Goal: Task Accomplishment & Management: Manage account settings

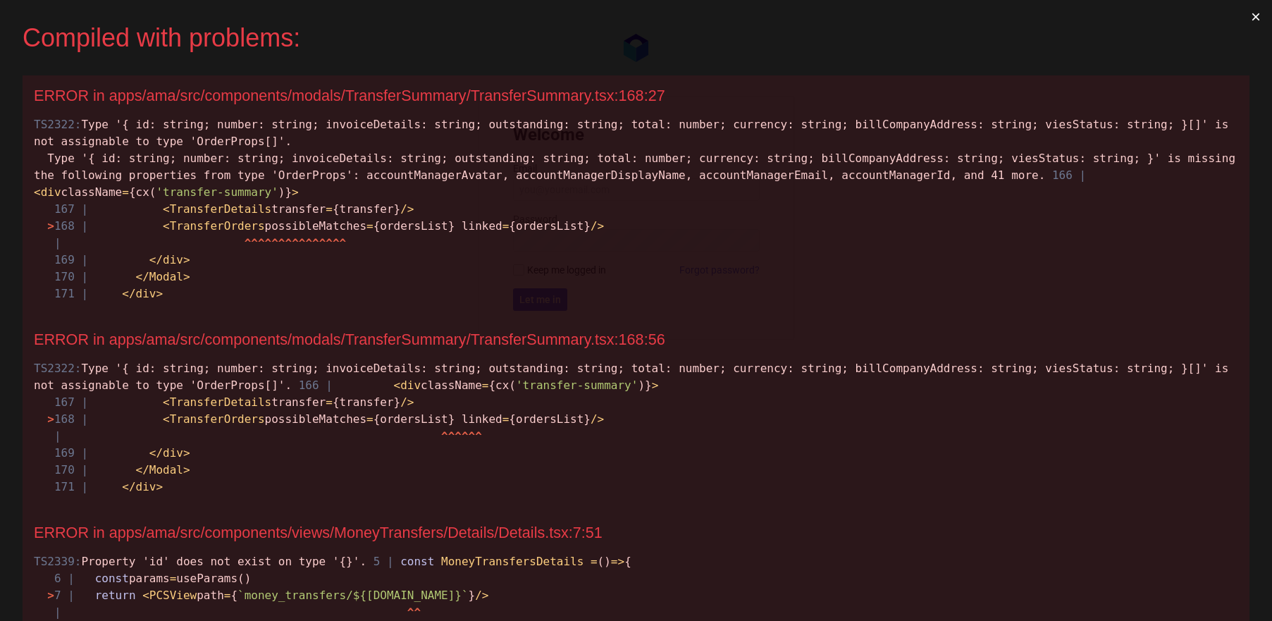
click at [1250, 11] on button "×" at bounding box center [1256, 17] width 32 height 34
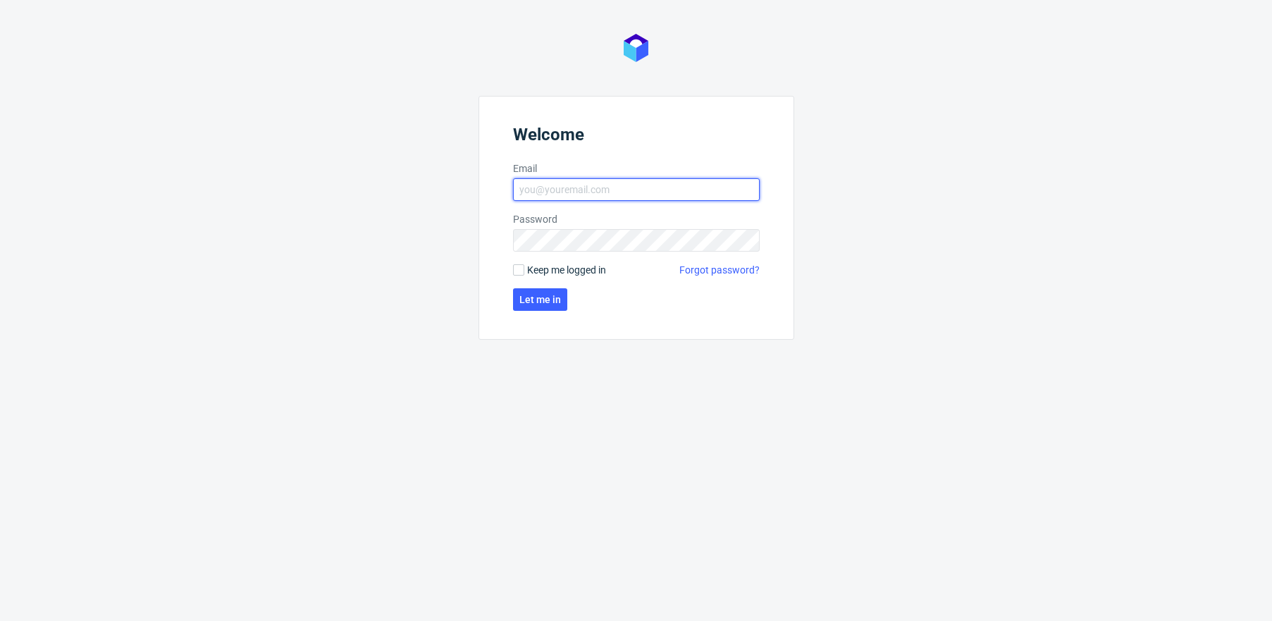
type input "mikolaj.olszanski@packhelp.com"
click at [552, 272] on span "Keep me logged in" at bounding box center [566, 270] width 79 height 14
click at [524, 272] on input "Keep me logged in" at bounding box center [518, 269] width 11 height 11
checkbox input "true"
click at [546, 304] on span "Let me in" at bounding box center [540, 300] width 42 height 10
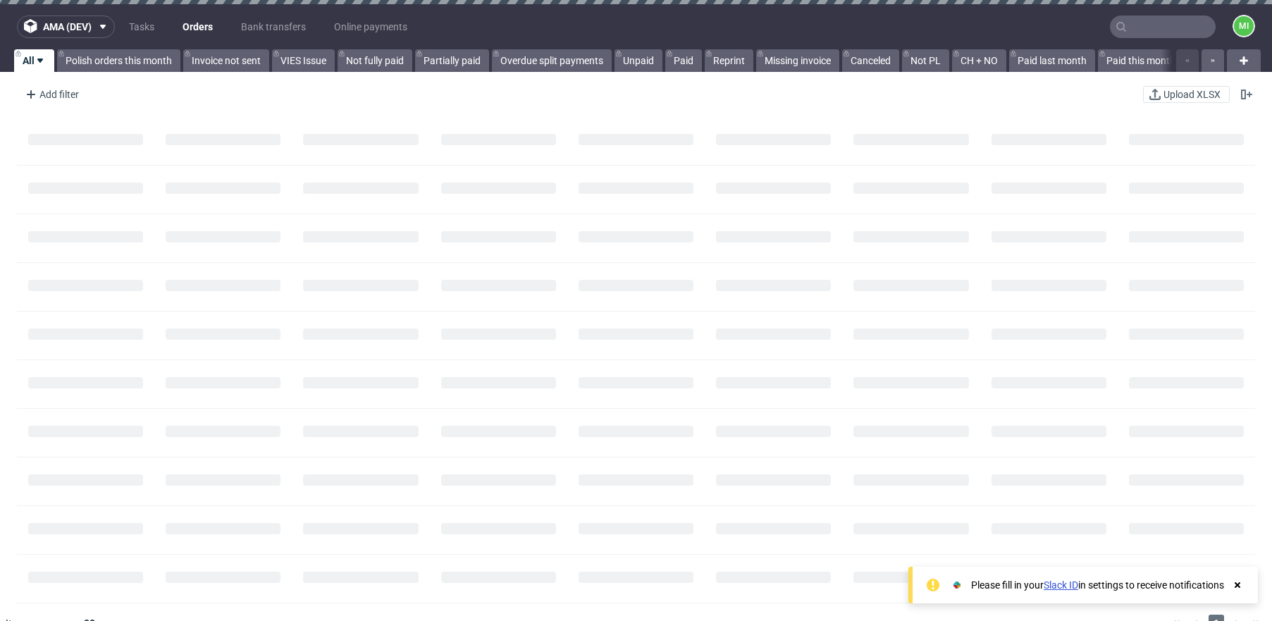
click at [1238, 584] on use at bounding box center [1238, 585] width 6 height 6
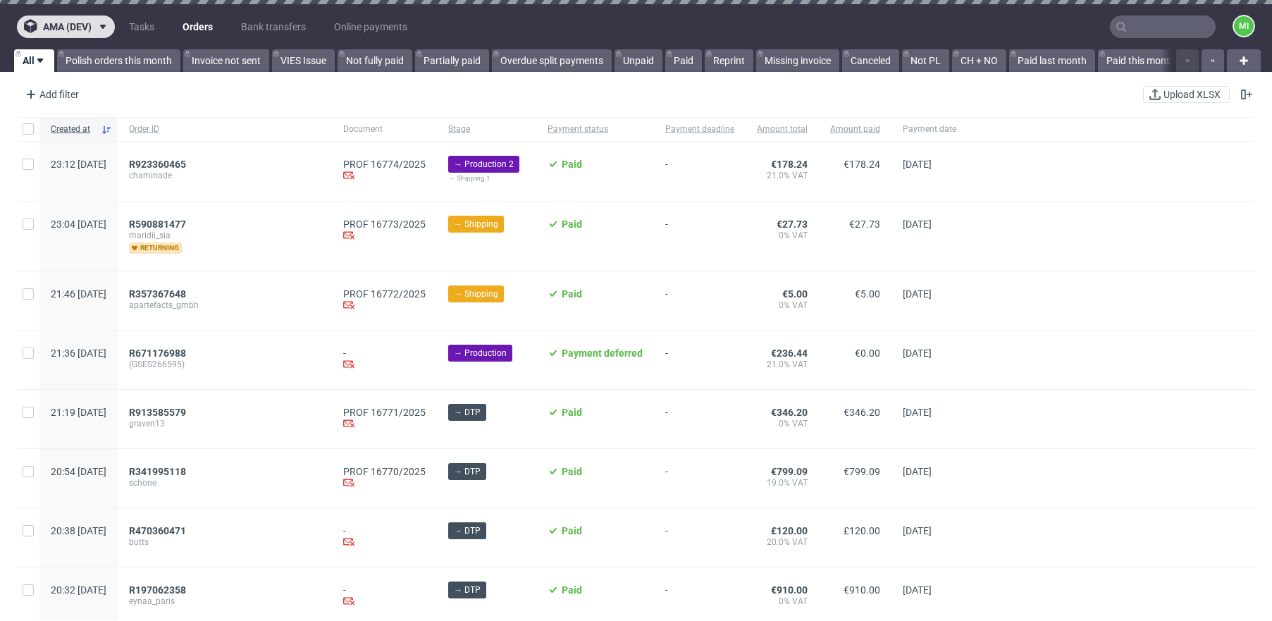
click at [77, 20] on button "ama (dev)" at bounding box center [66, 27] width 98 height 23
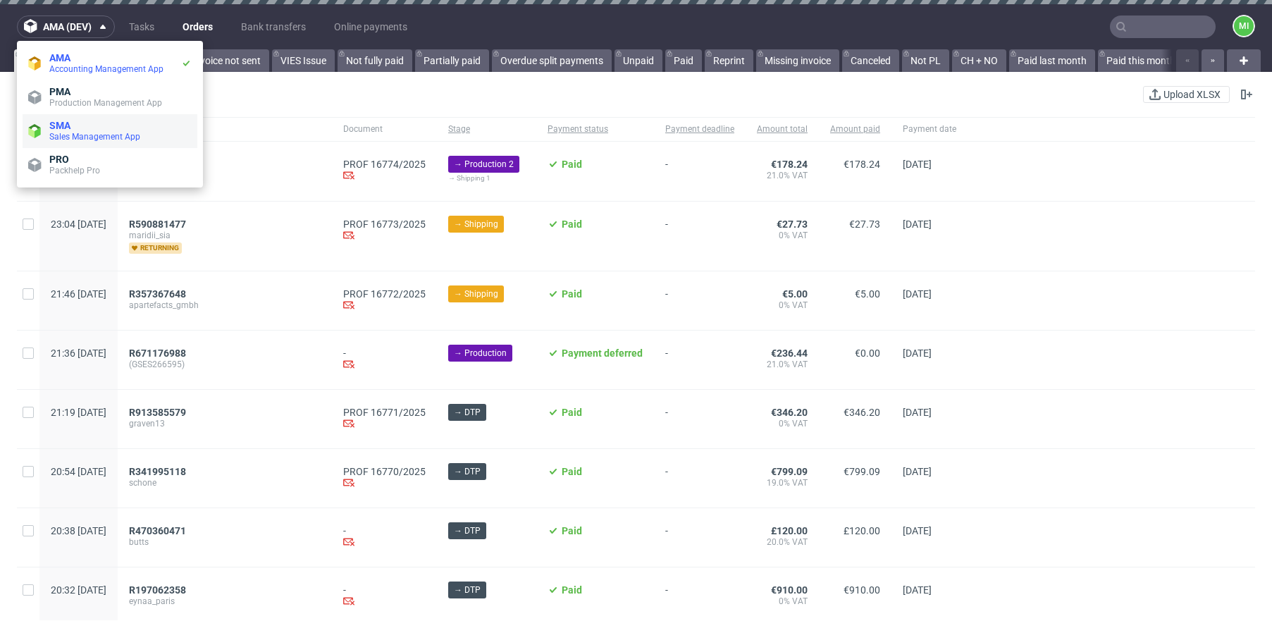
click at [104, 133] on span "Sales Management App" at bounding box center [94, 137] width 91 height 10
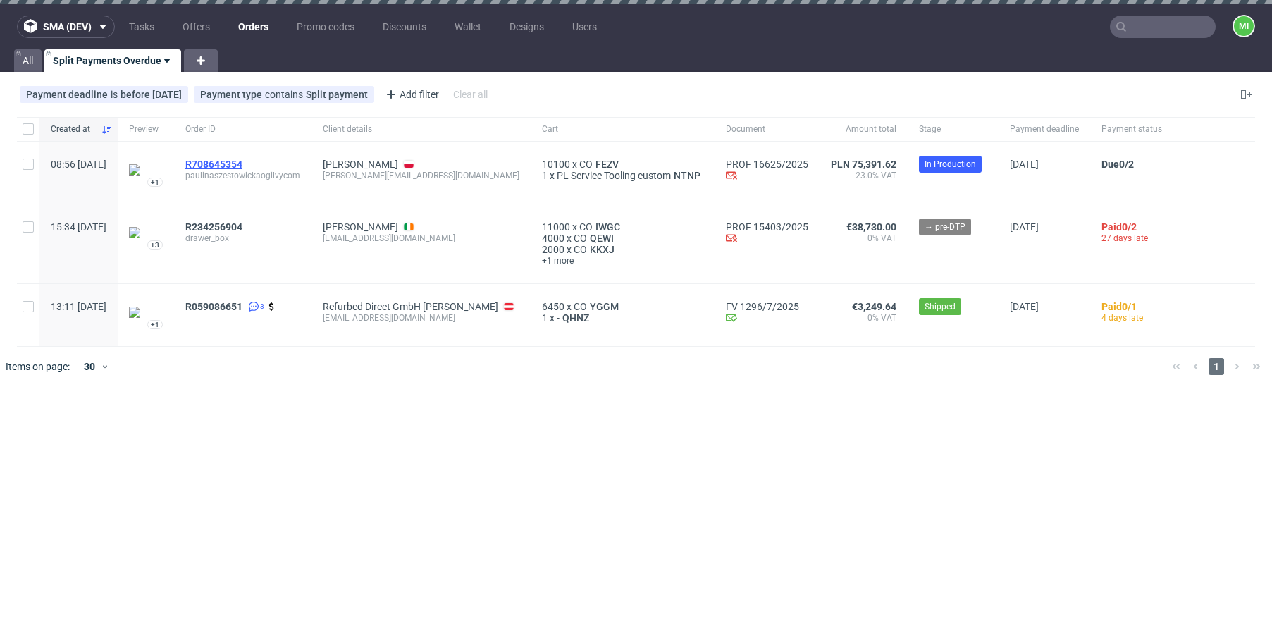
click at [242, 162] on span "R708645354" at bounding box center [213, 164] width 57 height 11
click at [232, 225] on span "R234256904" at bounding box center [213, 226] width 57 height 11
click at [242, 305] on span "R059086651" at bounding box center [213, 306] width 57 height 11
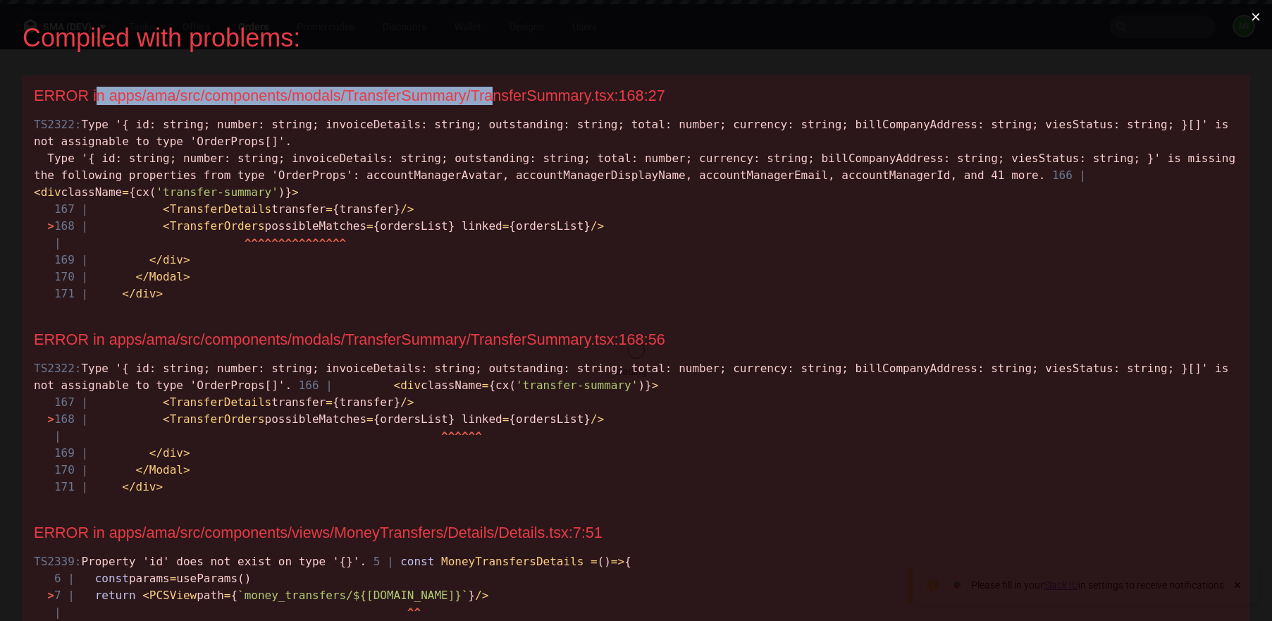
drag, startPoint x: 100, startPoint y: 93, endPoint x: 539, endPoint y: 94, distance: 439.1
click at [515, 94] on div "ERROR in apps/ama/src/components/modals/TransferSummary/TransferSummary.tsx:168…" at bounding box center [636, 96] width 1204 height 18
drag, startPoint x: 685, startPoint y: 95, endPoint x: 374, endPoint y: 85, distance: 311.0
click at [375, 85] on div "ERROR in apps/ama/src/components/modals/TransferSummary/TransferSummary.tsx:168…" at bounding box center [636, 197] width 1227 height 244
click at [374, 85] on div "ERROR in apps/ama/src/components/modals/TransferSummary/TransferSummary.tsx:168…" at bounding box center [636, 197] width 1227 height 244
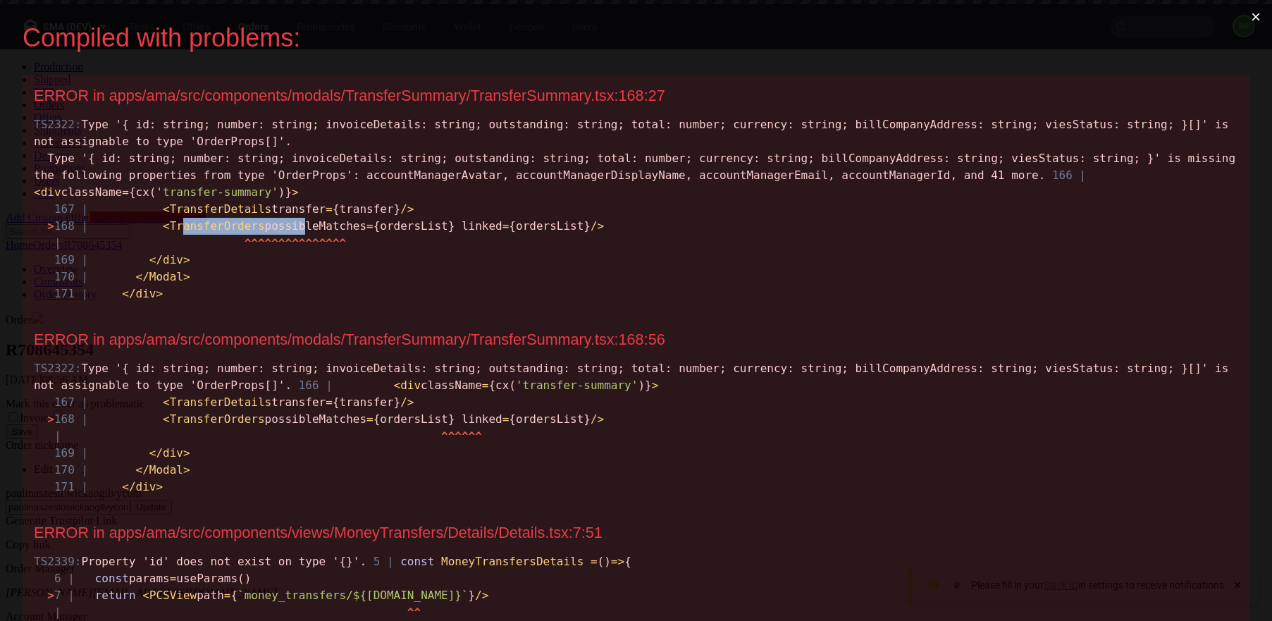
drag, startPoint x: 188, startPoint y: 226, endPoint x: 498, endPoint y: 261, distance: 312.0
click at [338, 227] on span "> 168 | < TransferOrders possibleMatches = {ordersList} linked = {ordersList} /…" at bounding box center [325, 225] width 557 height 13
click at [1247, 15] on button "×" at bounding box center [1256, 17] width 32 height 34
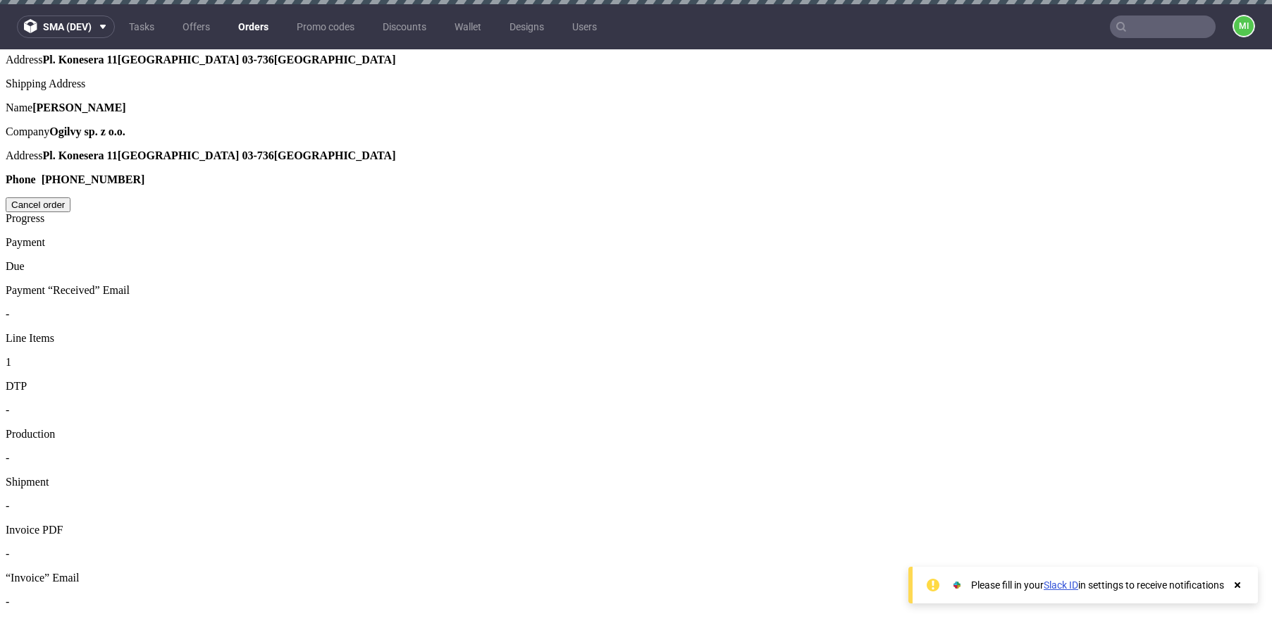
scroll to position [813, 0]
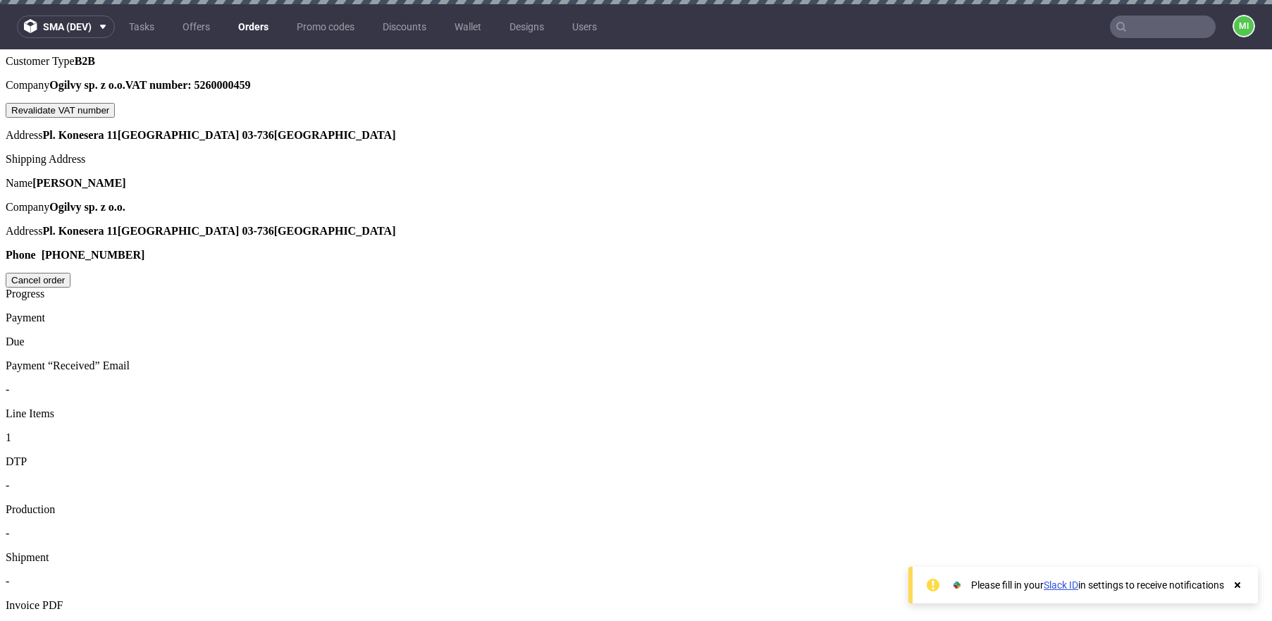
drag, startPoint x: 491, startPoint y: 308, endPoint x: 524, endPoint y: 284, distance: 40.9
drag, startPoint x: 488, startPoint y: 264, endPoint x: 574, endPoint y: 266, distance: 86.0
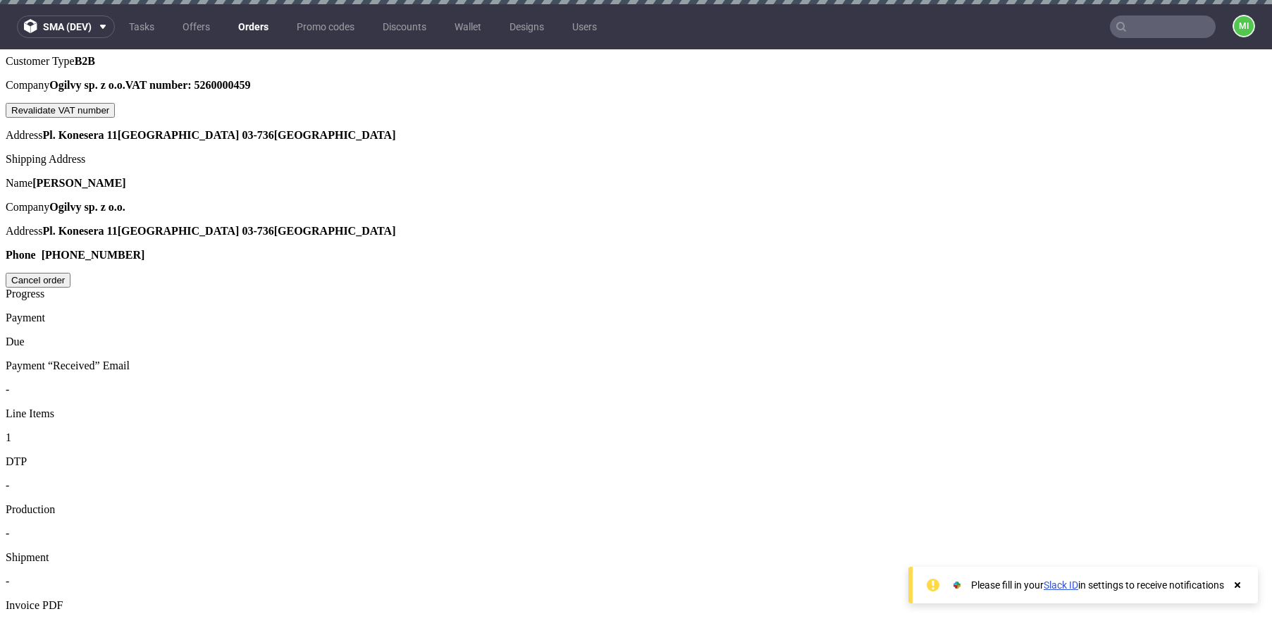
drag, startPoint x: 495, startPoint y: 262, endPoint x: 466, endPoint y: 262, distance: 29.6
copy td "Number of payments"
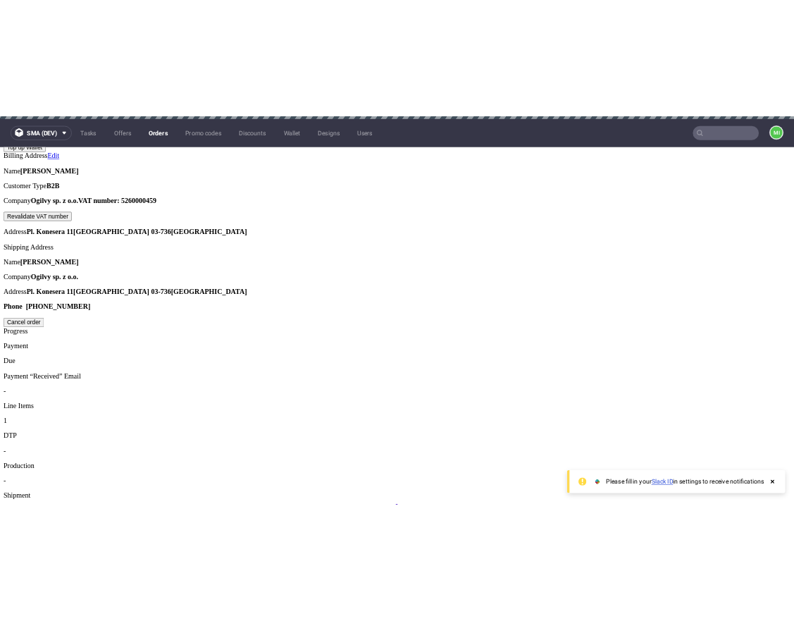
scroll to position [685, 0]
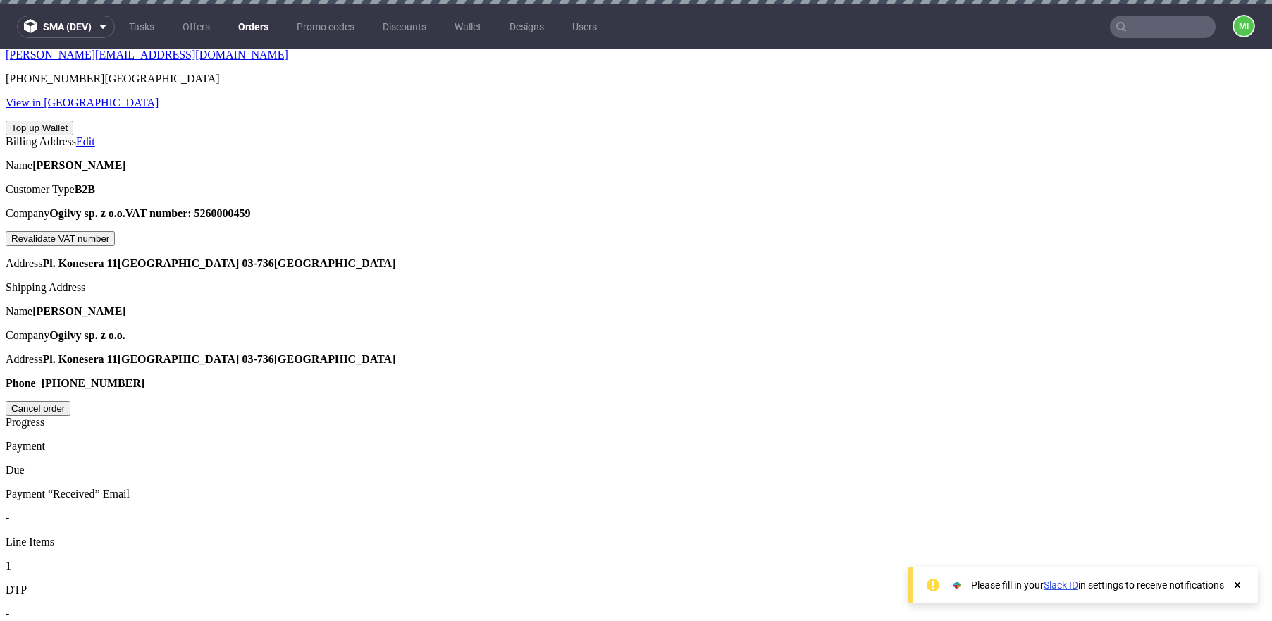
drag, startPoint x: 734, startPoint y: 298, endPoint x: 792, endPoint y: 300, distance: 57.8
drag, startPoint x: 756, startPoint y: 300, endPoint x: 728, endPoint y: 301, distance: 28.2
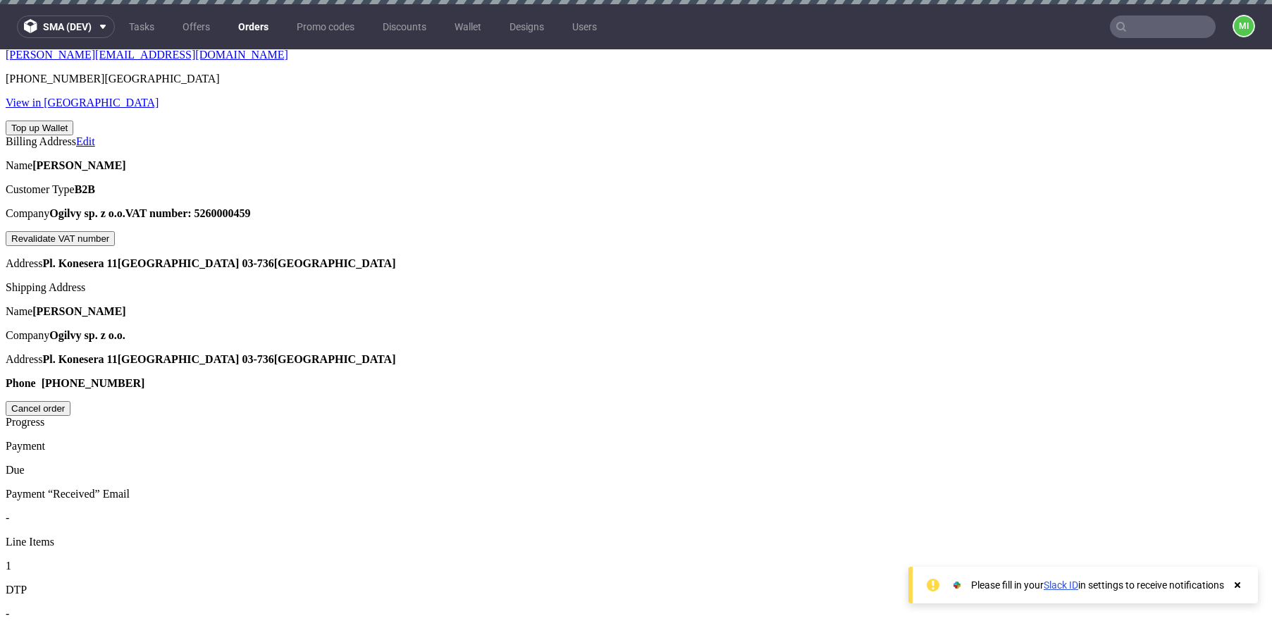
drag, startPoint x: 698, startPoint y: 321, endPoint x: 665, endPoint y: 316, distance: 33.6
drag, startPoint x: 661, startPoint y: 314, endPoint x: 716, endPoint y: 327, distance: 56.4
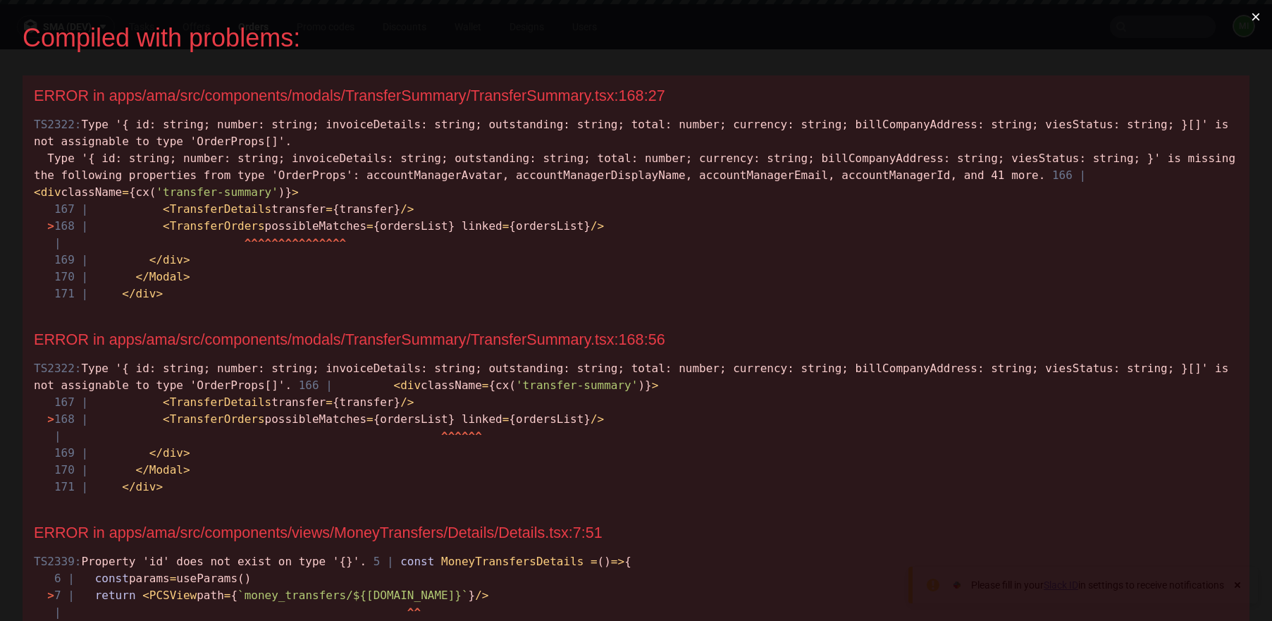
drag, startPoint x: 176, startPoint y: 230, endPoint x: 405, endPoint y: 276, distance: 233.7
click at [381, 225] on span "> 168 | < TransferOrders possibleMatches = {ordersList} linked = {ordersList} /…" at bounding box center [325, 225] width 557 height 13
copy span "TransferOrders possibleMatches"
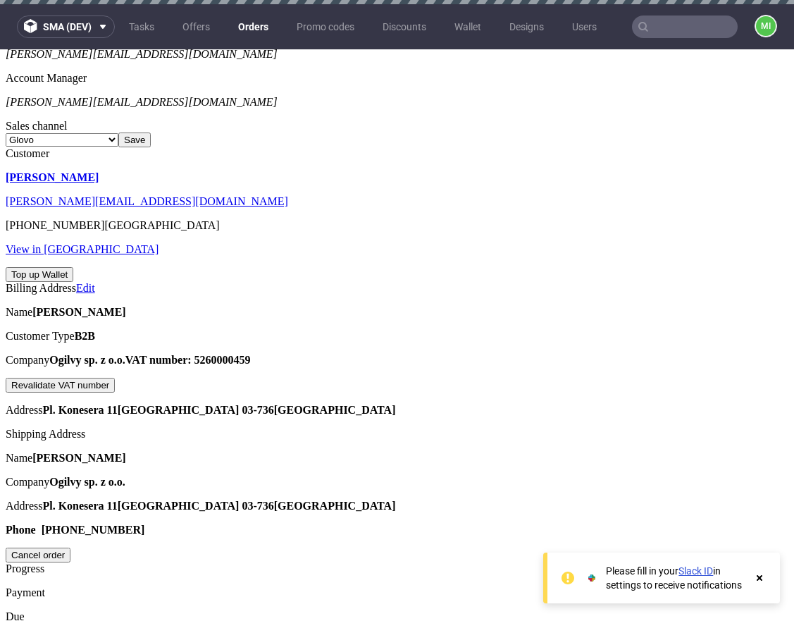
scroll to position [661, 0]
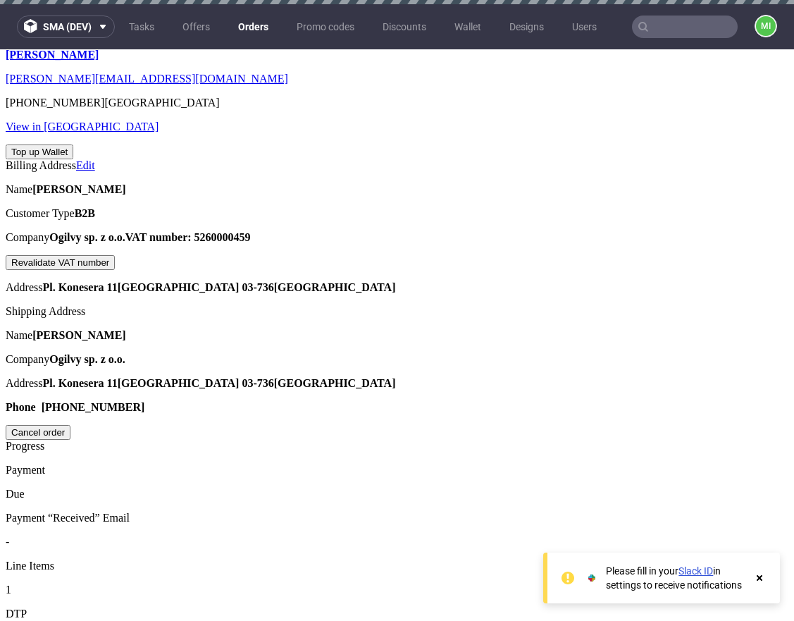
drag, startPoint x: 503, startPoint y: 302, endPoint x: 546, endPoint y: 304, distance: 43.0
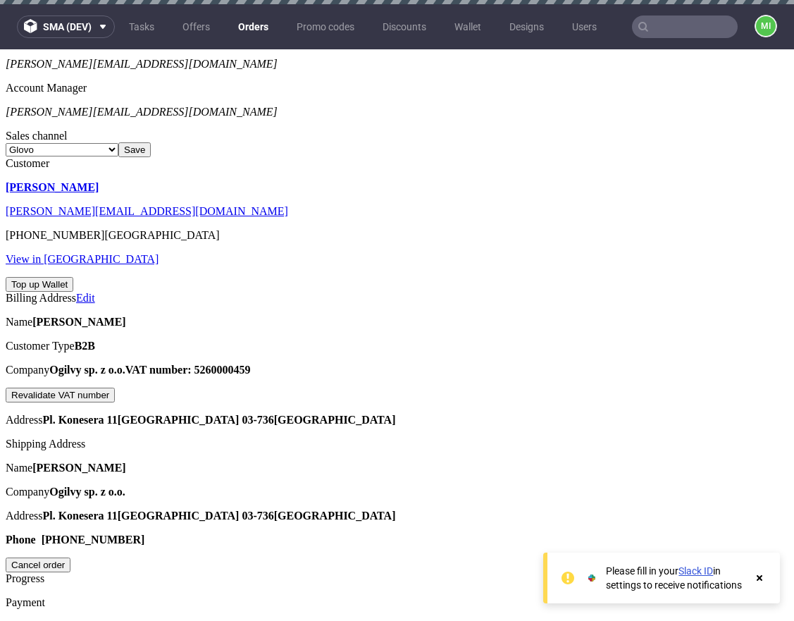
scroll to position [612, 0]
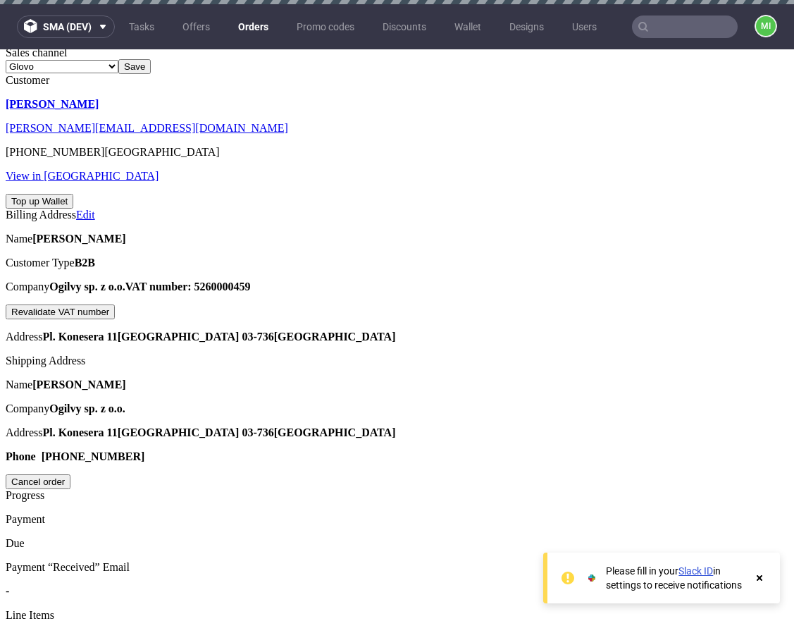
drag, startPoint x: 518, startPoint y: 314, endPoint x: 516, endPoint y: 302, distance: 12.9
drag, startPoint x: 516, startPoint y: 302, endPoint x: 531, endPoint y: 323, distance: 25.8
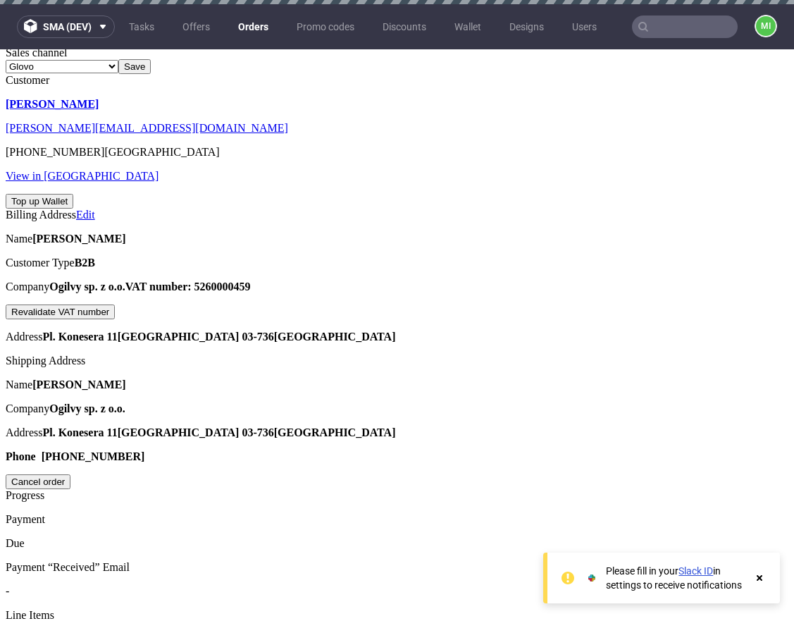
drag, startPoint x: 491, startPoint y: 331, endPoint x: 453, endPoint y: 333, distance: 38.1
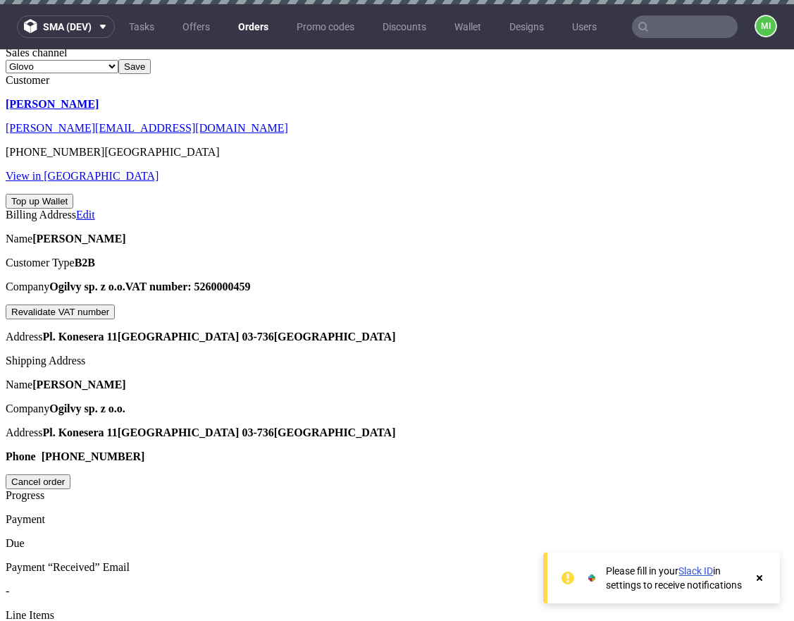
drag, startPoint x: 487, startPoint y: 314, endPoint x: 515, endPoint y: 306, distance: 28.8
drag, startPoint x: 496, startPoint y: 302, endPoint x: 456, endPoint y: 576, distance: 276.4
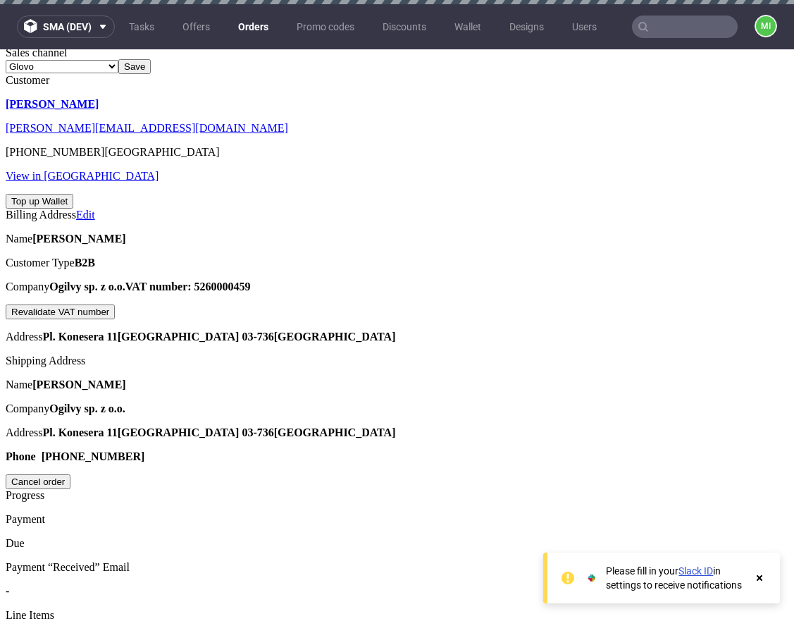
drag, startPoint x: 454, startPoint y: 319, endPoint x: 476, endPoint y: 326, distance: 22.8
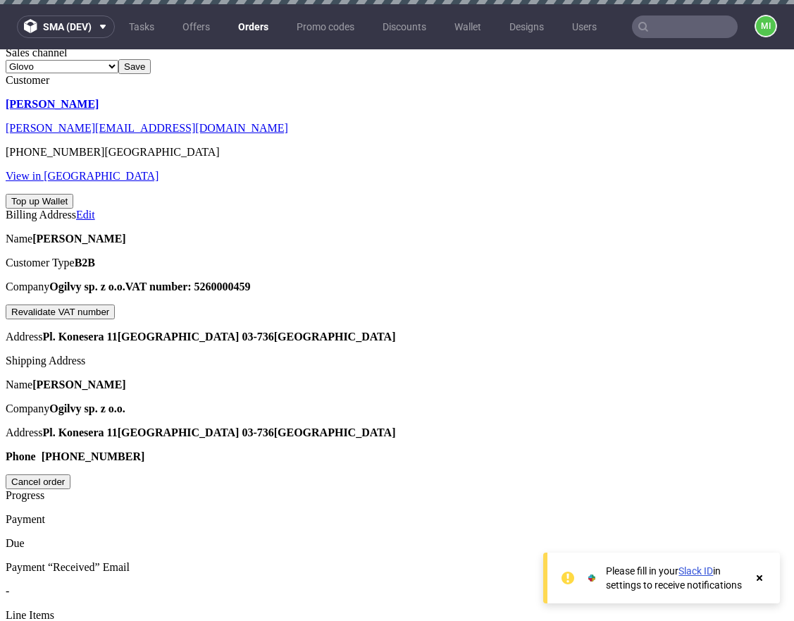
drag, startPoint x: 534, startPoint y: 309, endPoint x: 534, endPoint y: 331, distance: 22.6
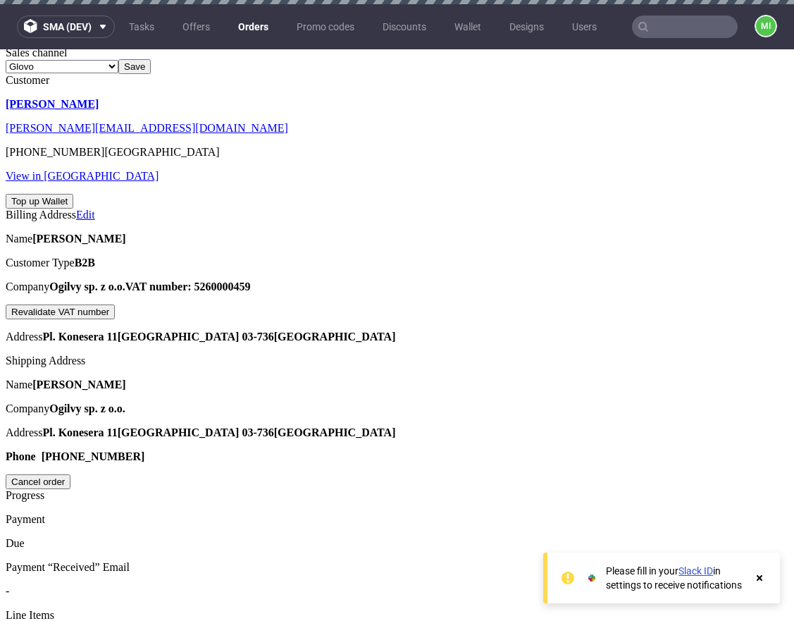
drag, startPoint x: 516, startPoint y: 276, endPoint x: 493, endPoint y: 312, distance: 42.4
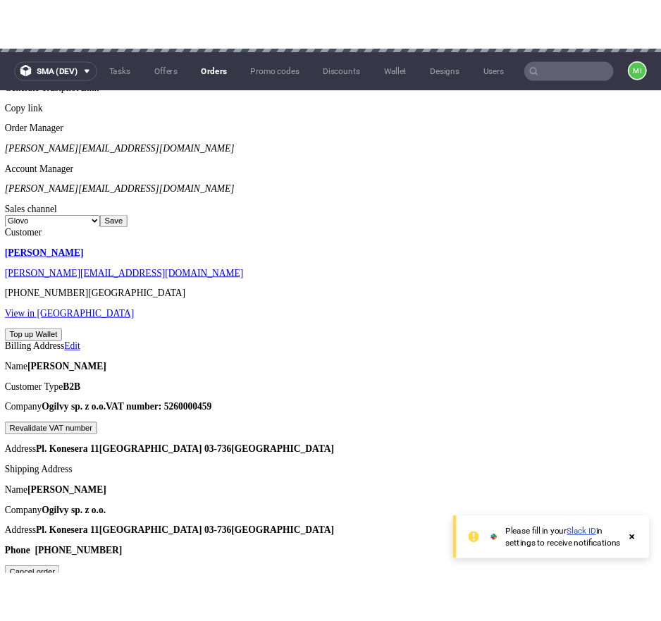
scroll to position [727, 0]
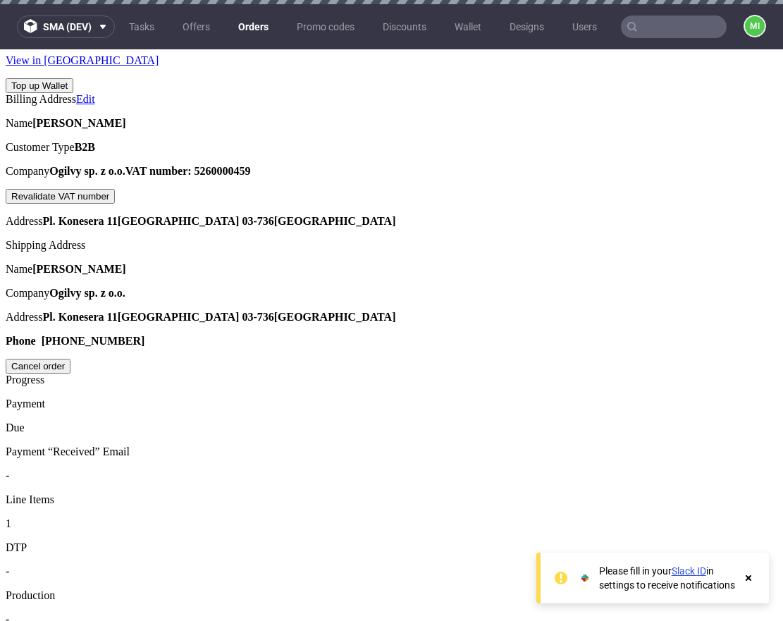
drag, startPoint x: 534, startPoint y: 314, endPoint x: 531, endPoint y: 331, distance: 17.8
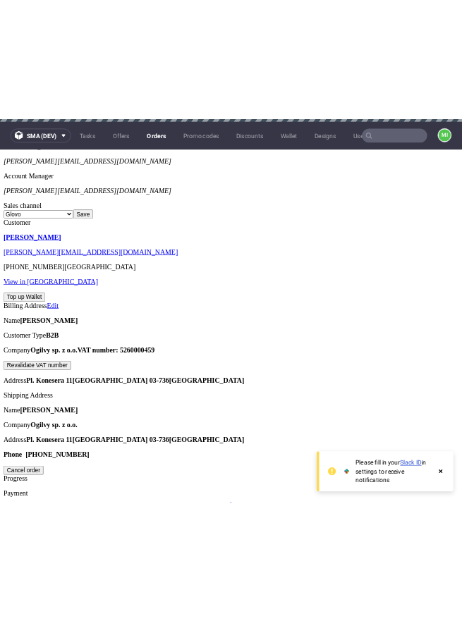
scroll to position [585, 0]
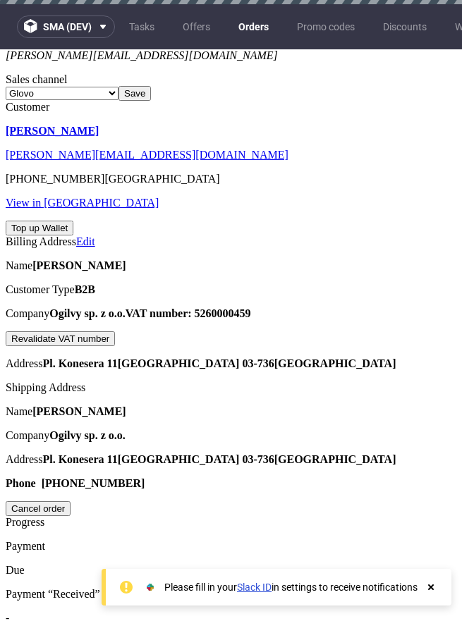
type input "[DATE]"
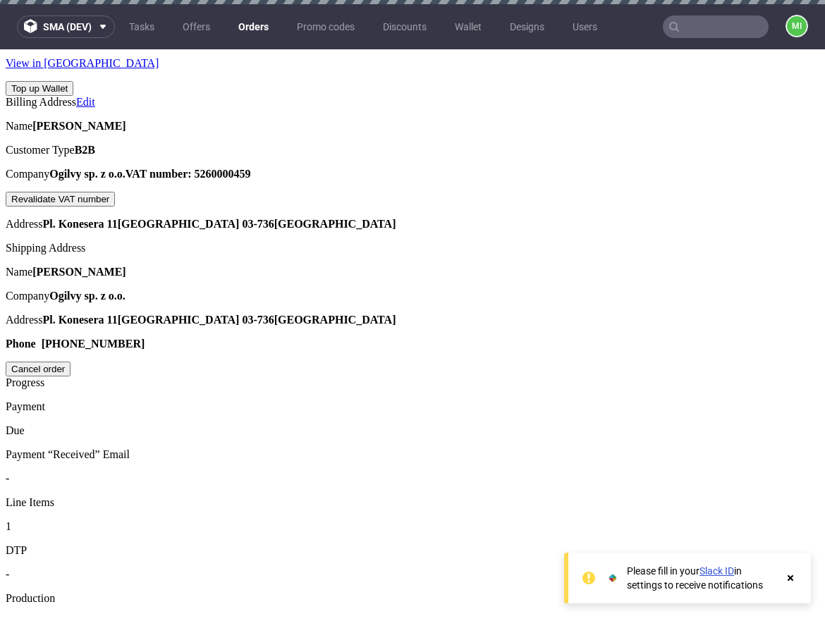
scroll to position [726, 0]
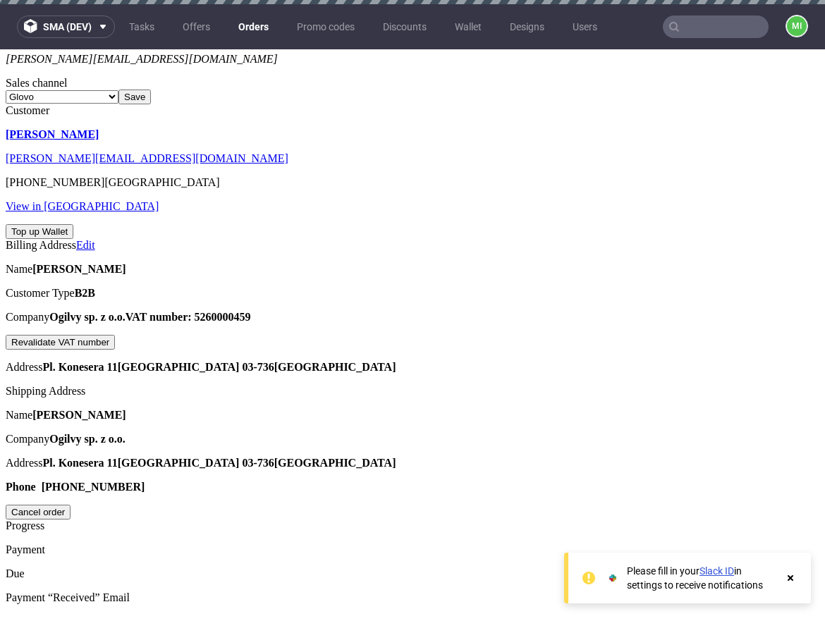
scroll to position [768, 0]
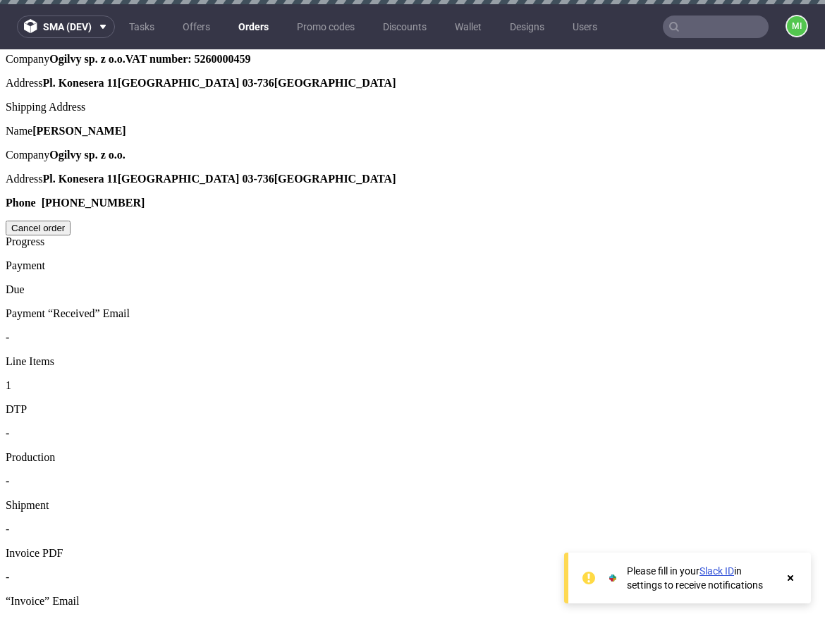
scroll to position [844, 0]
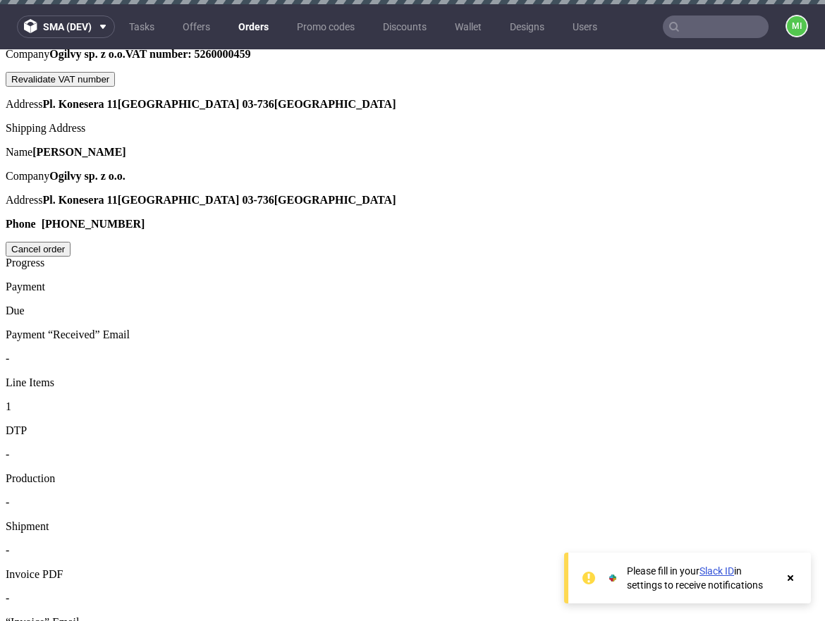
type input "[DATE]"
drag, startPoint x: 534, startPoint y: 419, endPoint x: 534, endPoint y: 406, distance: 12.7
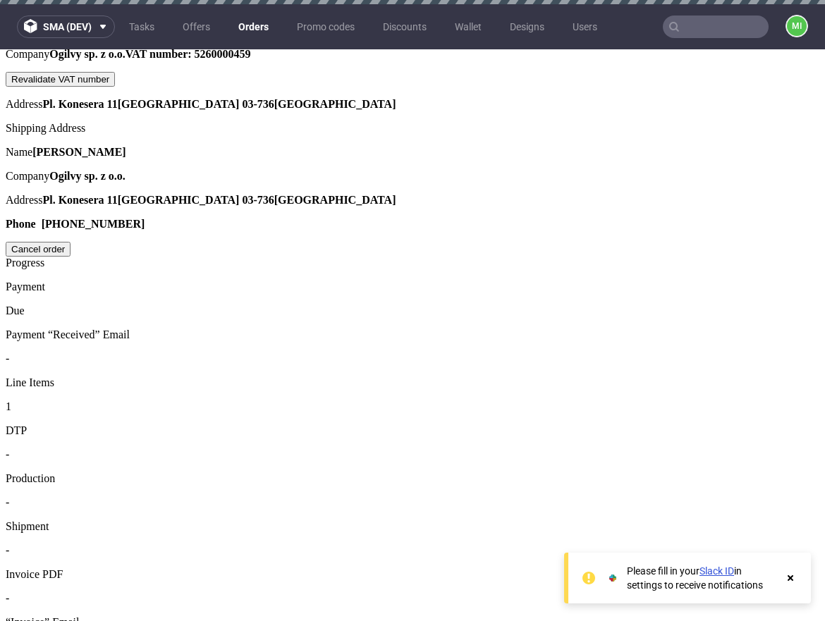
type input "[DATE]"
drag, startPoint x: 789, startPoint y: 580, endPoint x: 756, endPoint y: 555, distance: 42.3
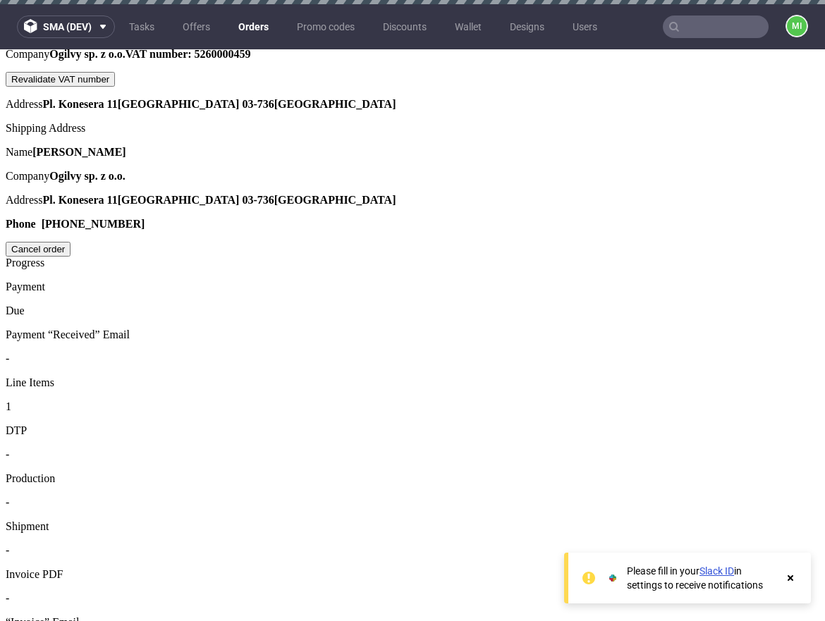
click at [789, 579] on icon at bounding box center [790, 577] width 13 height 11
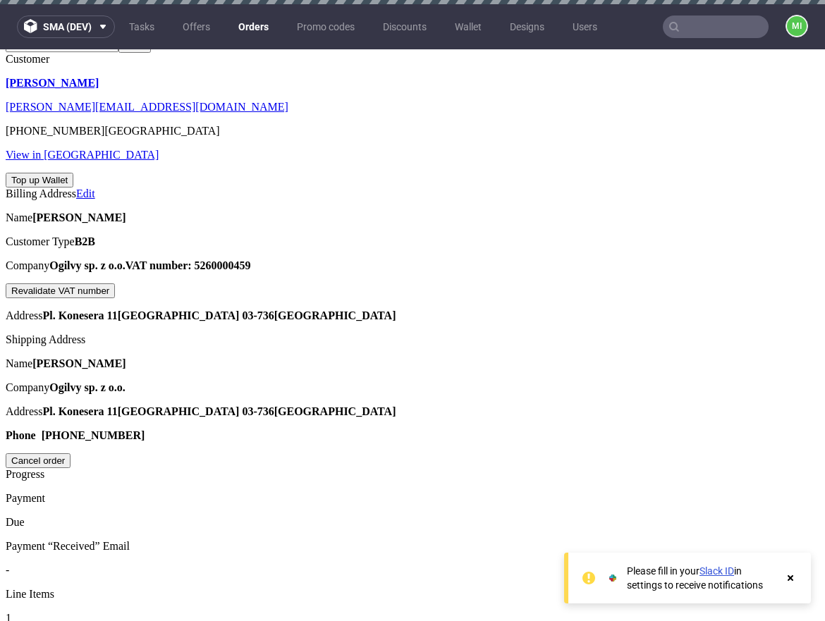
scroll to position [825, 0]
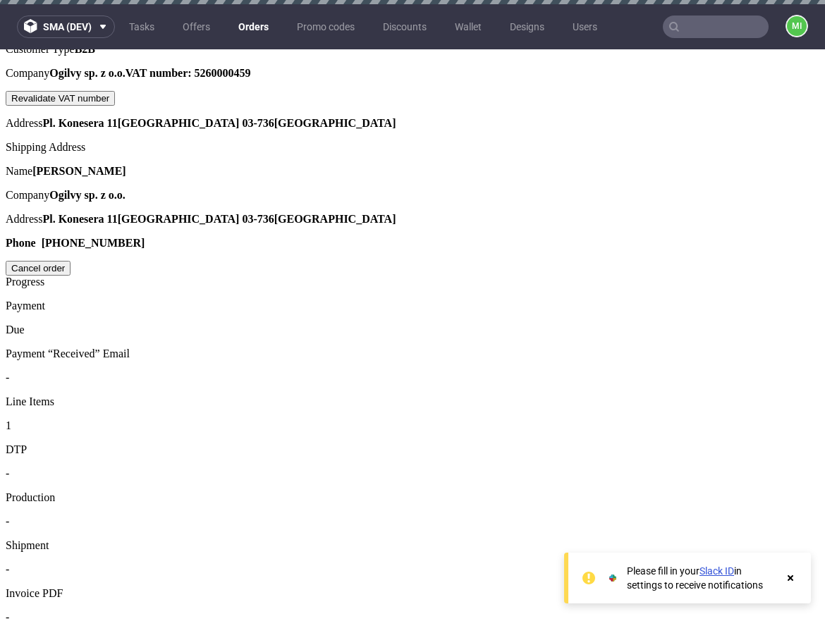
drag, startPoint x: 248, startPoint y: 292, endPoint x: 382, endPoint y: 301, distance: 134.2
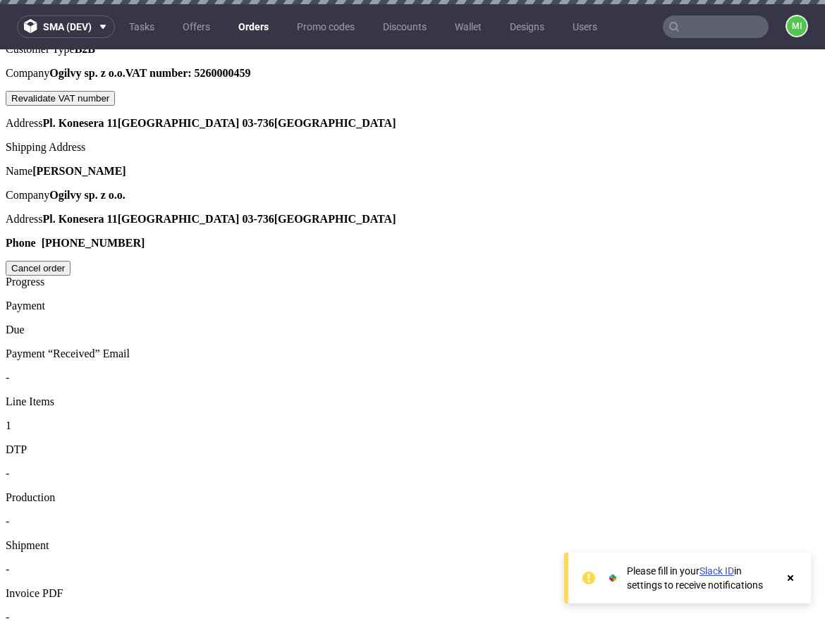
type input "2025-08-14"
drag, startPoint x: 512, startPoint y: 404, endPoint x: 761, endPoint y: 350, distance: 255.3
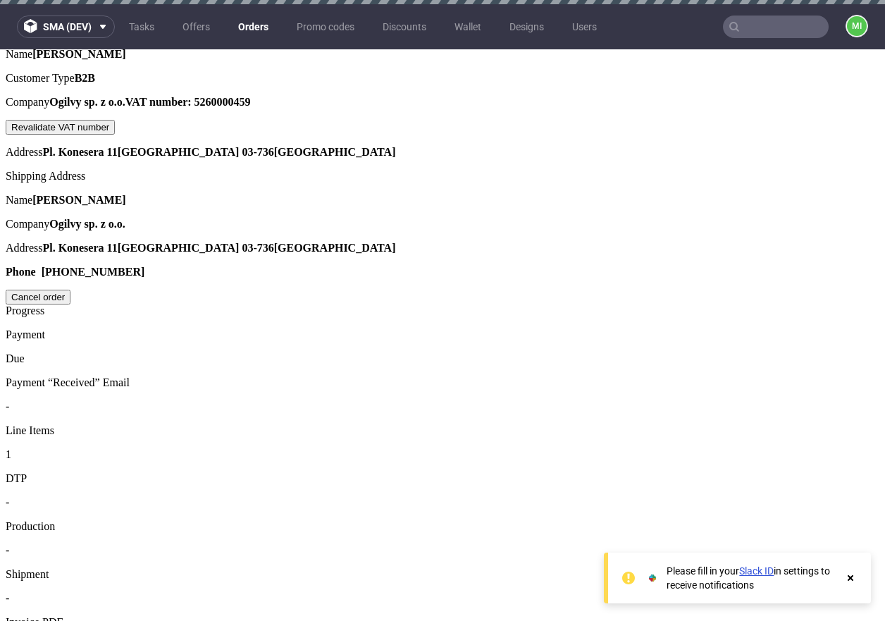
scroll to position [725, 0]
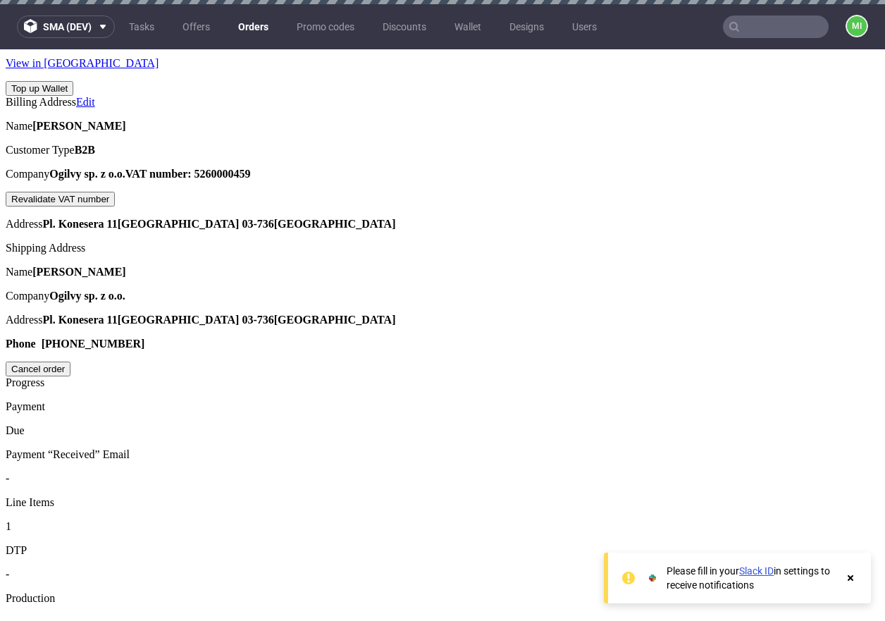
type input "[DATE]"
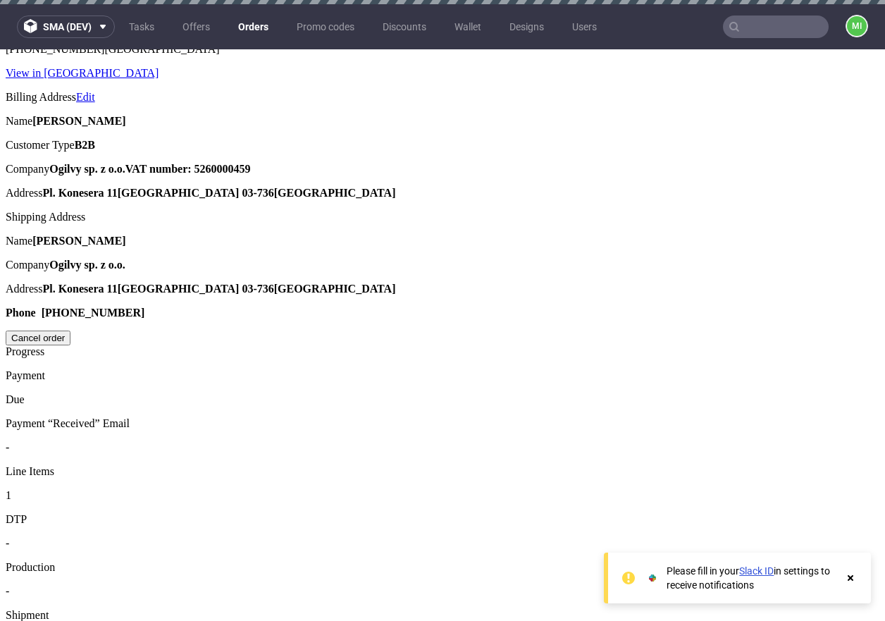
scroll to position [734, 0]
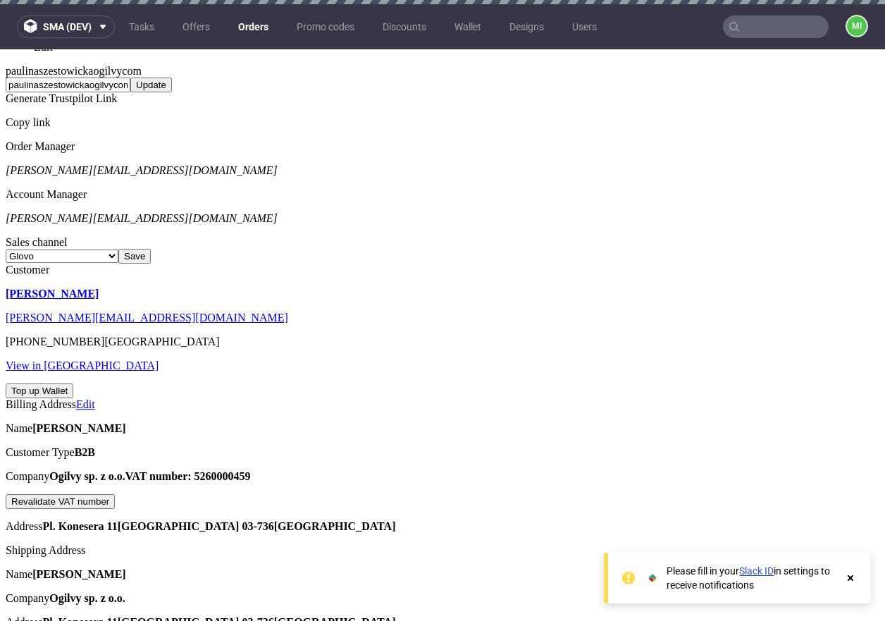
scroll to position [540, 0]
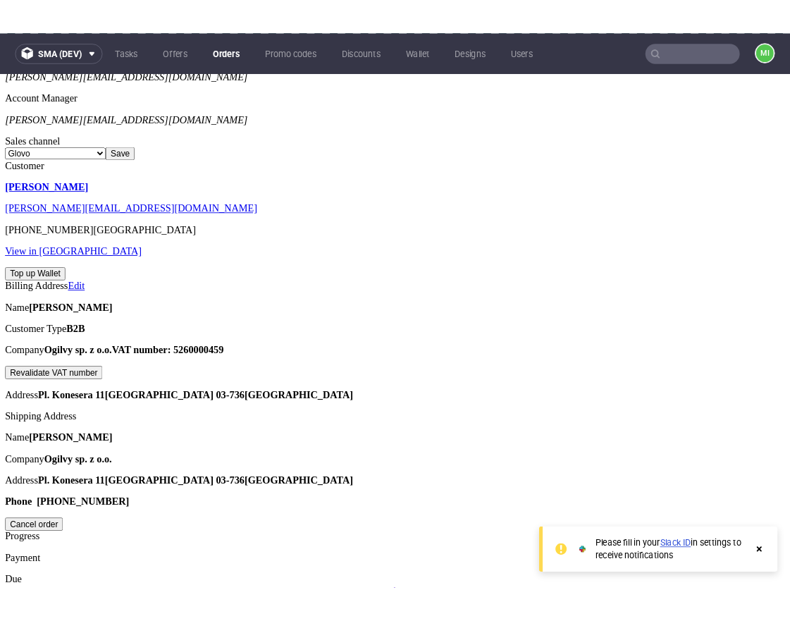
scroll to position [8, 0]
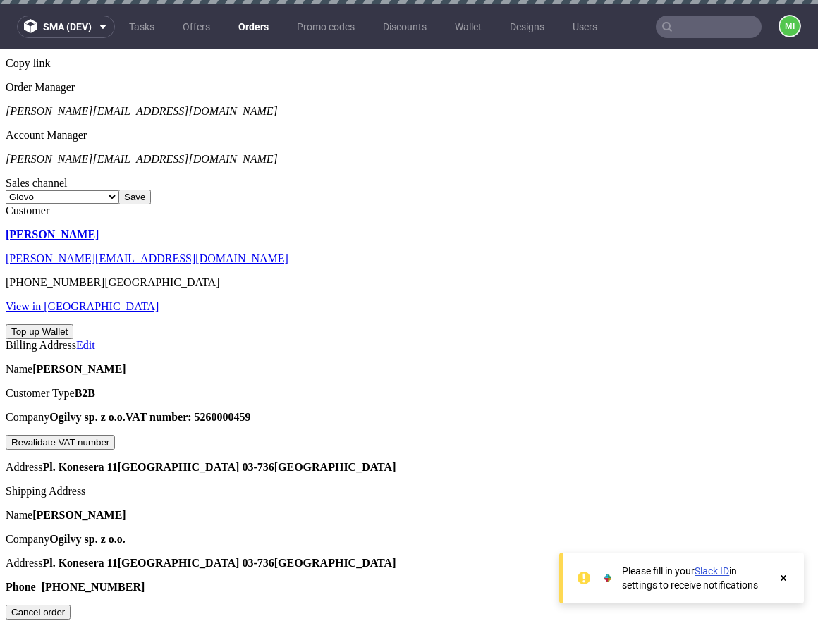
scroll to position [576, 0]
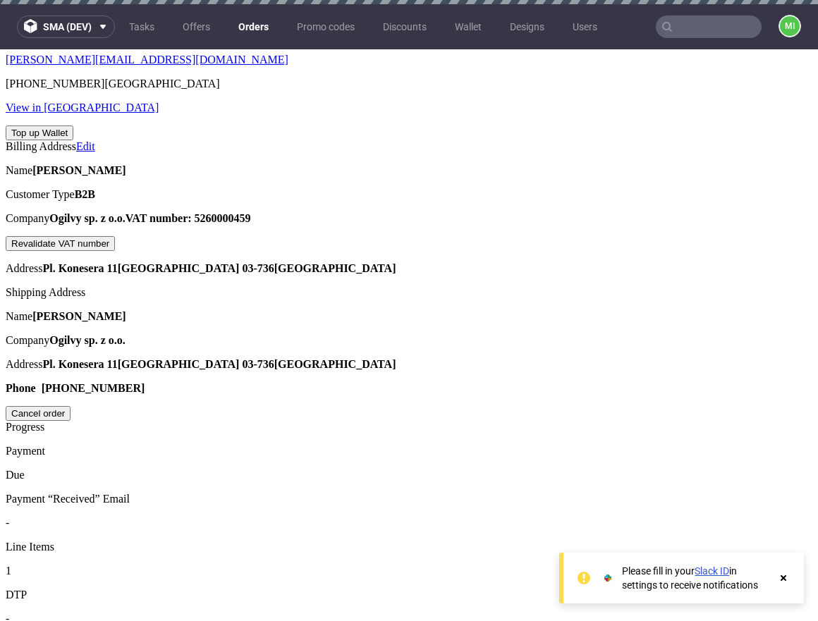
scroll to position [684, 0]
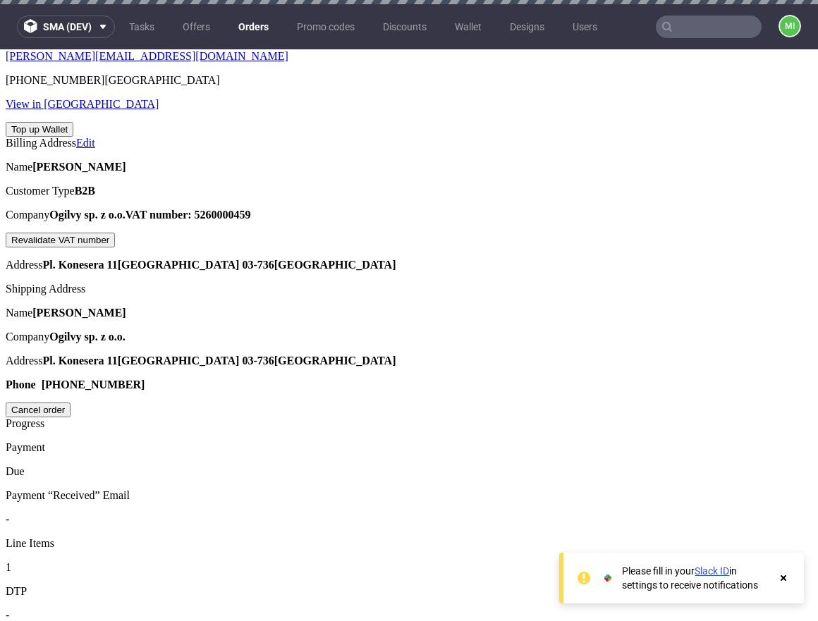
type input "[DATE]"
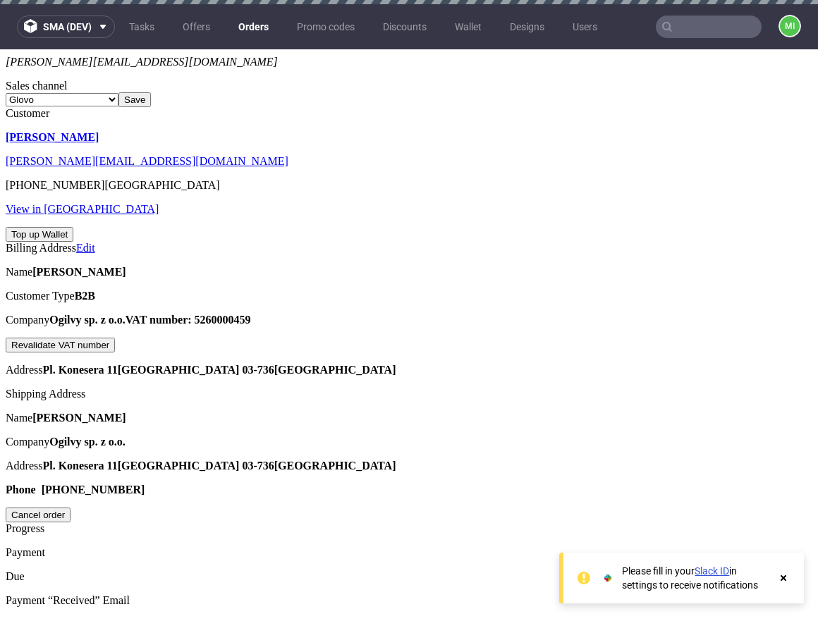
scroll to position [639, 0]
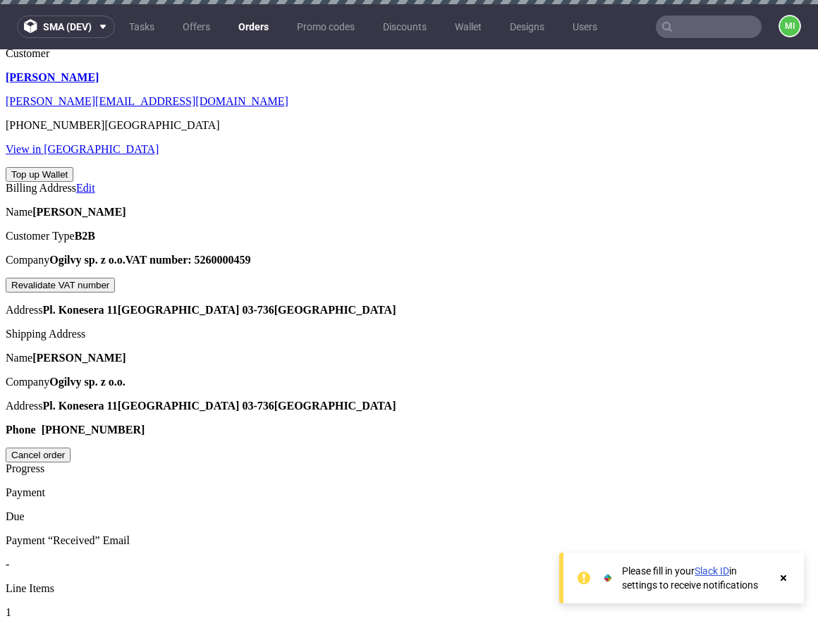
type input "[DATE]"
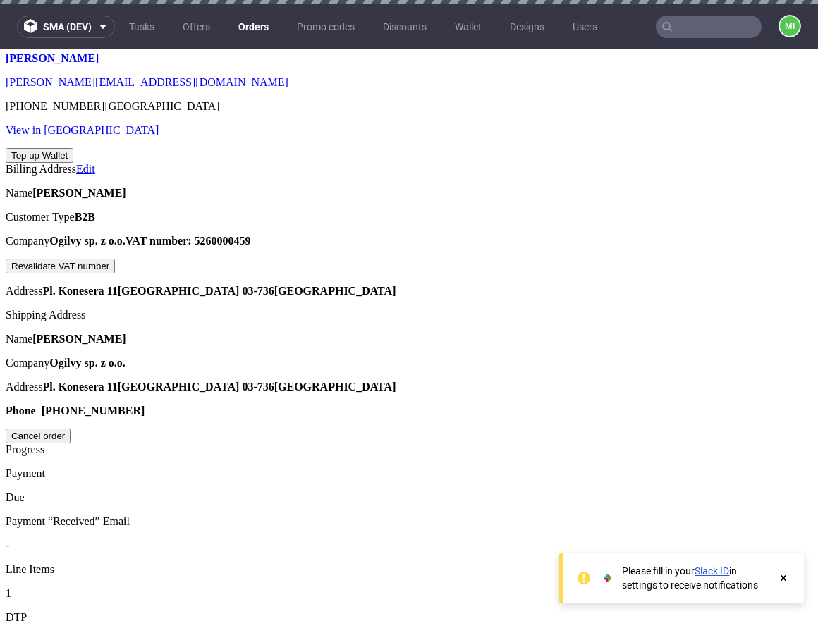
scroll to position [815, 0]
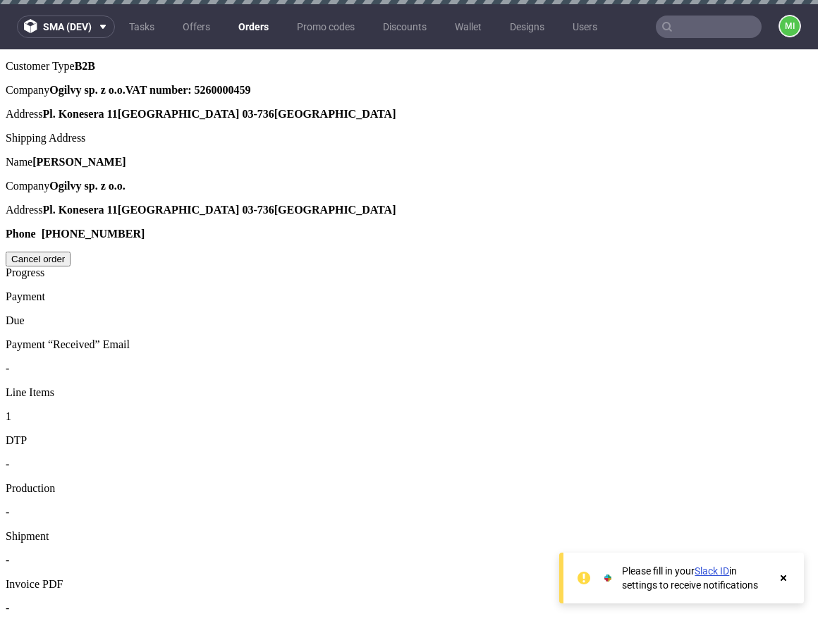
scroll to position [813, 0]
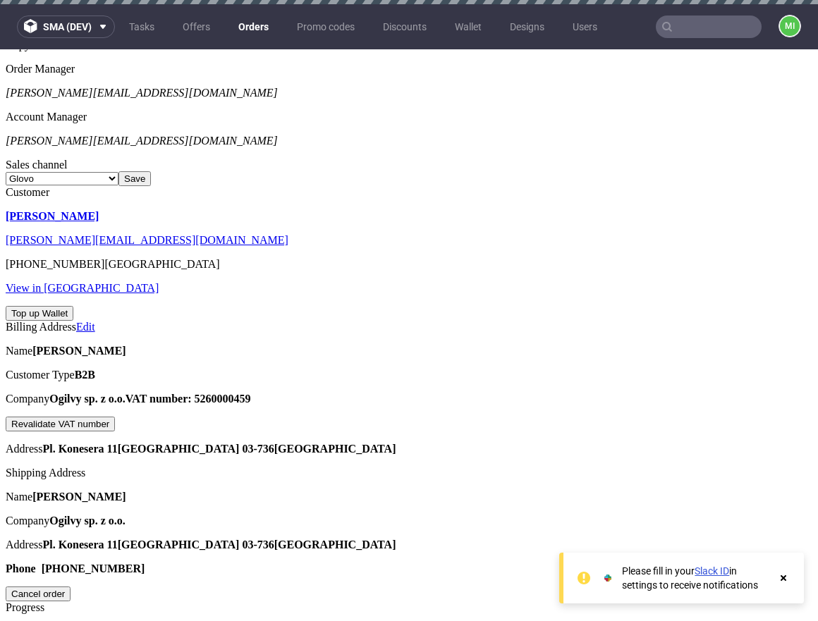
scroll to position [663, 0]
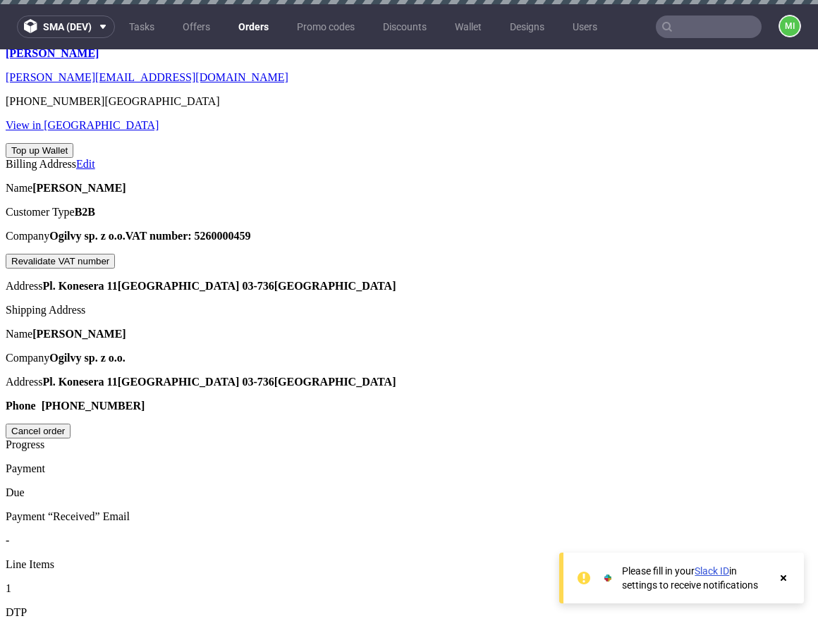
type input "2025-08-28"
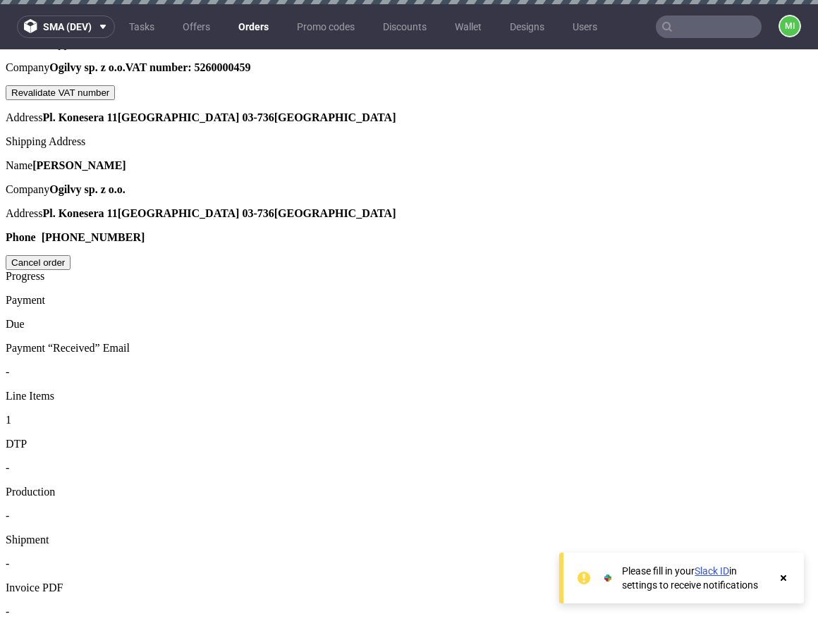
scroll to position [829, 0]
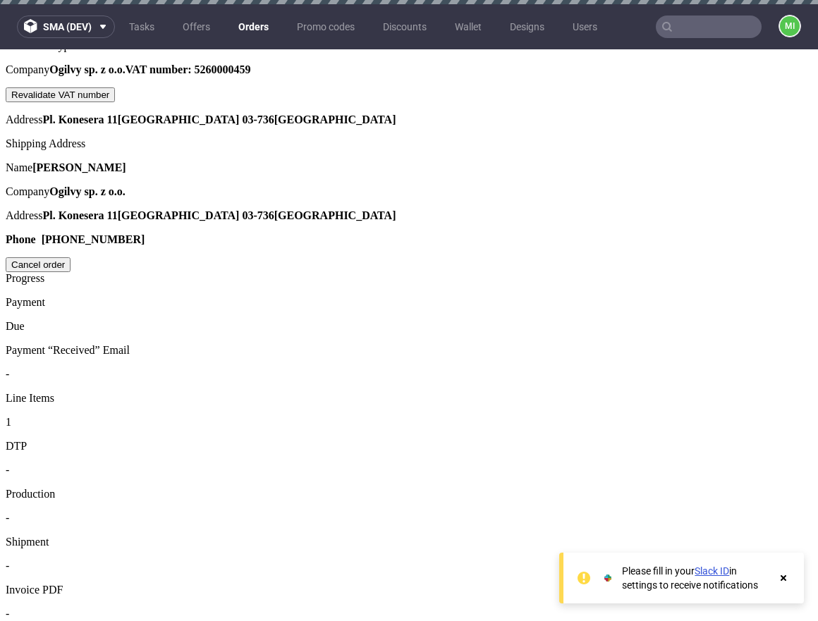
type input "2025-08-07"
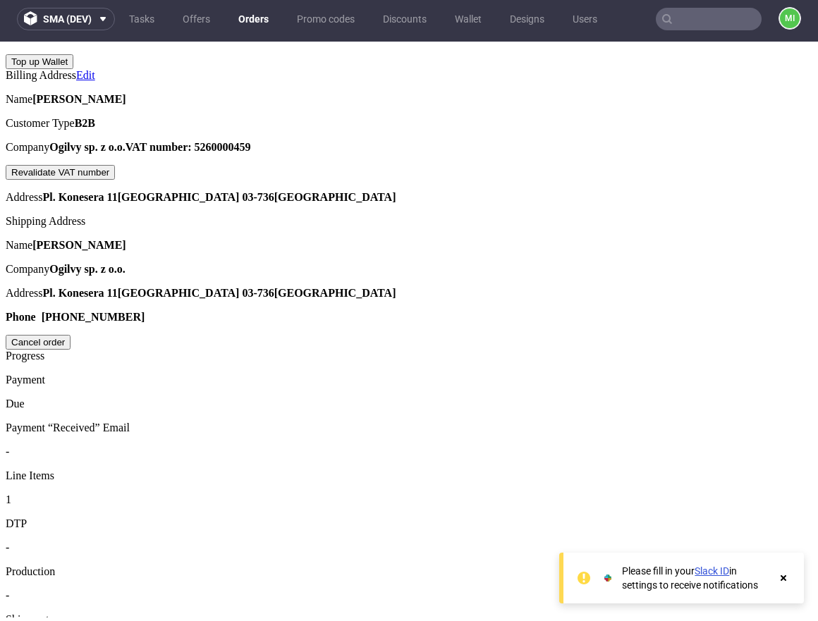
scroll to position [682, 0]
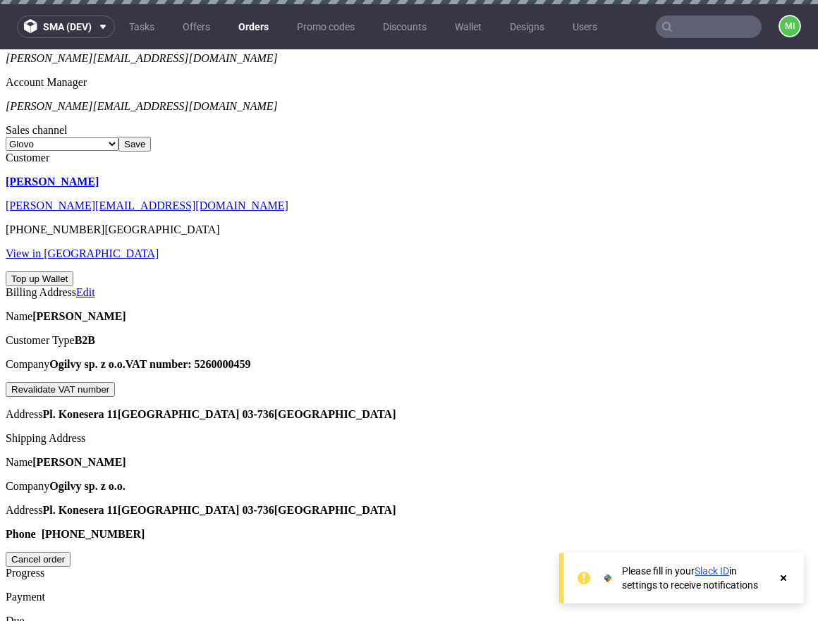
scroll to position [596, 0]
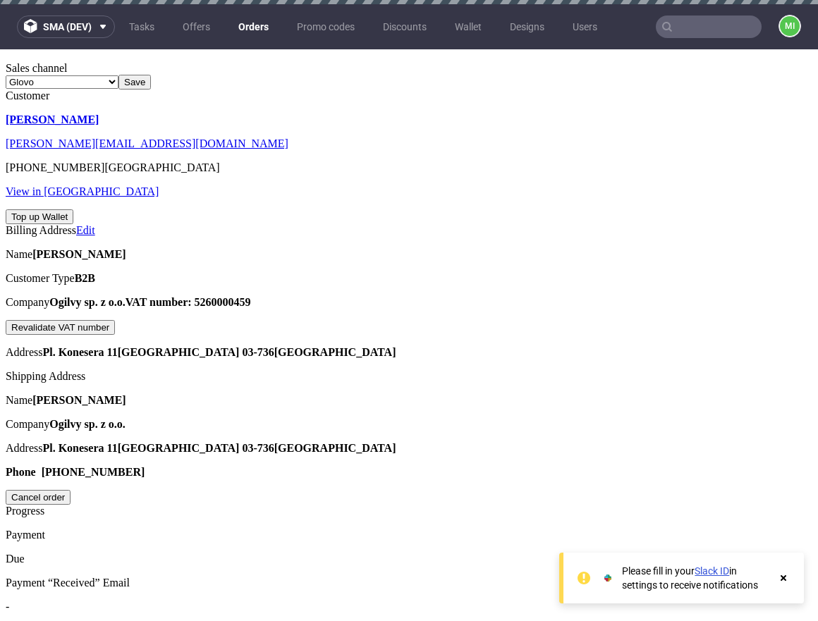
type input "2025-08-14"
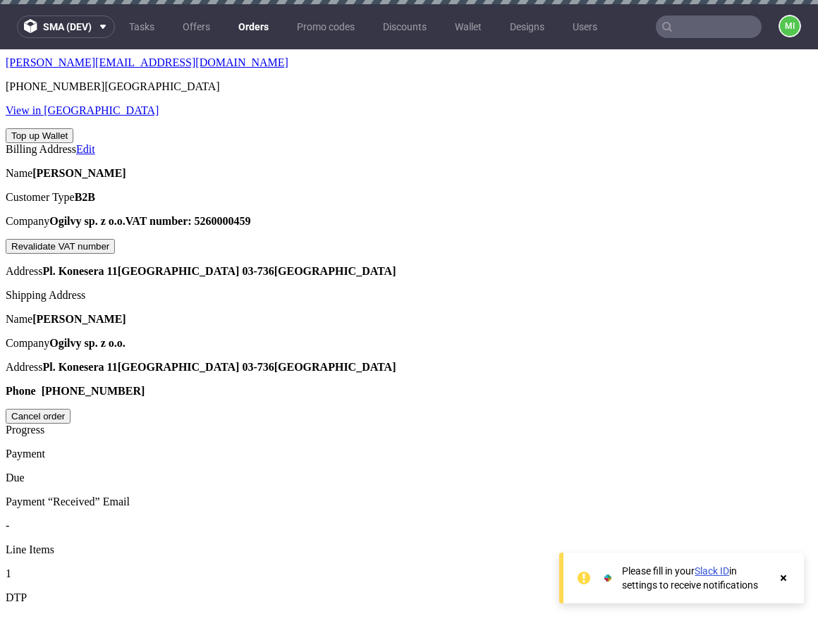
scroll to position [670, 0]
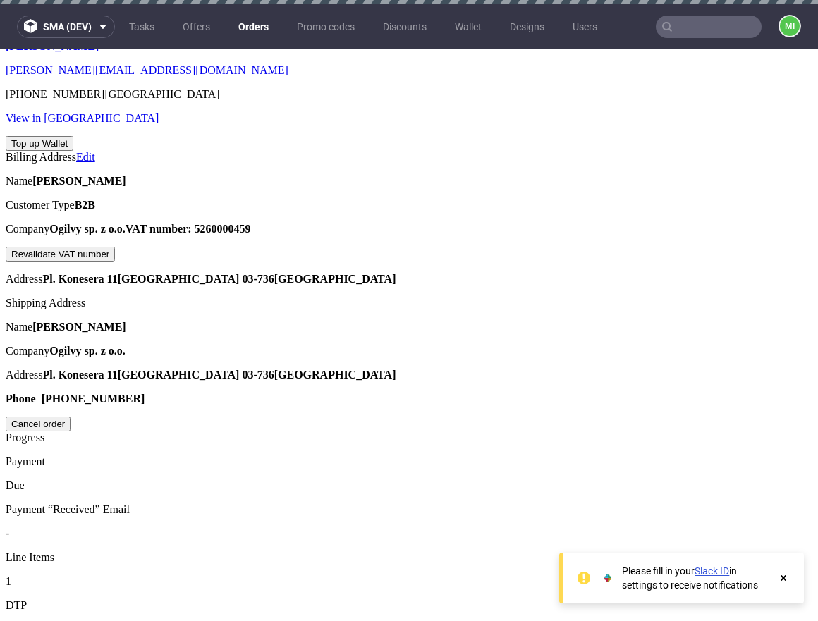
type input "[DATE]"
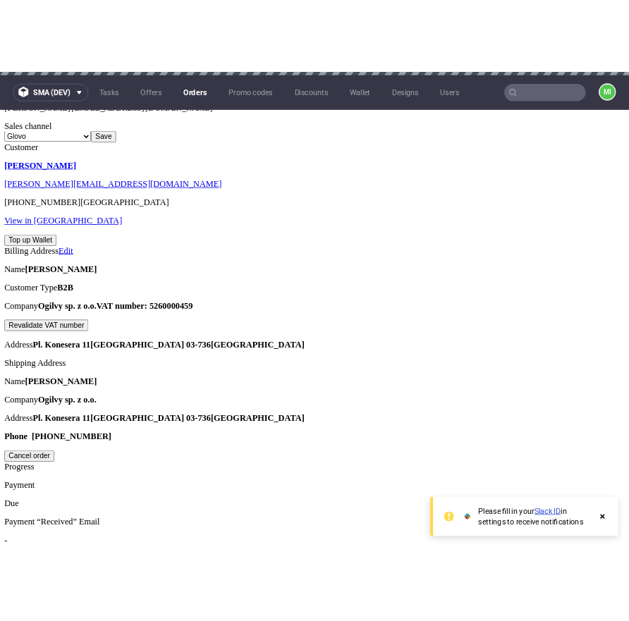
scroll to position [671, 0]
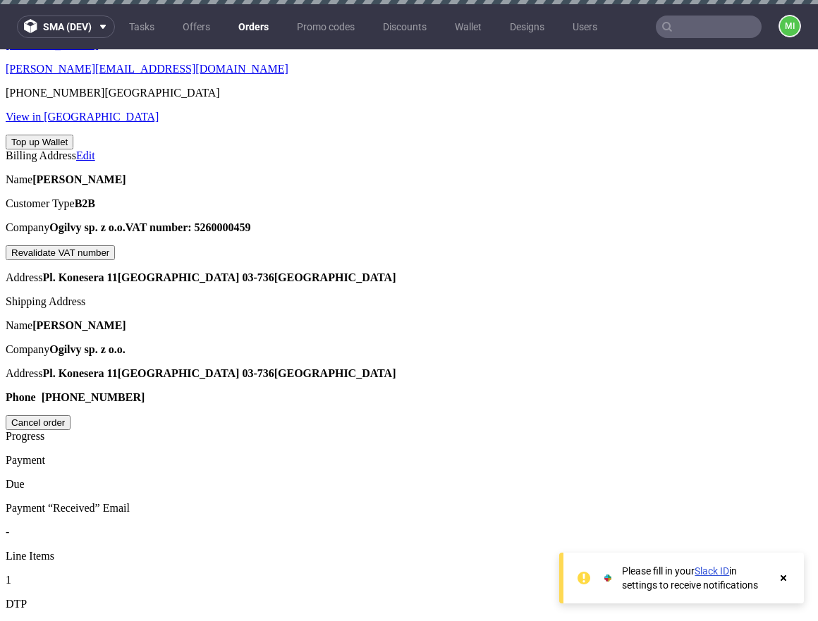
type input "[DATE]"
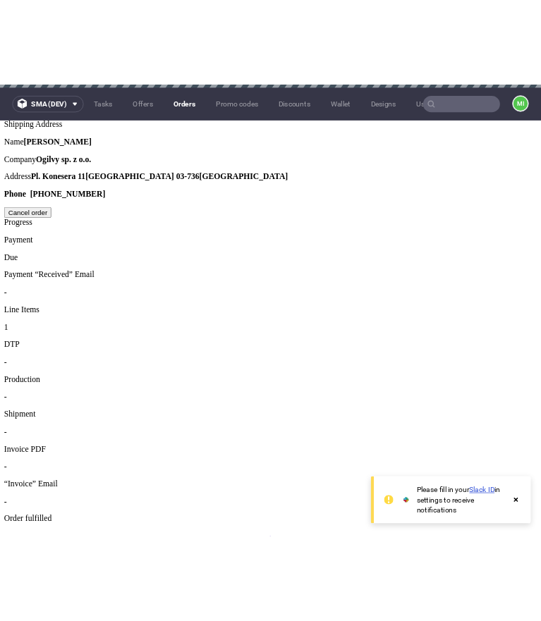
scroll to position [939, 0]
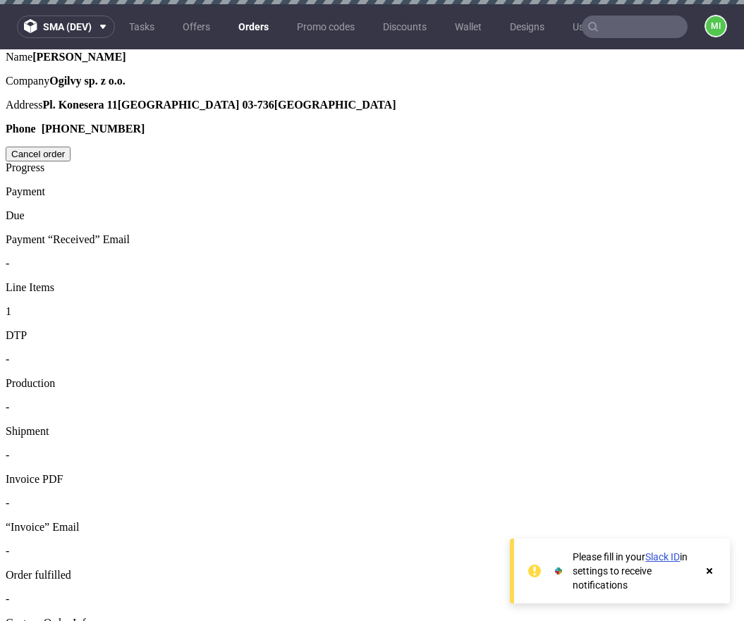
type input "2025-08-21"
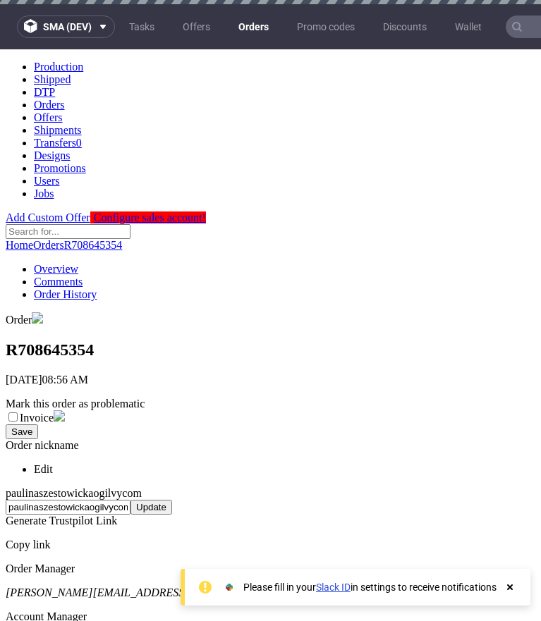
scroll to position [905, 0]
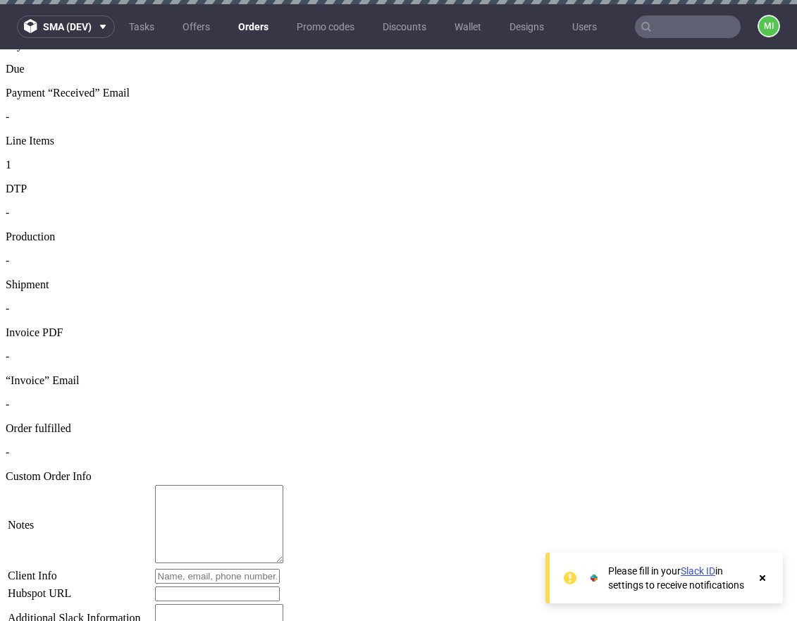
scroll to position [799, 0]
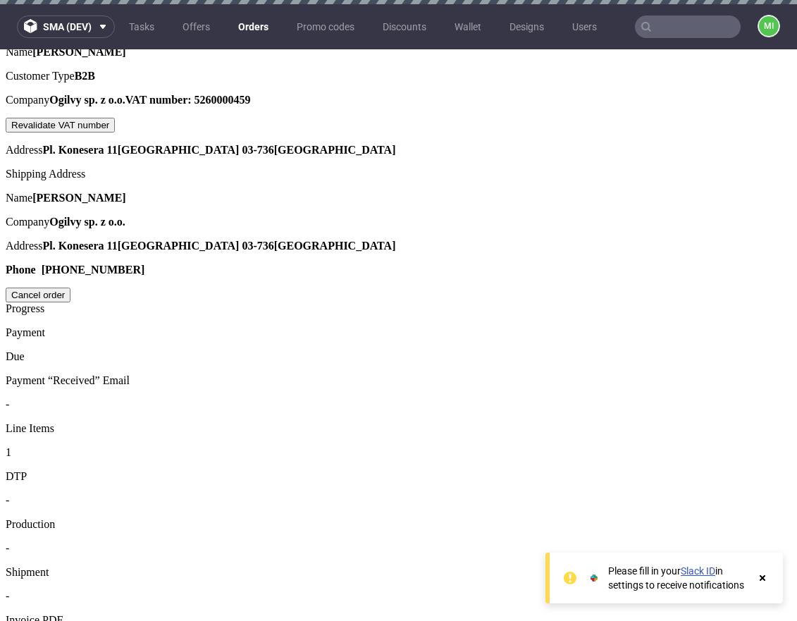
type input "2025-08-14"
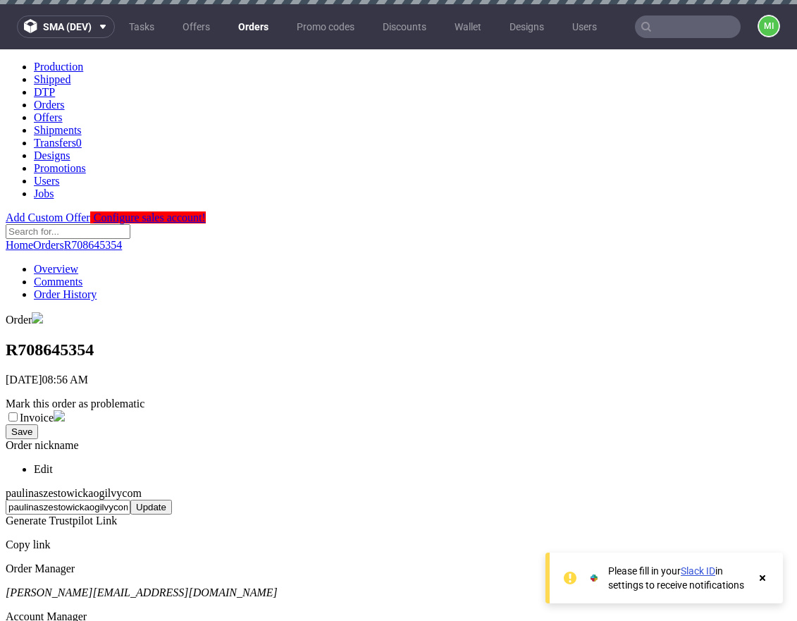
scroll to position [818, 0]
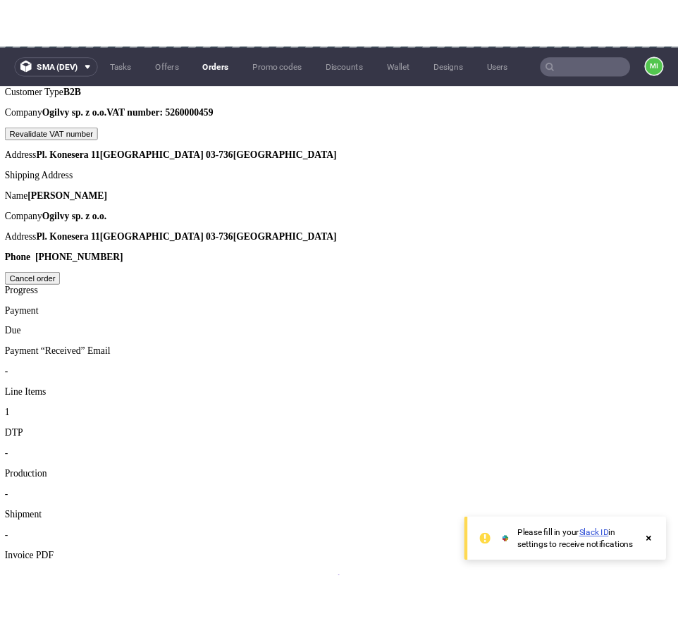
scroll to position [6, 0]
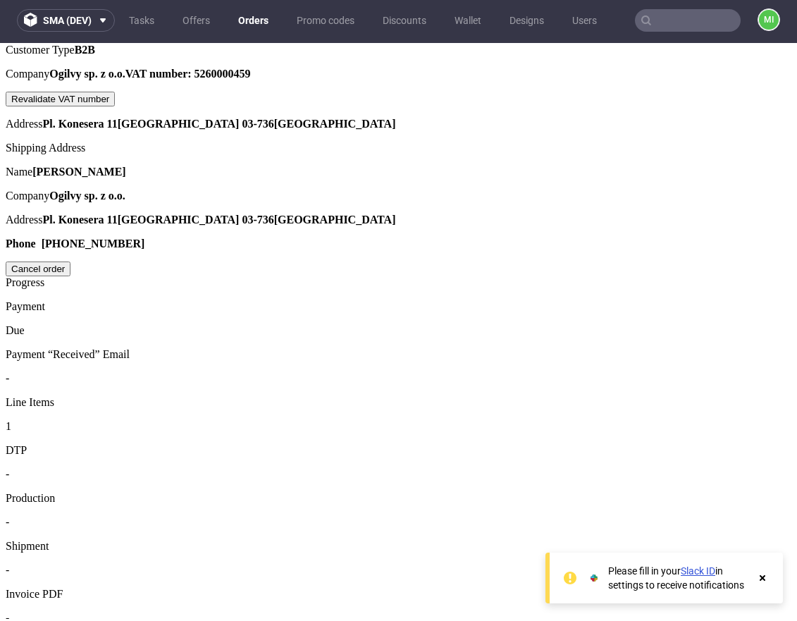
drag, startPoint x: 796, startPoint y: 268, endPoint x: 744, endPoint y: 230, distance: 64.2
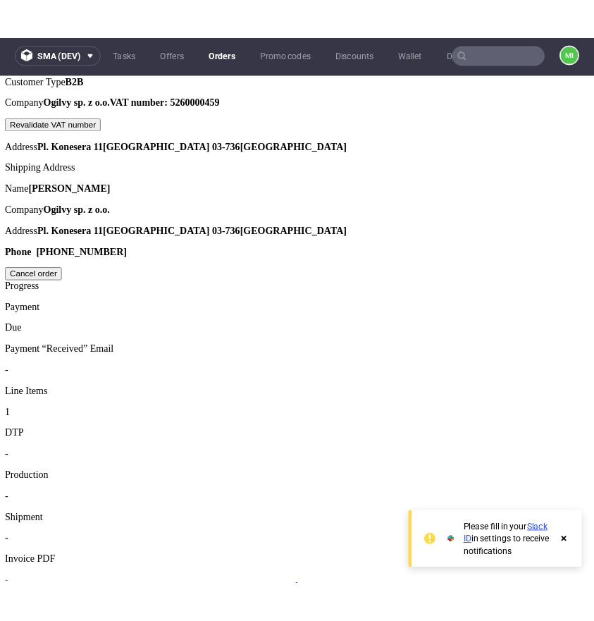
scroll to position [1, 0]
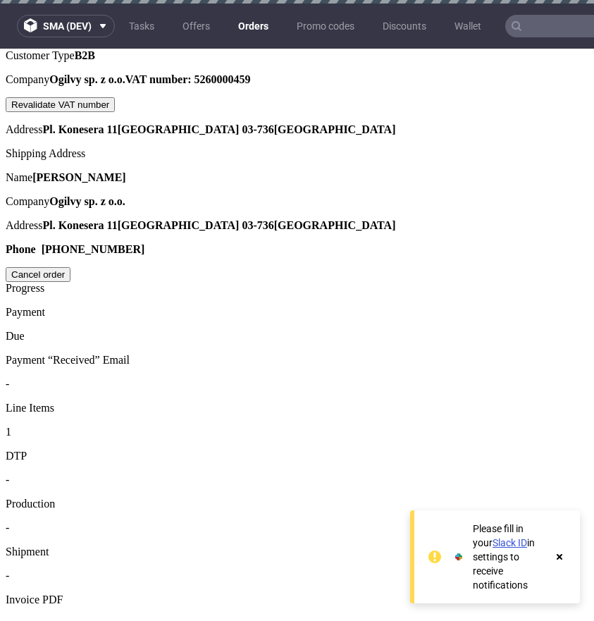
type input "2025-08-23"
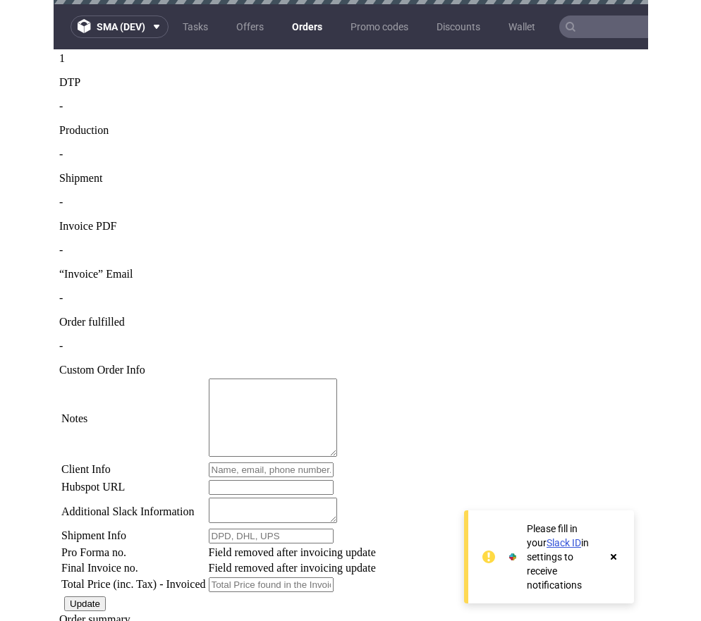
scroll to position [1457, 0]
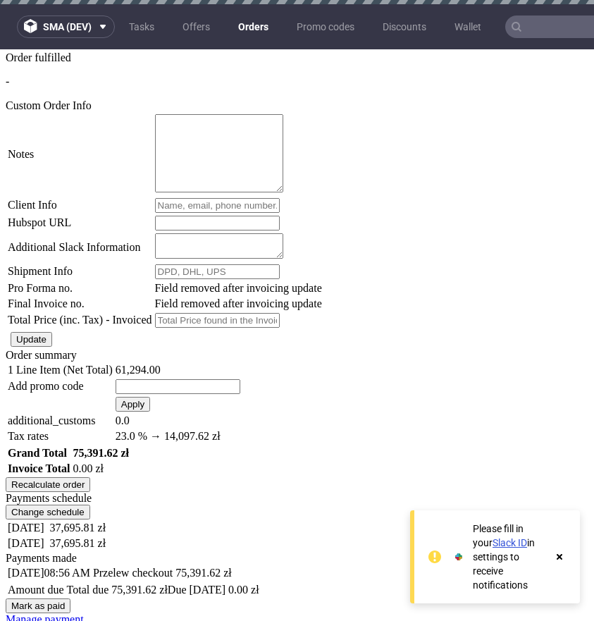
drag, startPoint x: 581, startPoint y: 330, endPoint x: 593, endPoint y: 379, distance: 50.9
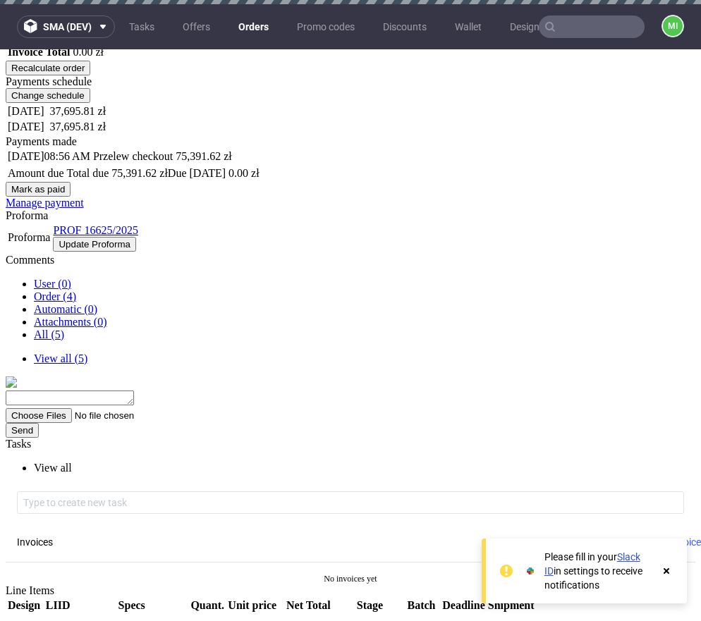
scroll to position [1807, 0]
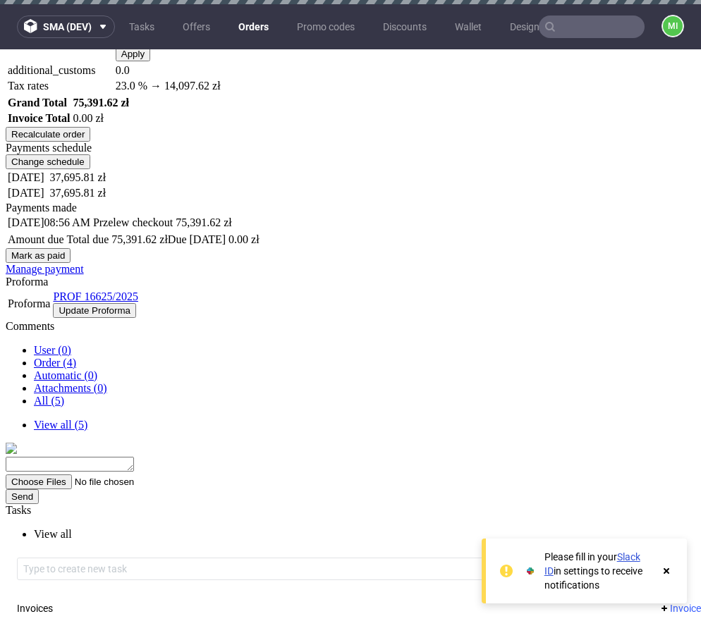
click at [90, 169] on button "Change schedule" at bounding box center [48, 161] width 85 height 15
click at [530, 320] on div "Comments User (0) Order (4) Automatic (0) Attachments (0) All (5) View all (5) …" at bounding box center [350, 453] width 689 height 266
click at [90, 169] on button "Change schedule" at bounding box center [48, 161] width 85 height 15
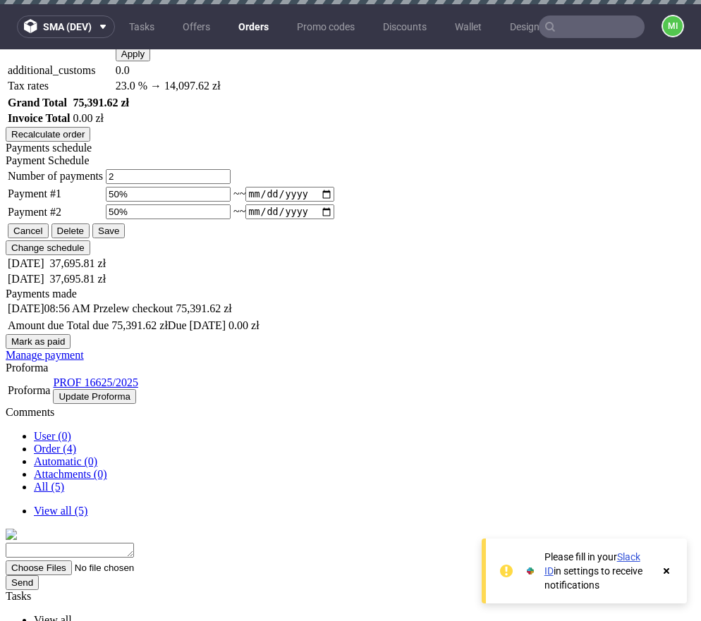
click at [49, 238] on button "Cancel" at bounding box center [28, 230] width 41 height 15
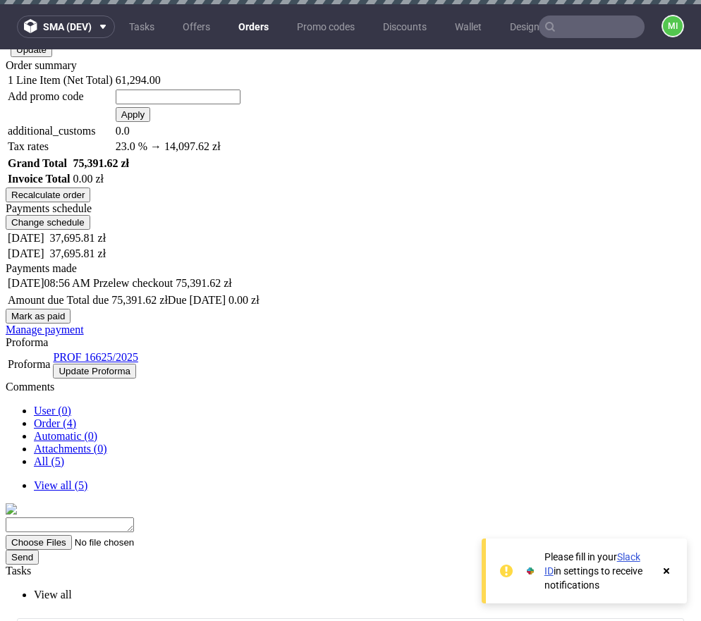
scroll to position [1747, 0]
click at [90, 229] on button "Change schedule" at bounding box center [48, 221] width 85 height 15
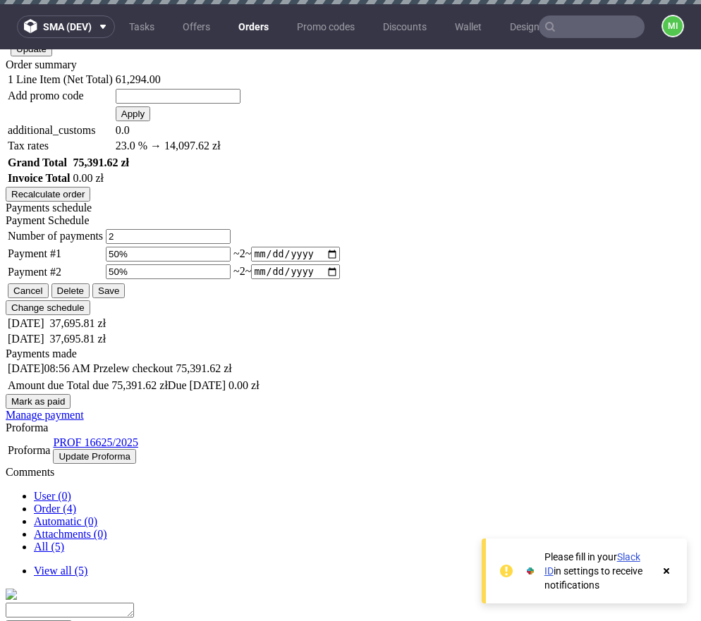
click at [339, 261] on input "2025-08-21" at bounding box center [295, 254] width 88 height 15
type input "2025-08-22"
click at [125, 298] on button "Save" at bounding box center [108, 290] width 32 height 15
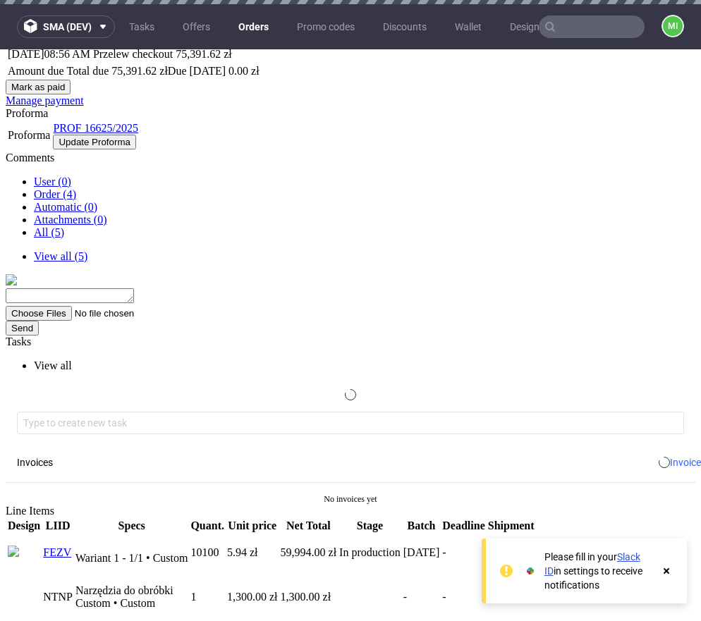
scroll to position [1713, 0]
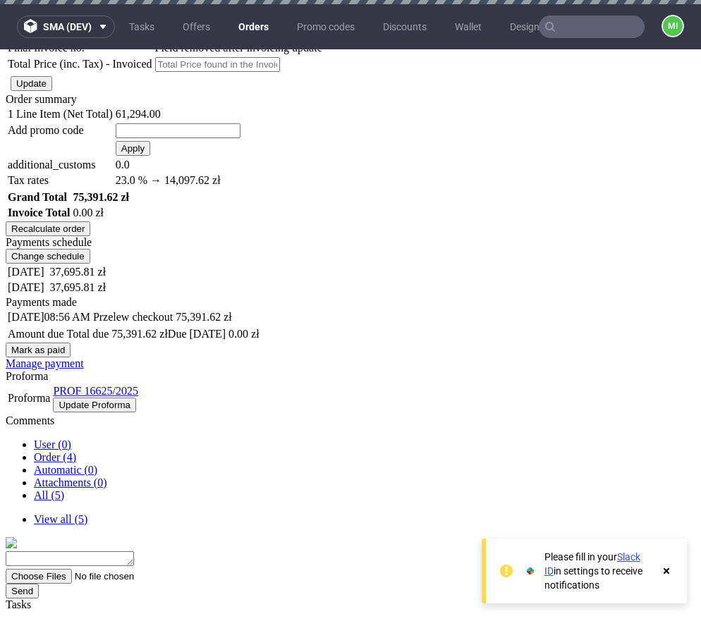
click at [90, 264] on button "Change schedule" at bounding box center [48, 256] width 85 height 15
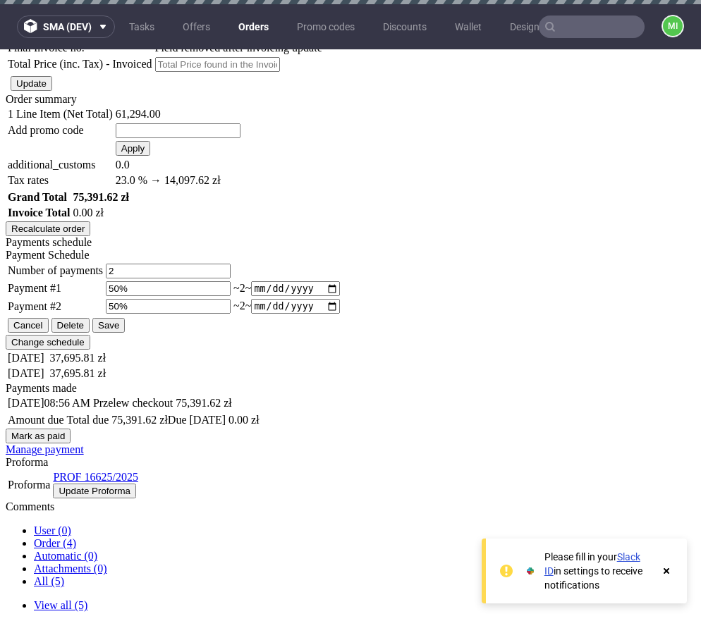
click at [339, 296] on input "2025-08-22" at bounding box center [295, 288] width 88 height 15
type input "2025-08-19"
click at [125, 333] on button "Save" at bounding box center [108, 325] width 32 height 15
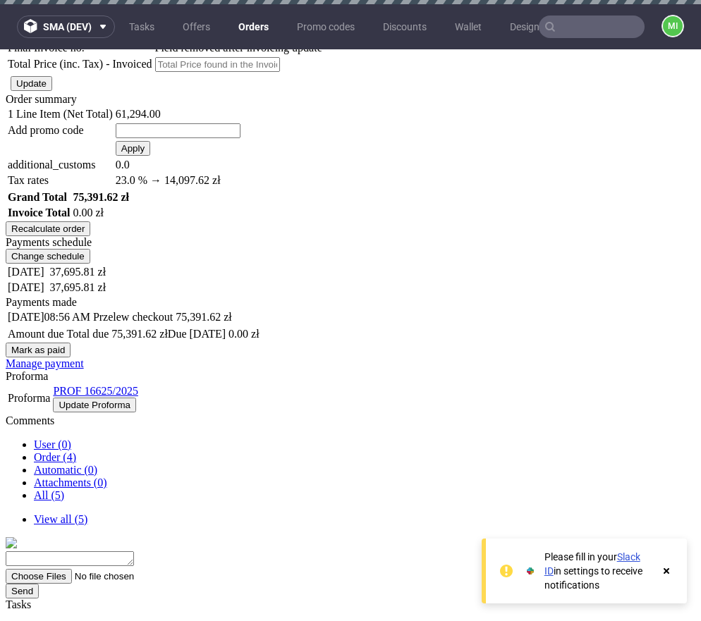
click at [90, 264] on button "Change schedule" at bounding box center [48, 256] width 85 height 15
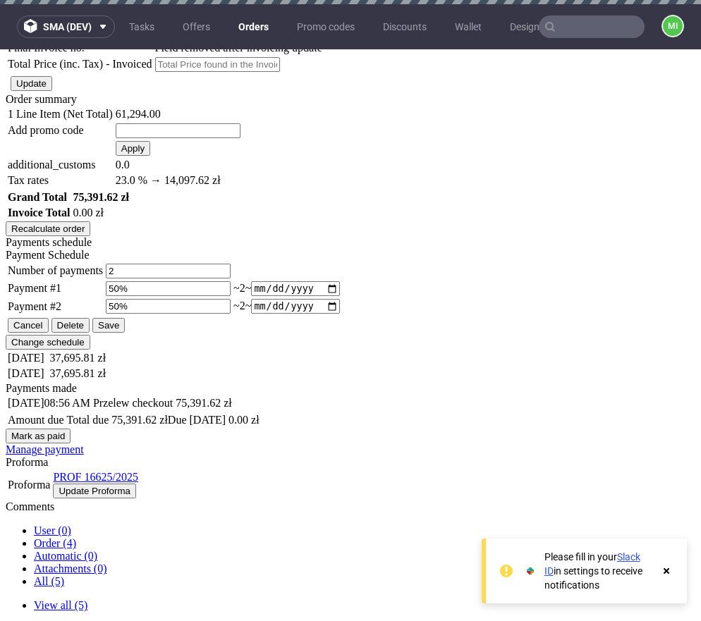
click at [339, 296] on input "2025-08-19" at bounding box center [295, 288] width 88 height 15
type input "2025-08-13"
click at [125, 333] on button "Save" at bounding box center [108, 325] width 32 height 15
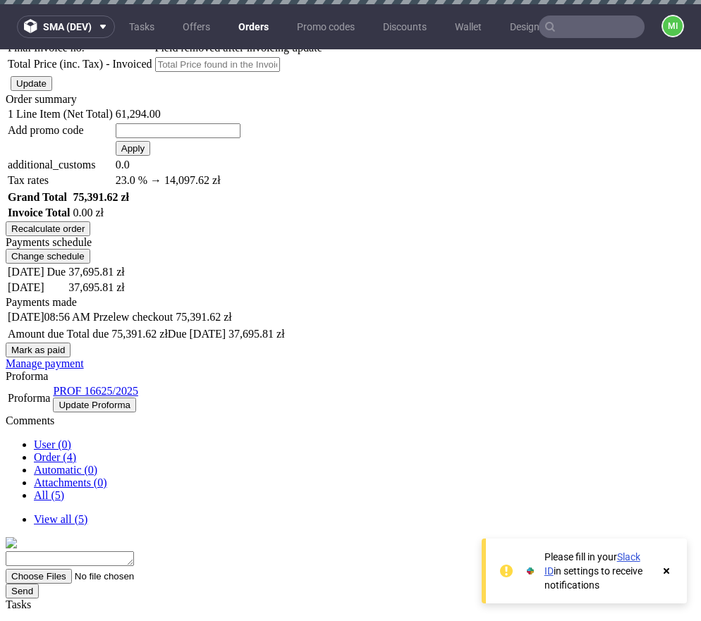
click at [90, 264] on button "Change schedule" at bounding box center [48, 256] width 85 height 15
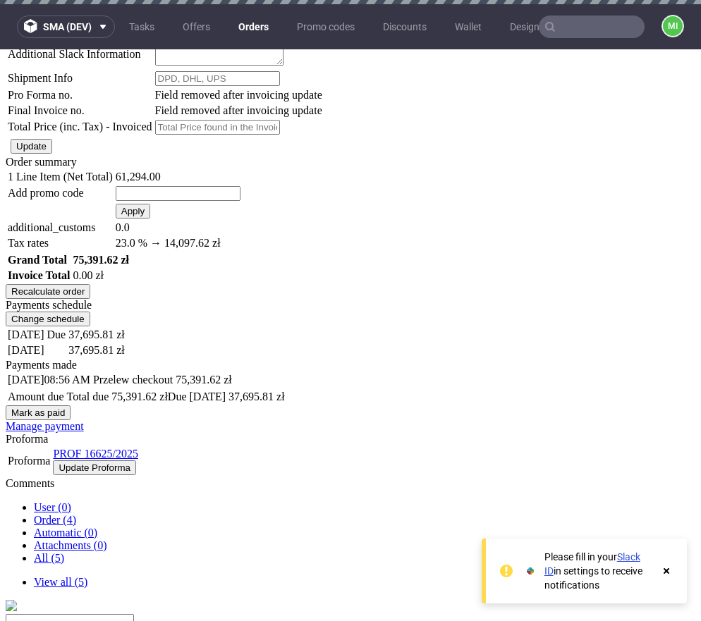
scroll to position [1651, 0]
click at [90, 326] on button "Change schedule" at bounding box center [48, 318] width 85 height 15
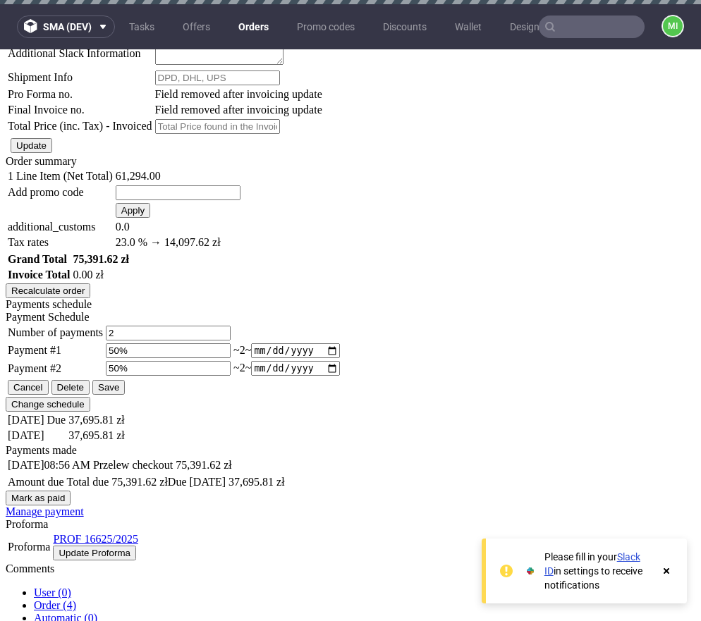
click at [339, 343] on input "2025-08-13" at bounding box center [295, 350] width 88 height 15
type input "2025-08-12"
click at [125, 395] on button "Save" at bounding box center [108, 387] width 32 height 15
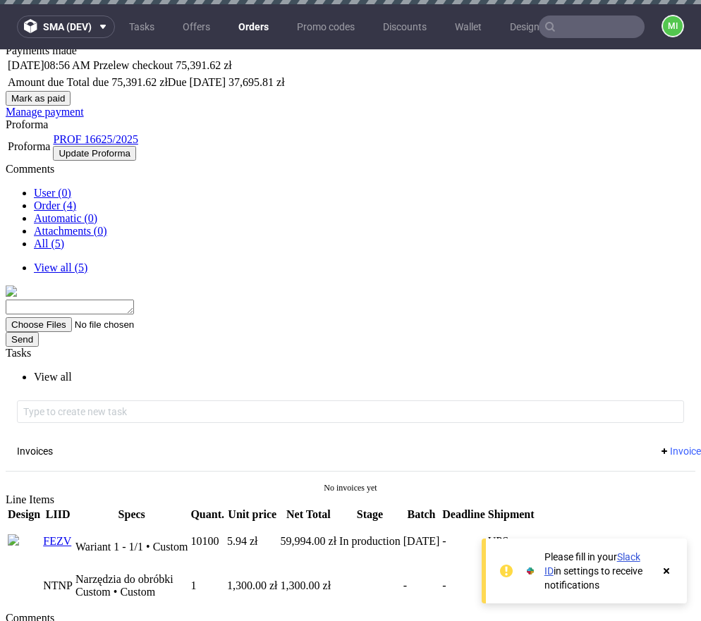
click at [90, 12] on button "Change schedule" at bounding box center [48, 4] width 85 height 15
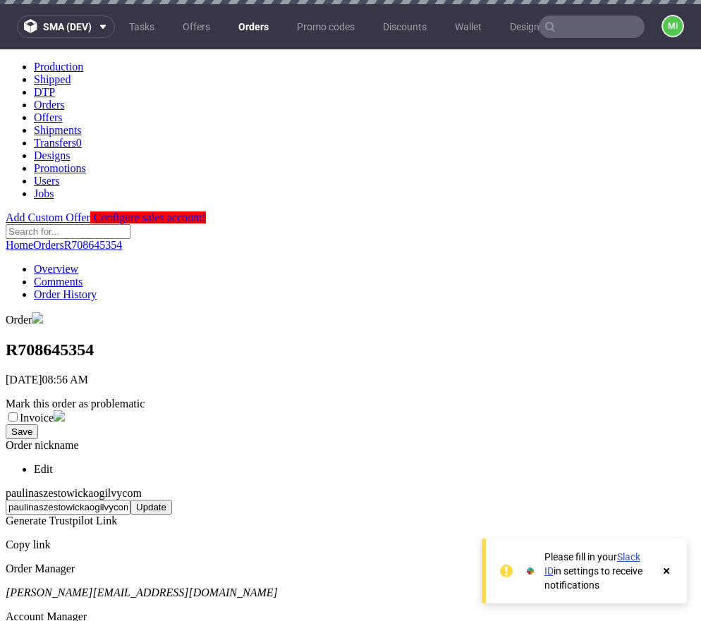
scroll to position [1859, 0]
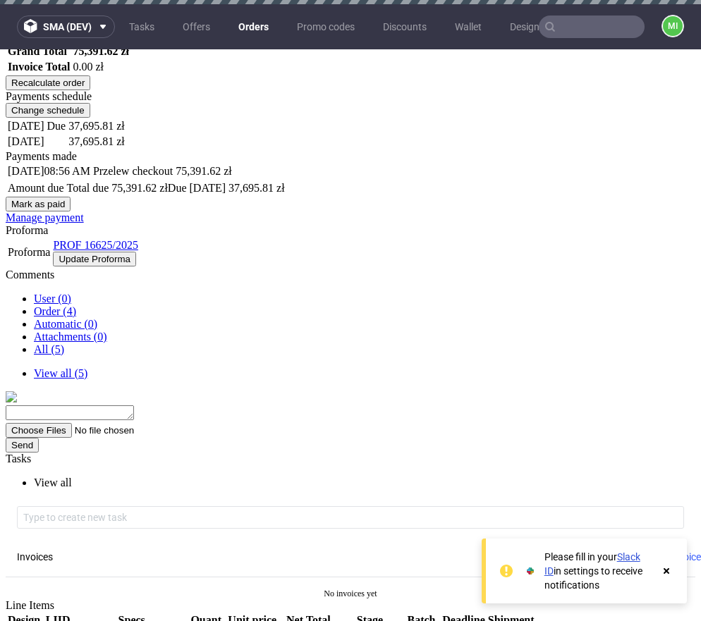
click at [90, 118] on button "Change schedule" at bounding box center [48, 110] width 85 height 15
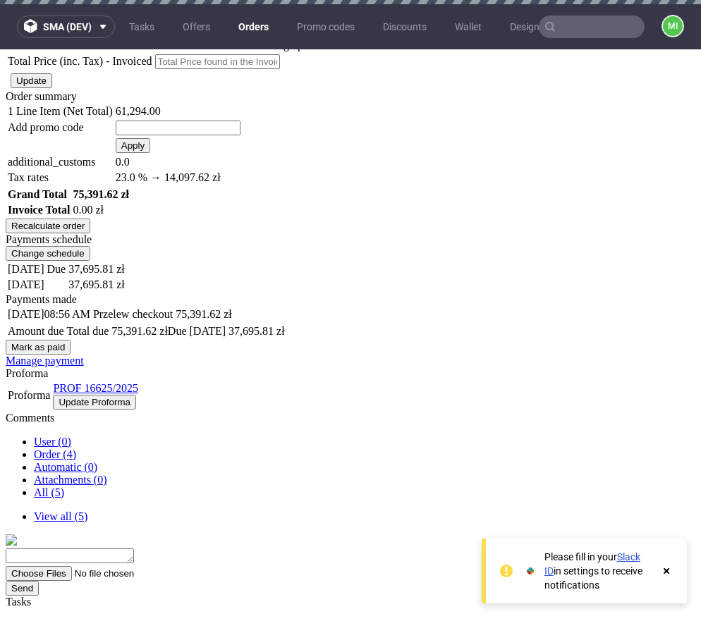
scroll to position [1789, 0]
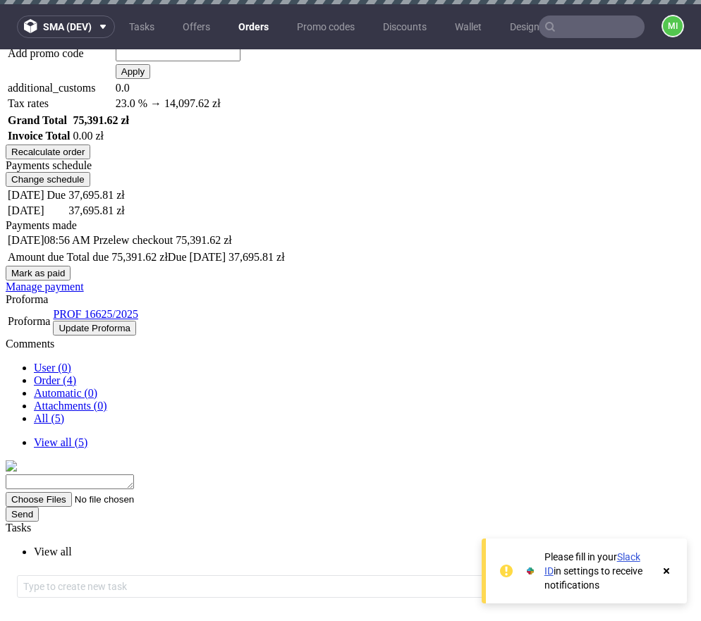
click at [406, 187] on div "Payments schedule Change schedule" at bounding box center [350, 172] width 689 height 27
click at [90, 187] on button "Change schedule" at bounding box center [48, 179] width 85 height 15
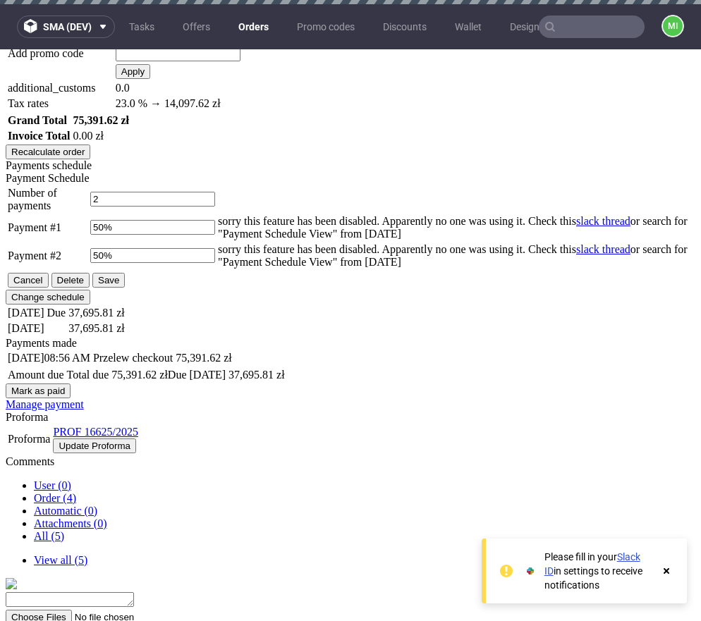
scroll to position [0, 0]
click at [215, 235] on input "50%" at bounding box center [152, 227] width 125 height 15
click at [349, 240] on div "sorry this feature has been disabled. Apparently no one was using it. Check thi…" at bounding box center [455, 227] width 475 height 25
click at [215, 207] on input "2" at bounding box center [152, 199] width 125 height 15
drag, startPoint x: 320, startPoint y: 291, endPoint x: 364, endPoint y: 319, distance: 51.6
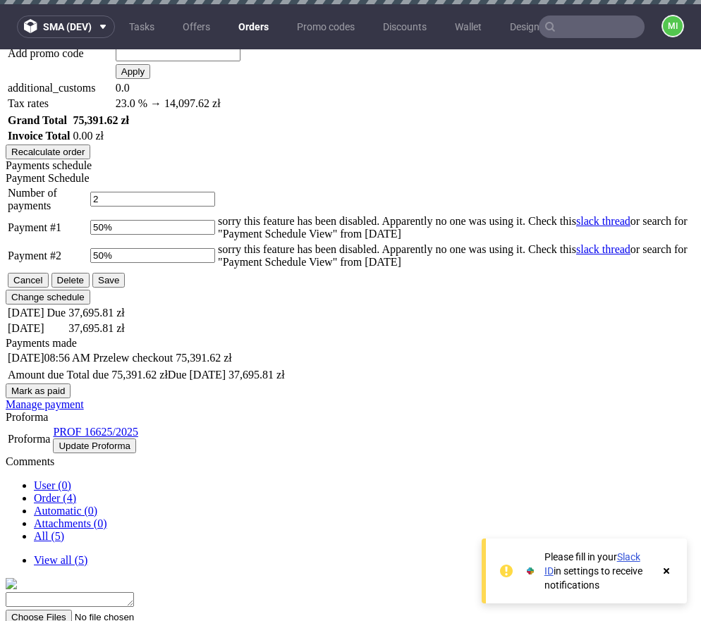
click at [216, 213] on td "2" at bounding box center [153, 199] width 126 height 27
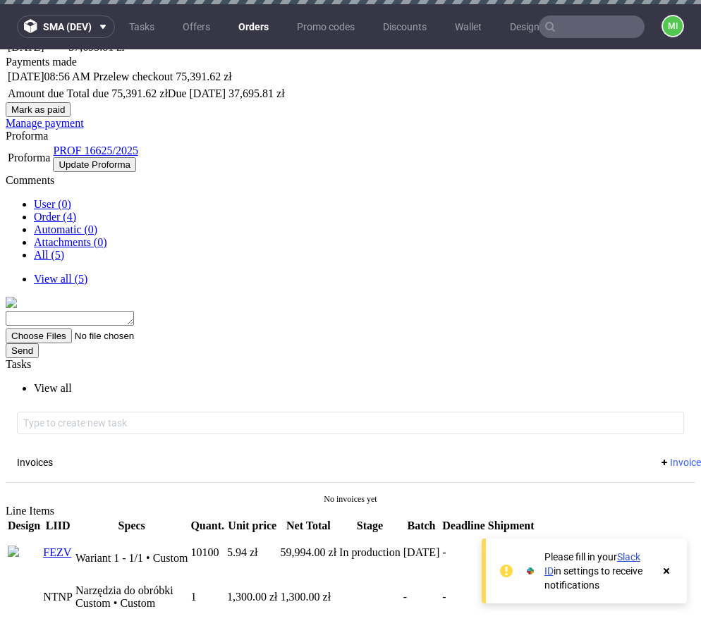
scroll to position [1773, 0]
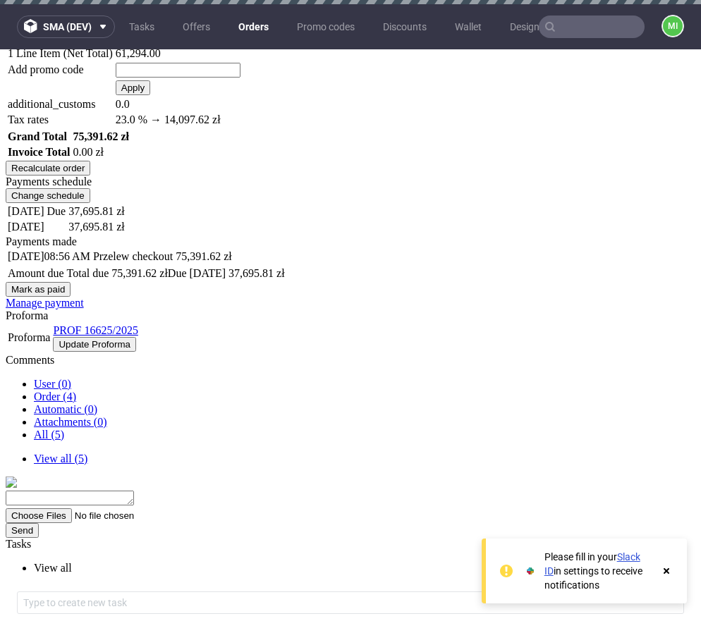
click at [90, 203] on button "Change schedule" at bounding box center [48, 195] width 85 height 15
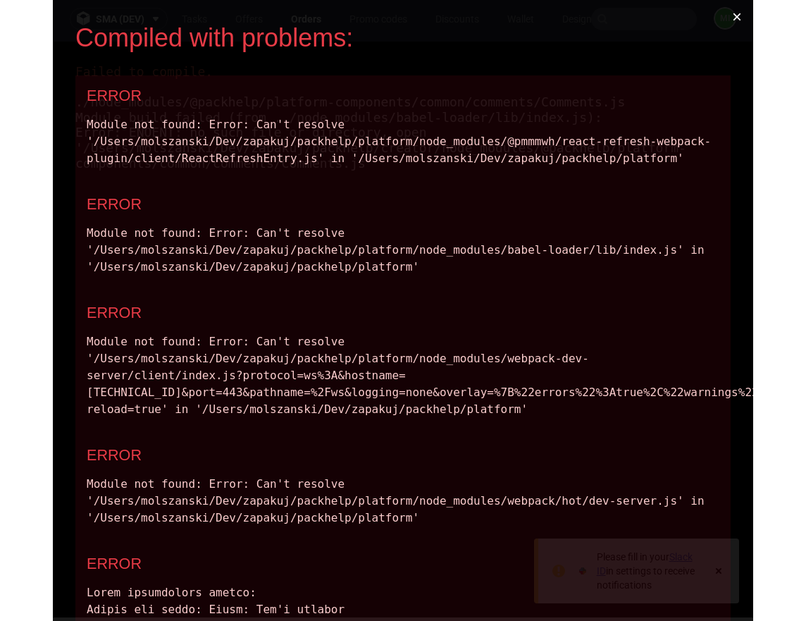
scroll to position [0, 0]
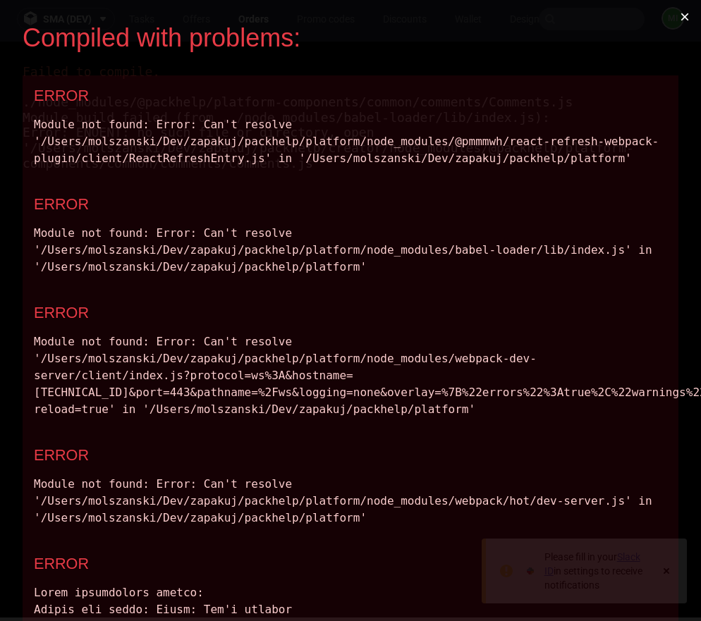
click at [352, 93] on div "ERROR" at bounding box center [350, 96] width 633 height 18
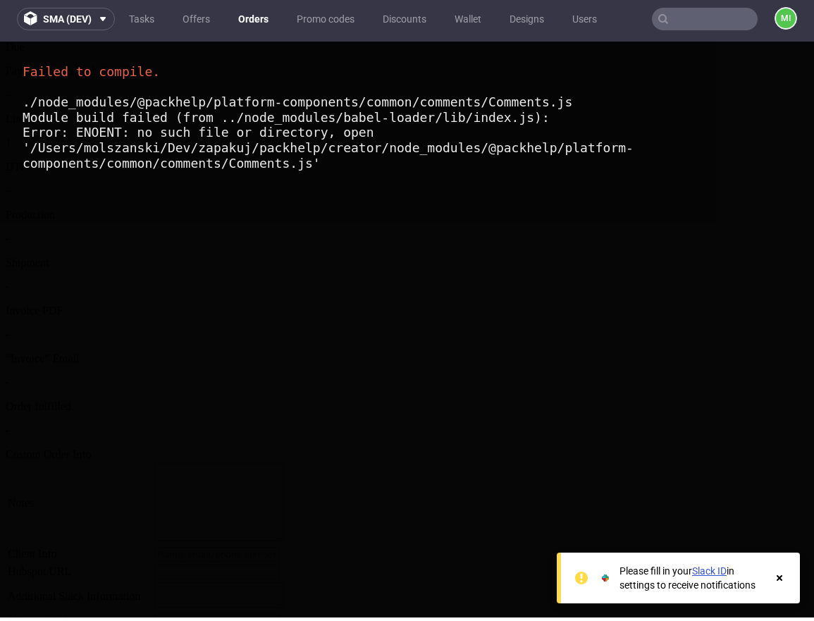
scroll to position [1078, 0]
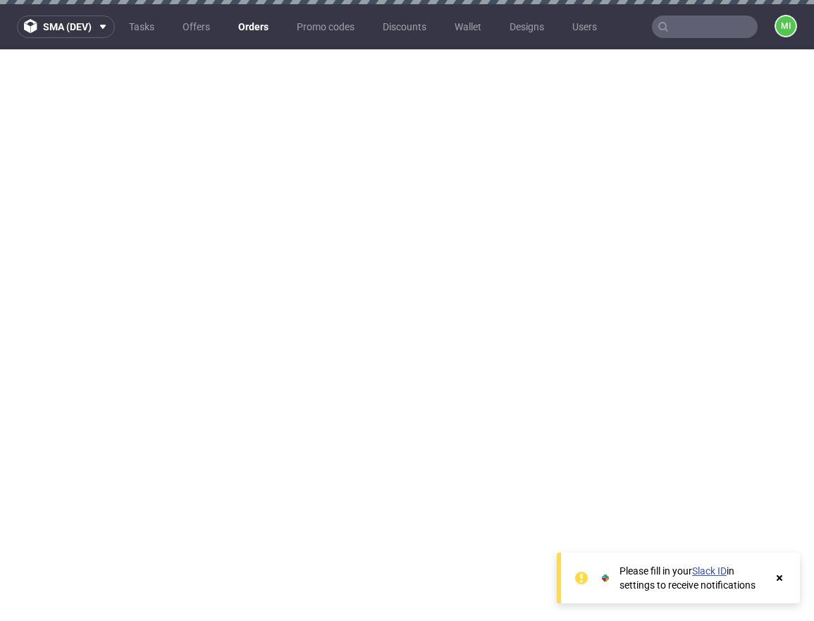
click at [781, 577] on use at bounding box center [780, 578] width 6 height 6
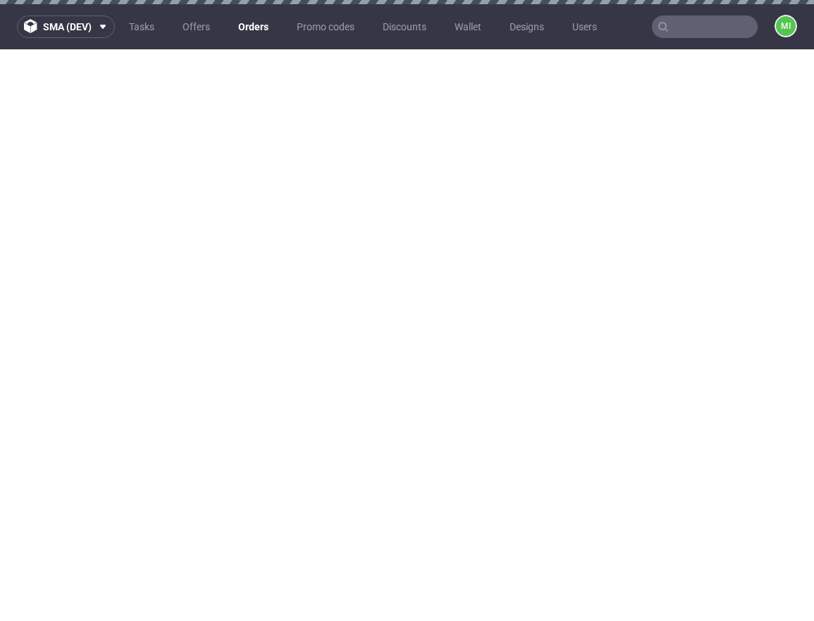
click at [256, 23] on link "Orders" at bounding box center [253, 27] width 47 height 23
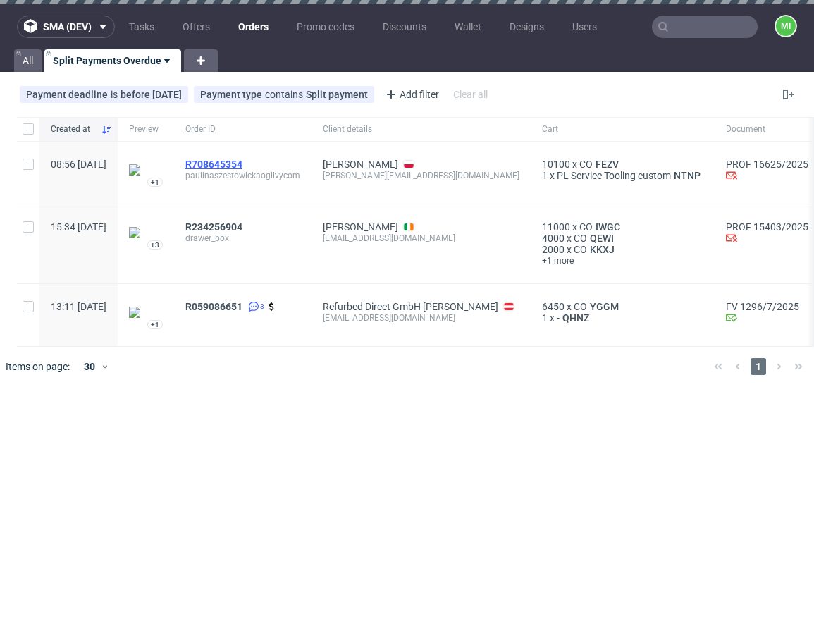
click at [242, 164] on span "R708645354" at bounding box center [213, 164] width 57 height 11
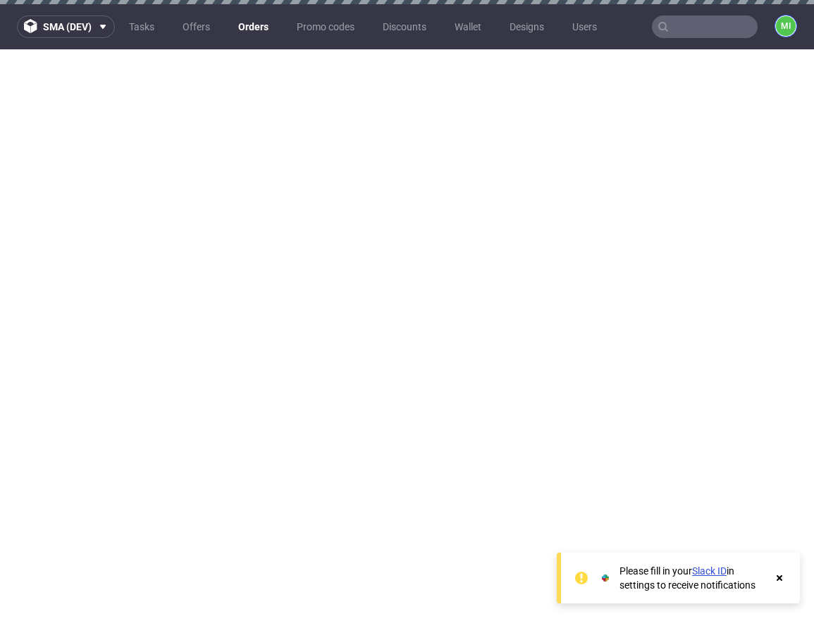
click at [784, 23] on figcaption "mi" at bounding box center [786, 26] width 20 height 20
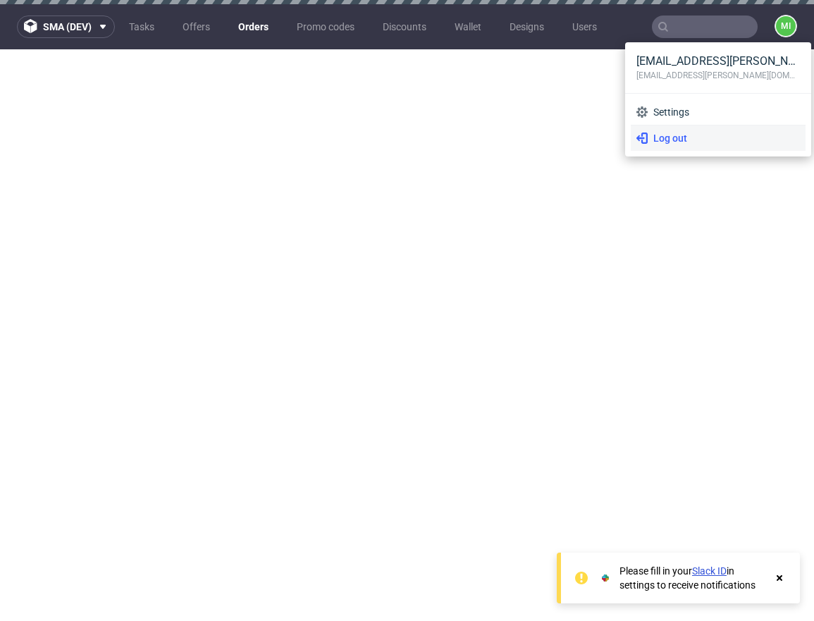
click at [672, 134] on span "Log out" at bounding box center [724, 138] width 152 height 14
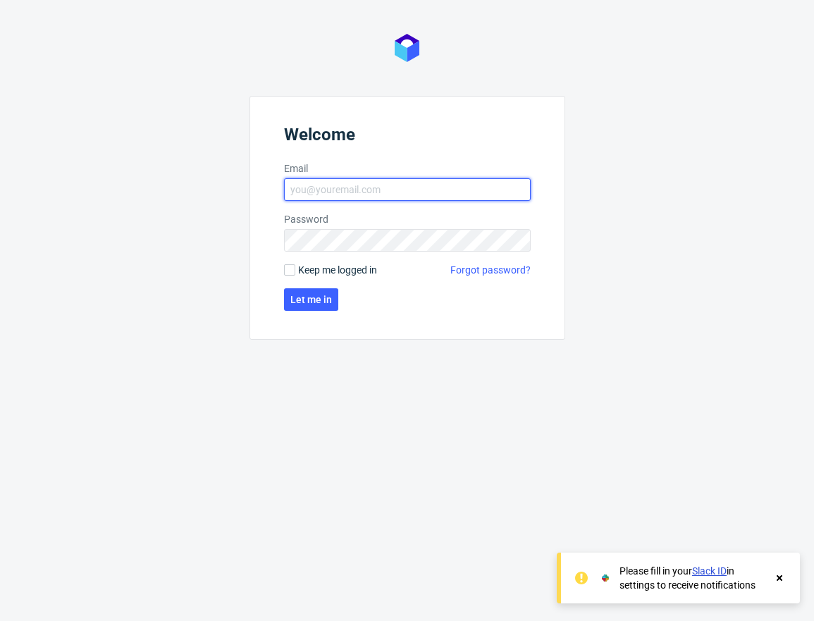
type input "[EMAIL_ADDRESS][PERSON_NAME][DOMAIN_NAME]"
click at [392, 186] on input "[EMAIL_ADDRESS][PERSON_NAME][DOMAIN_NAME]" at bounding box center [407, 189] width 247 height 23
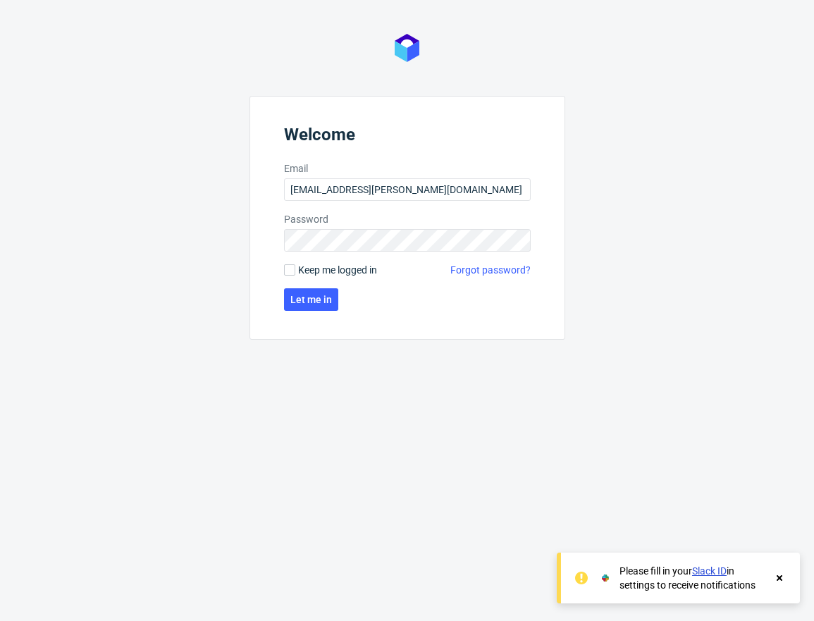
click at [302, 272] on span "Keep me logged in" at bounding box center [337, 270] width 79 height 14
click at [295, 272] on input "Keep me logged in" at bounding box center [289, 269] width 11 height 11
checkbox input "true"
click at [302, 297] on span "Let me in" at bounding box center [311, 300] width 42 height 10
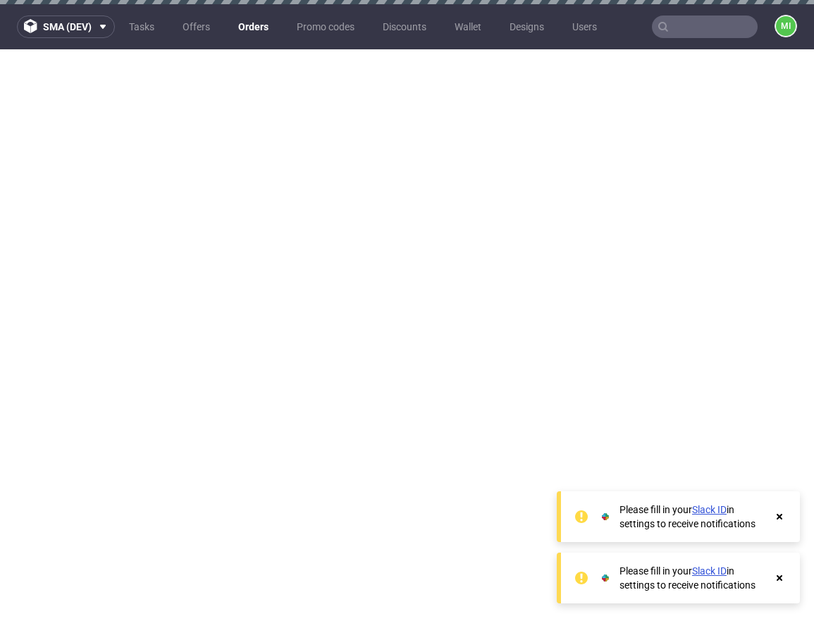
click at [246, 25] on link "Orders" at bounding box center [253, 27] width 47 height 23
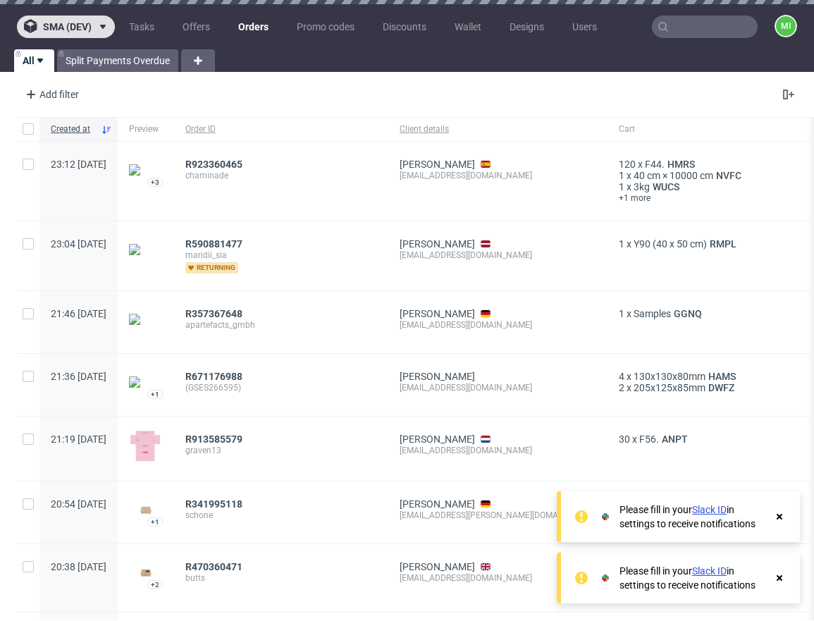
click at [91, 23] on span "sma (dev)" at bounding box center [67, 27] width 49 height 10
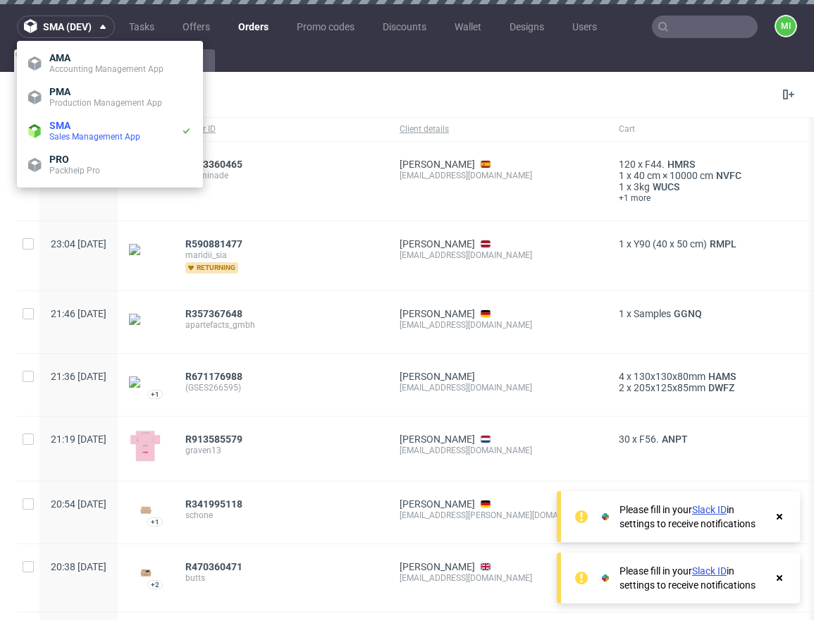
click at [358, 90] on div "Add filter Hide filters Clear all" at bounding box center [407, 95] width 814 height 34
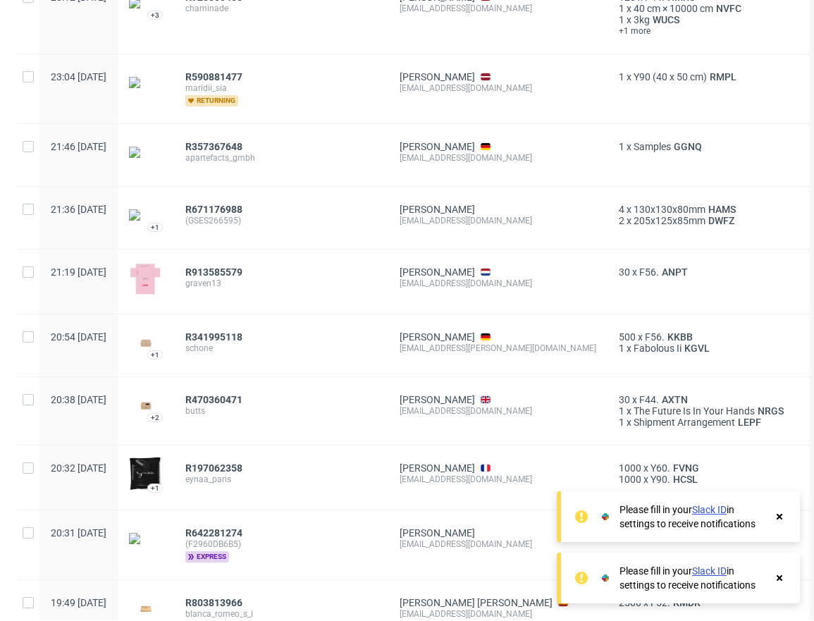
scroll to position [463, 0]
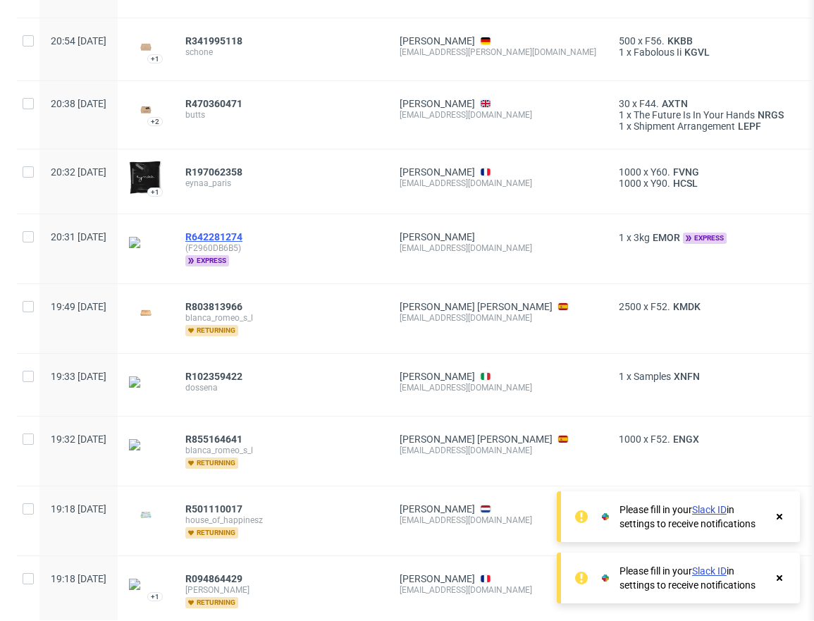
click at [237, 241] on span "R642281274" at bounding box center [213, 236] width 57 height 11
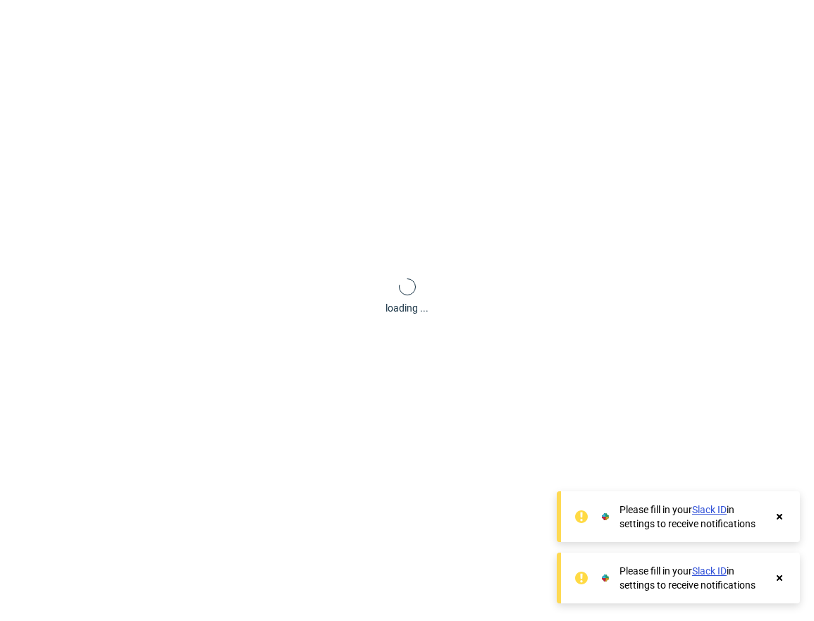
scroll to position [8, 0]
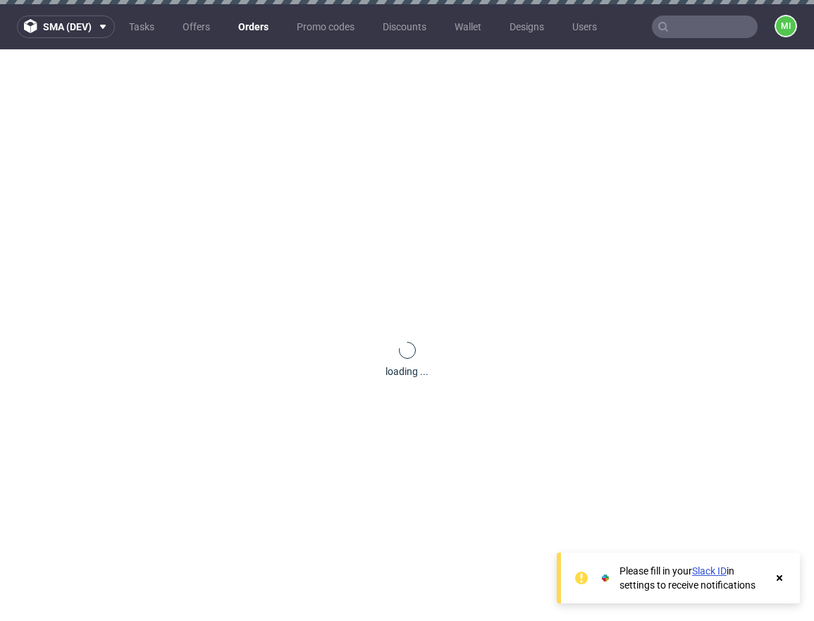
click at [783, 576] on icon at bounding box center [779, 577] width 13 height 11
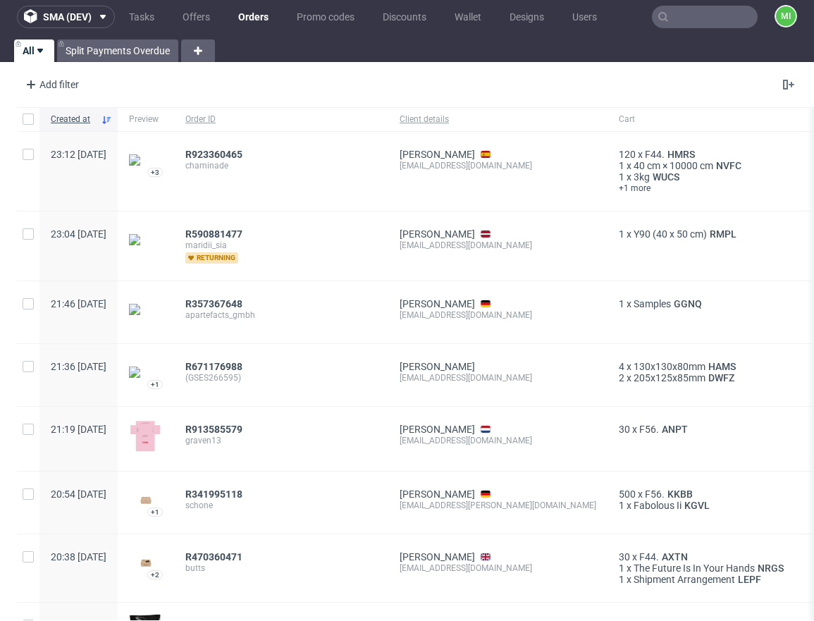
scroll to position [22, 0]
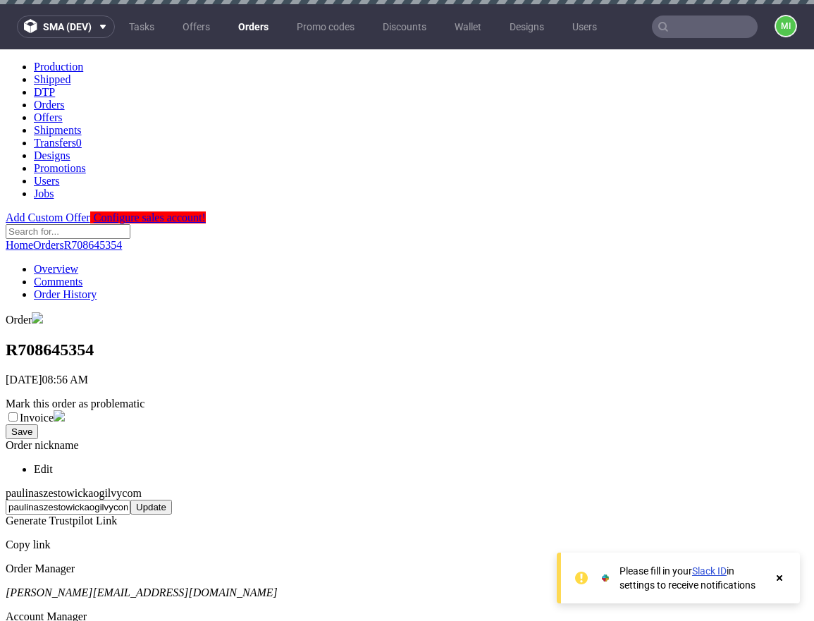
drag, startPoint x: 780, startPoint y: 577, endPoint x: 724, endPoint y: 482, distance: 110.6
click at [780, 577] on use at bounding box center [780, 578] width 6 height 6
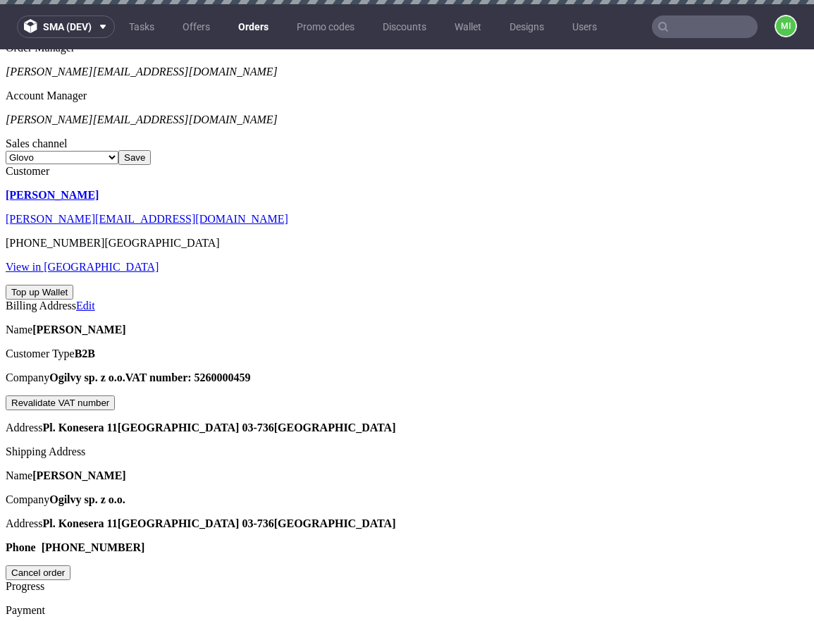
scroll to position [605, 0]
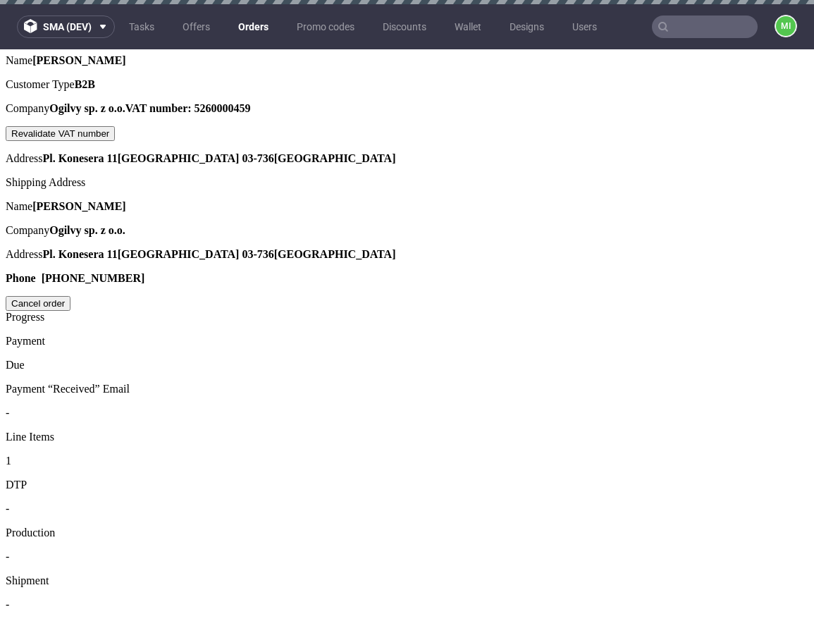
scroll to position [794, 0]
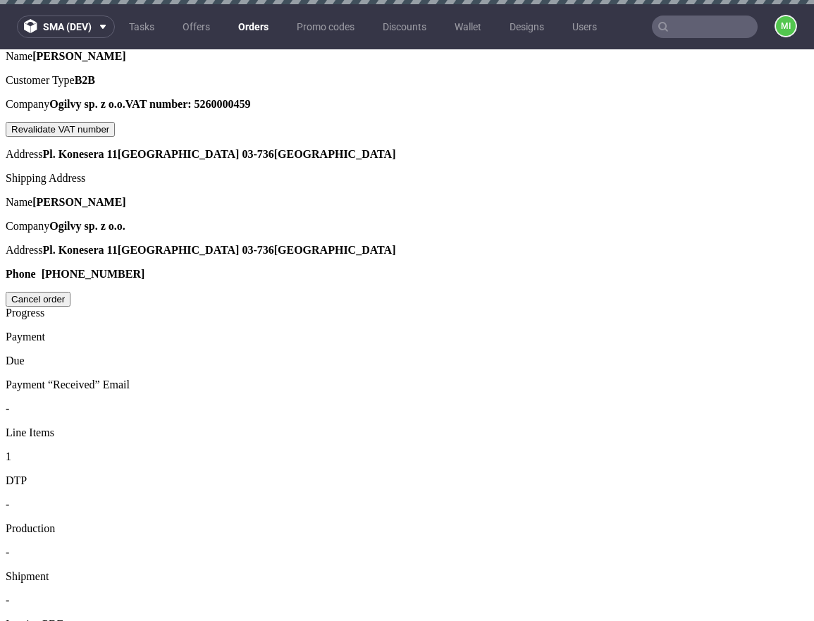
drag, startPoint x: 282, startPoint y: 345, endPoint x: 436, endPoint y: 349, distance: 153.7
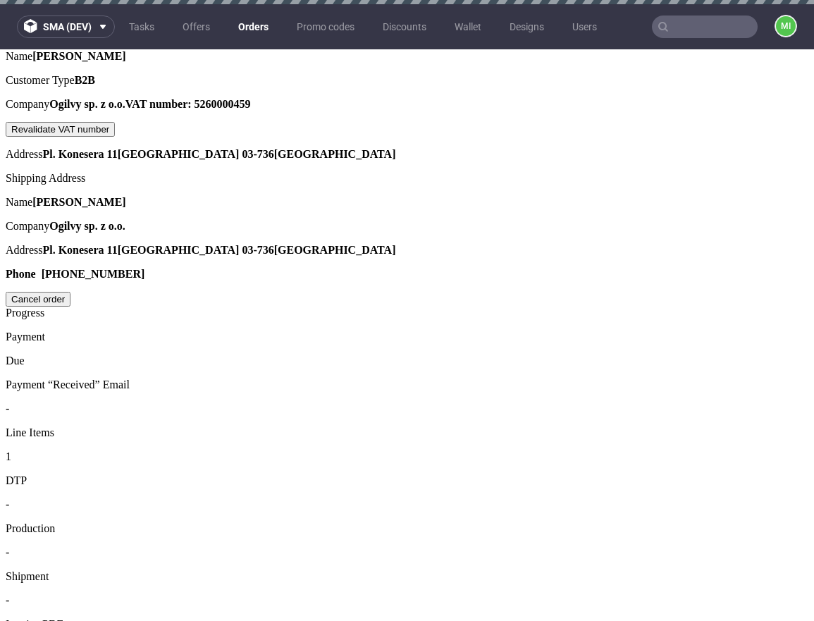
drag, startPoint x: 414, startPoint y: 328, endPoint x: 515, endPoint y: 327, distance: 100.8
copy p "y this feature has been"
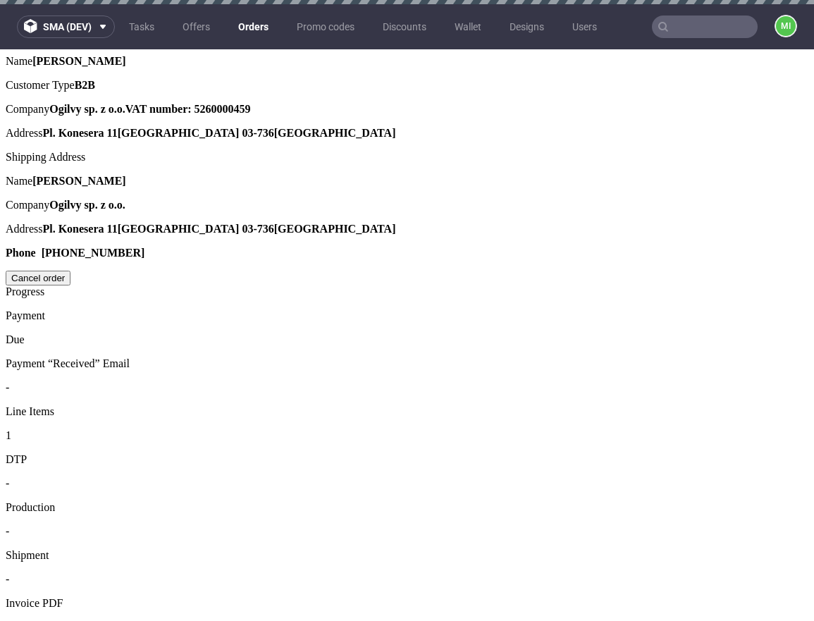
scroll to position [794, 0]
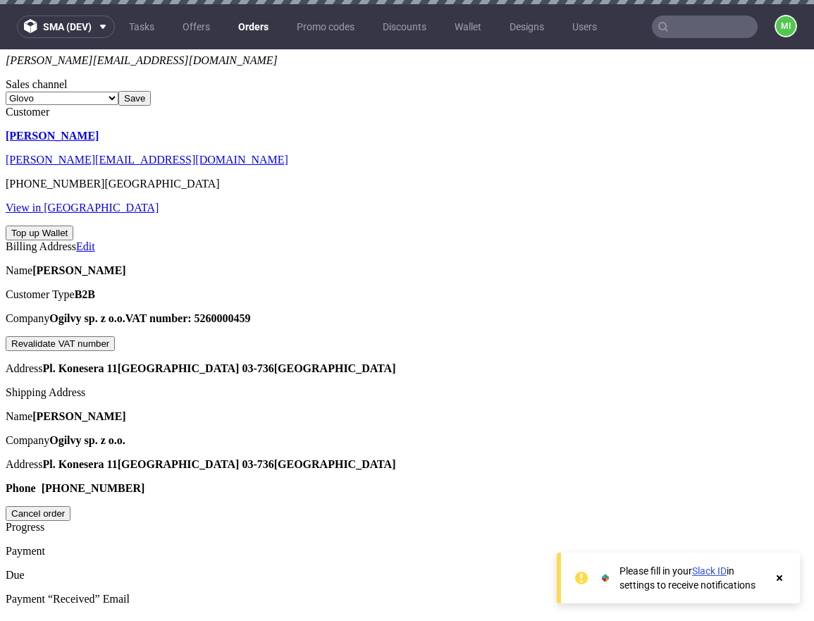
scroll to position [740, 0]
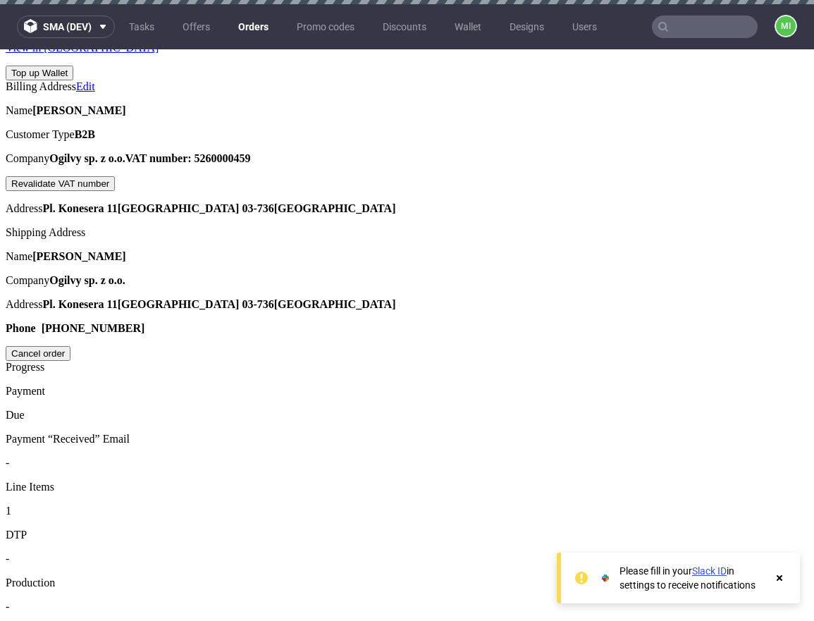
type input "[DATE]"
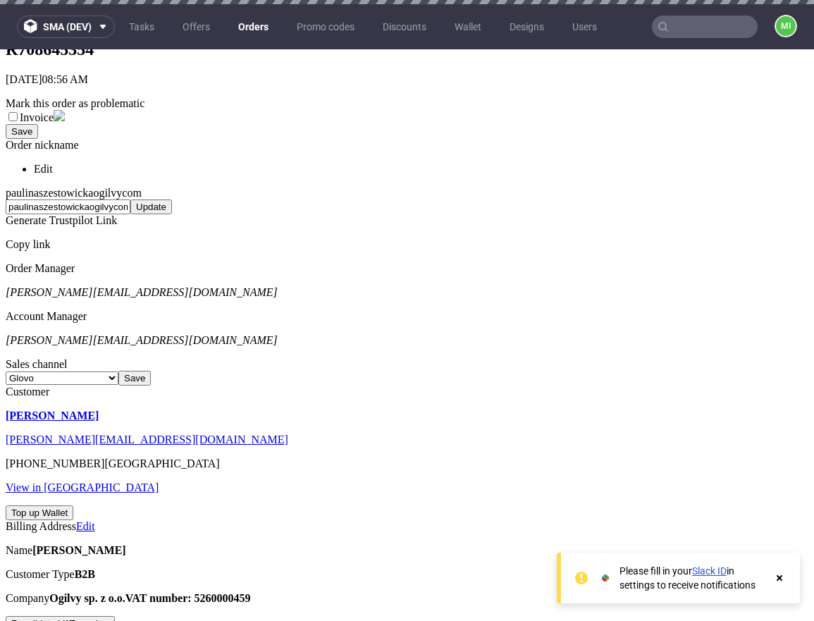
scroll to position [776, 0]
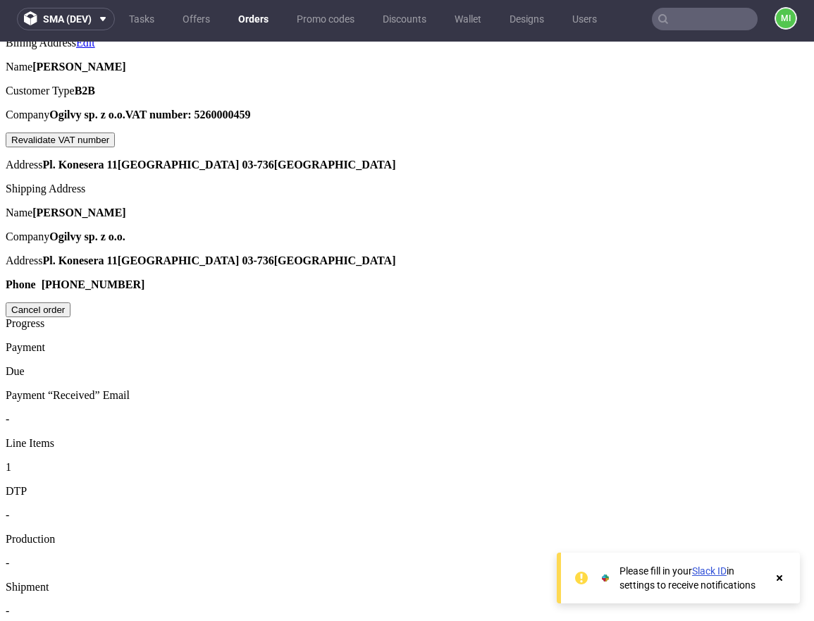
scroll to position [8, 0]
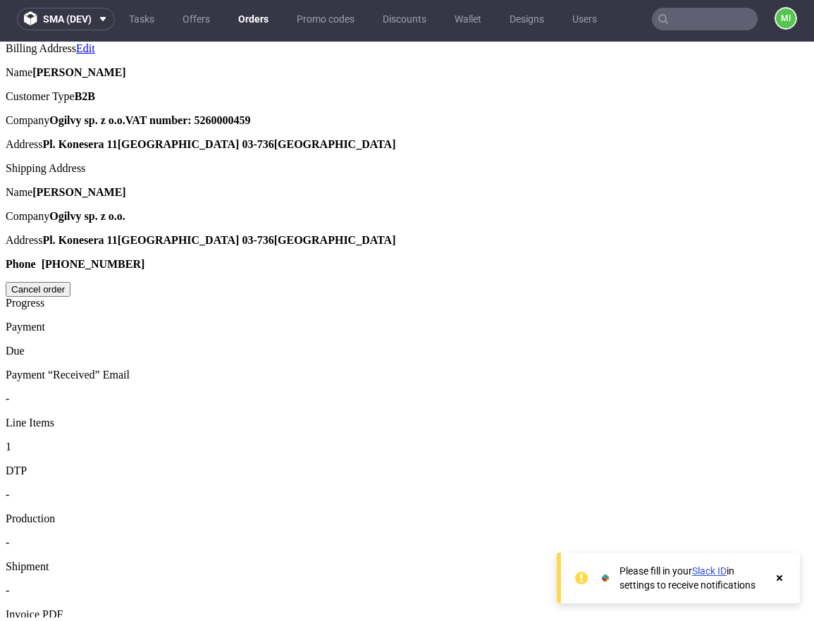
scroll to position [775, 0]
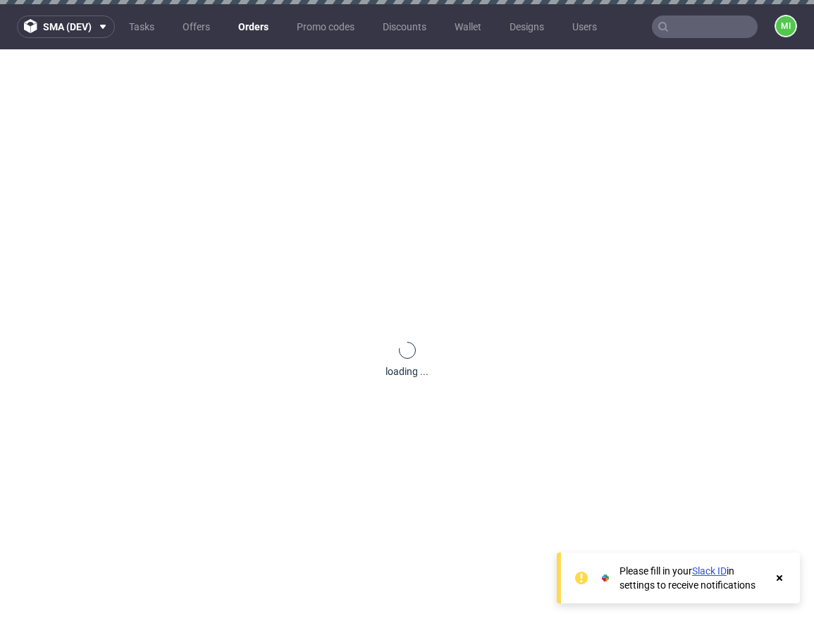
click at [783, 577] on icon at bounding box center [779, 577] width 13 height 11
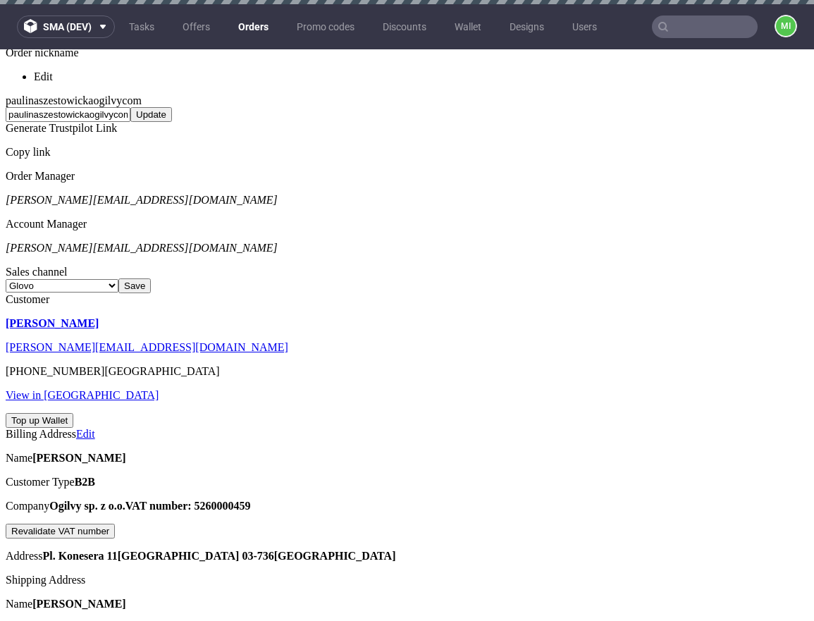
scroll to position [684, 0]
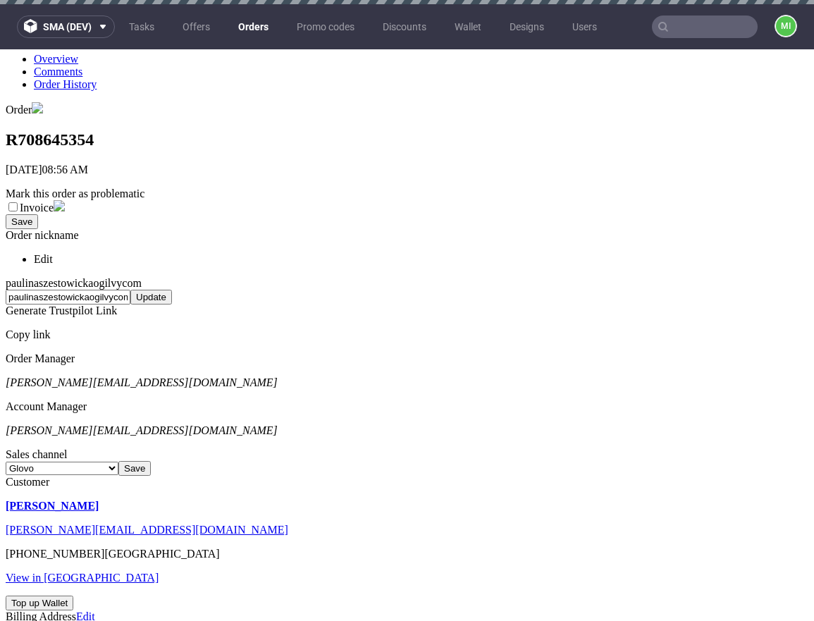
scroll to position [682, 0]
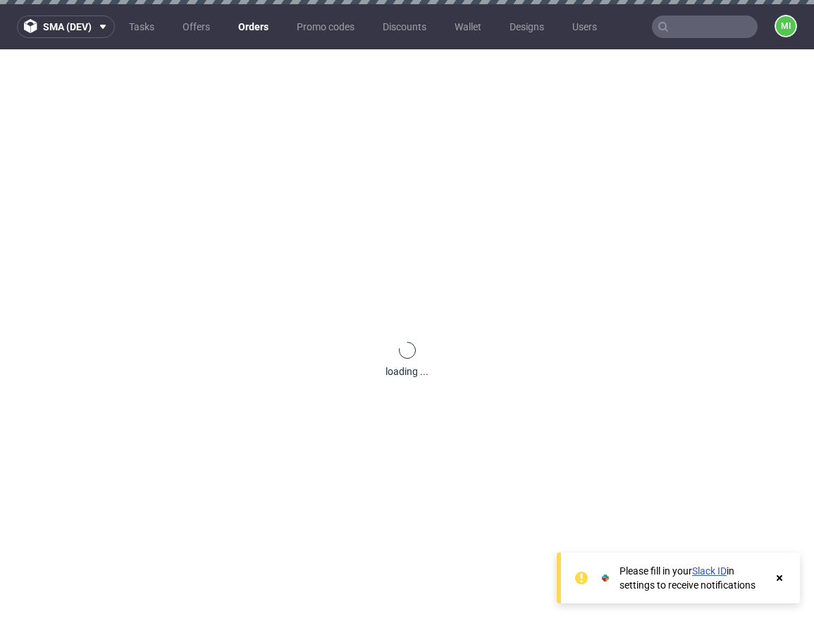
click at [780, 577] on use at bounding box center [780, 578] width 6 height 6
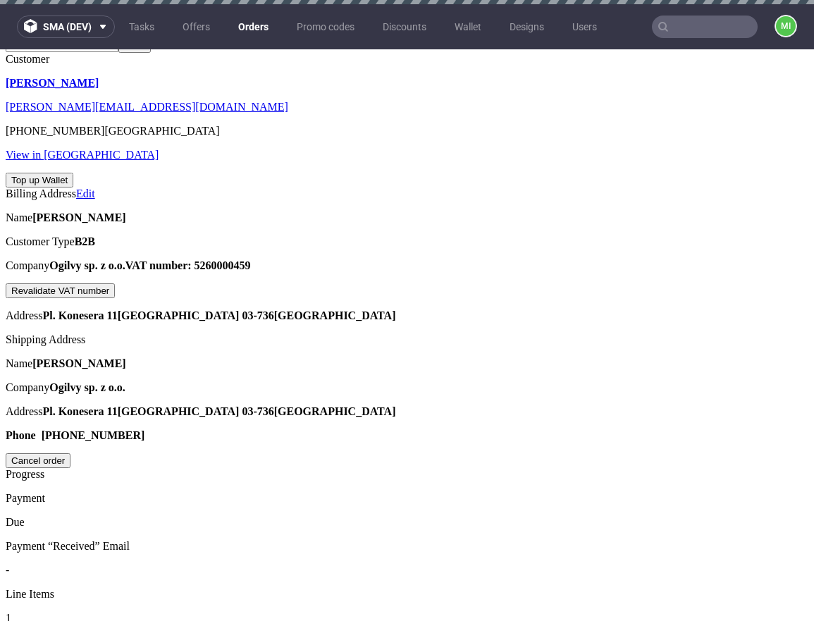
scroll to position [740, 0]
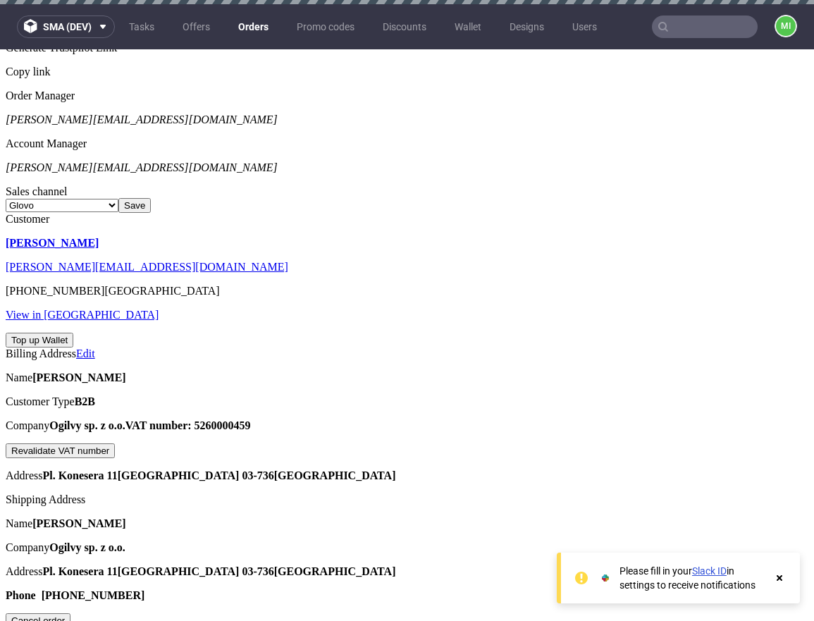
scroll to position [770, 0]
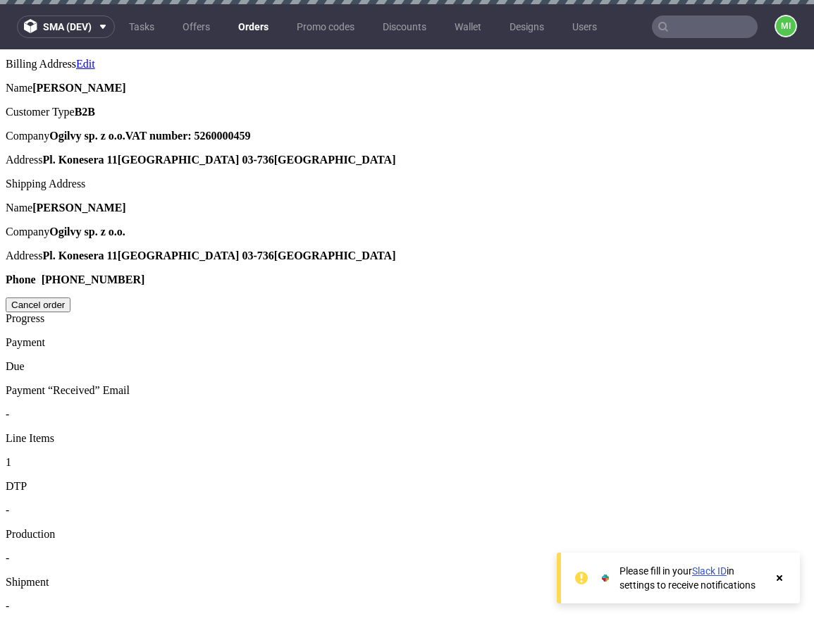
scroll to position [768, 0]
